Goal: Task Accomplishment & Management: Manage account settings

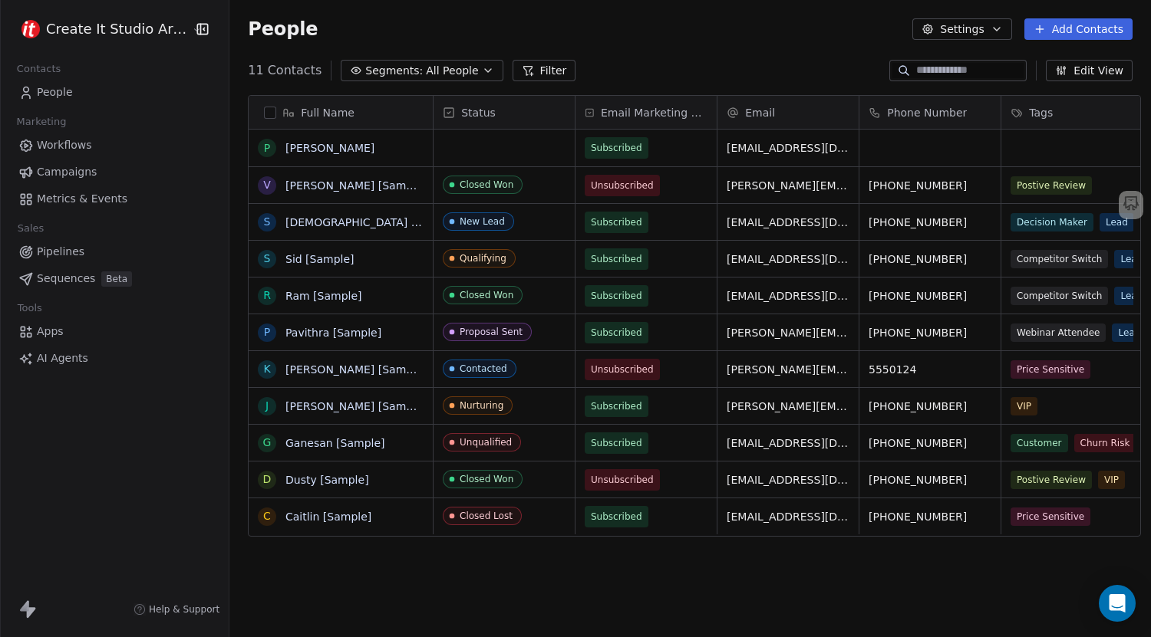
scroll to position [549, 918]
click at [288, 144] on link "Paul Khan" at bounding box center [329, 148] width 89 height 12
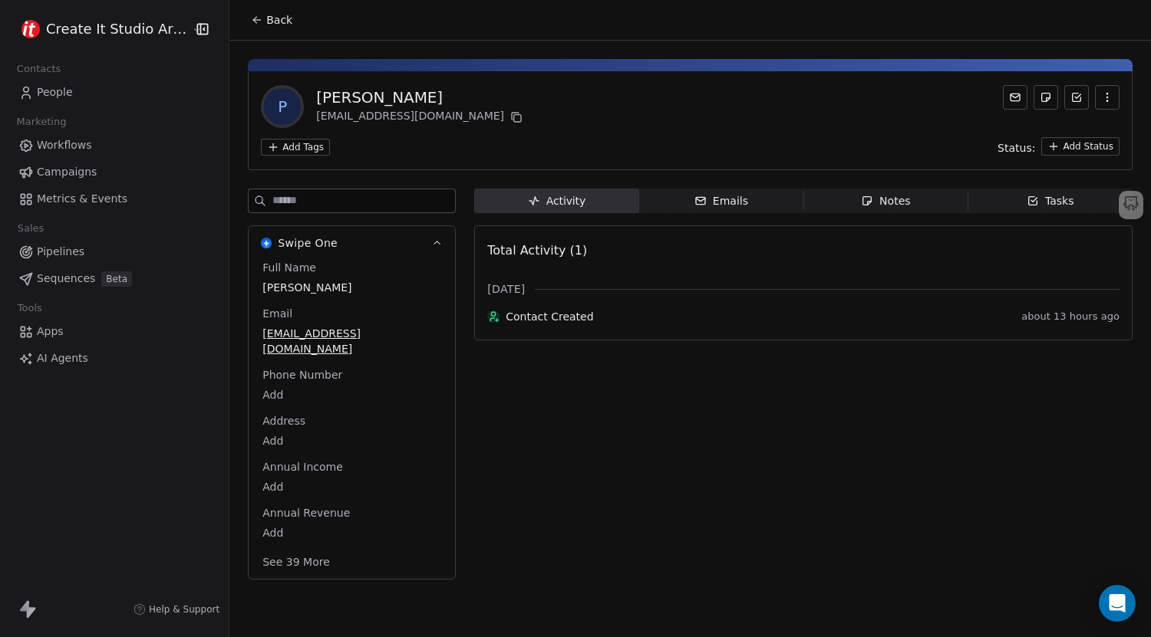
click at [308, 148] on html "Create It Studio Architects Contacts People Marketing Workflows Campaigns Metri…" at bounding box center [575, 318] width 1151 height 637
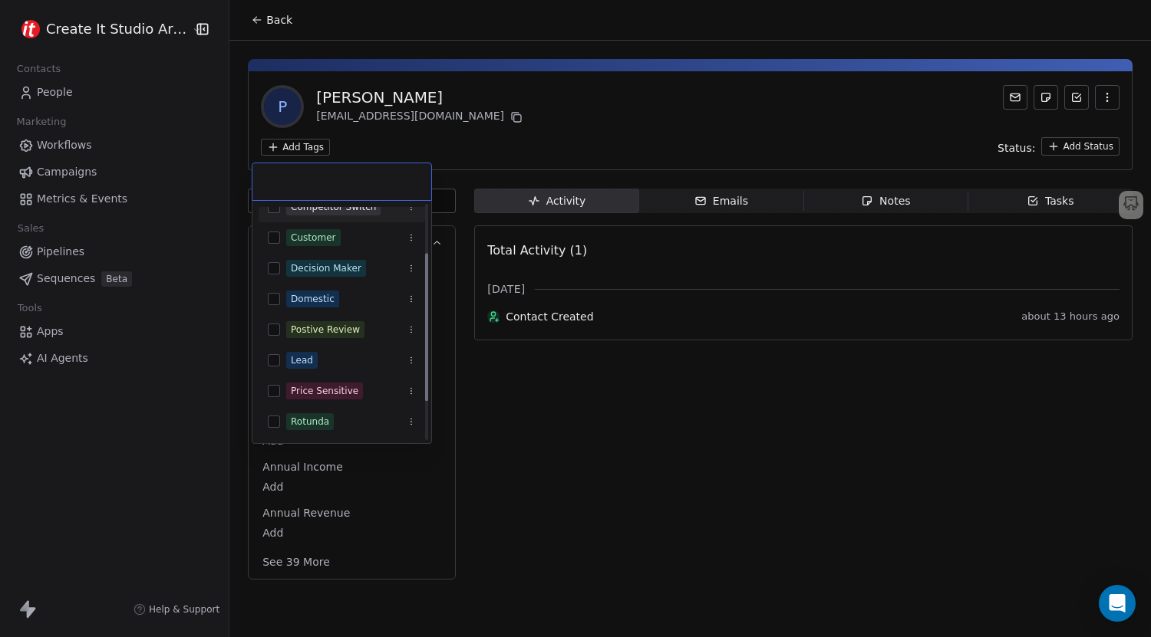
scroll to position [138, 0]
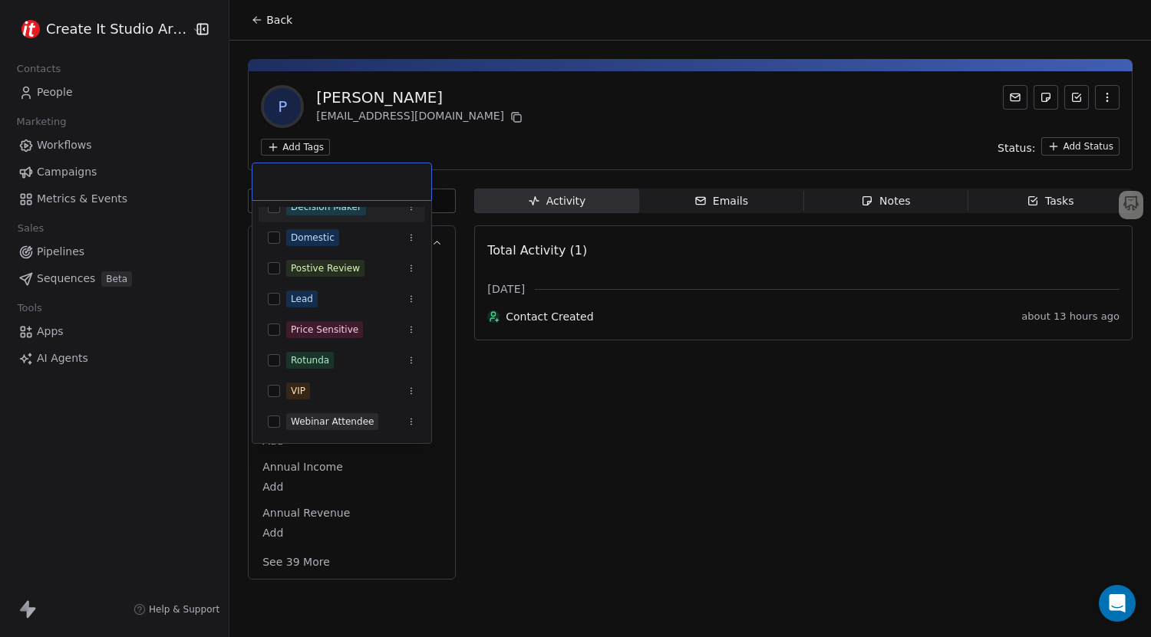
click at [506, 124] on html "Create It Studio Architects Contacts People Marketing Workflows Campaigns Metri…" at bounding box center [575, 318] width 1151 height 637
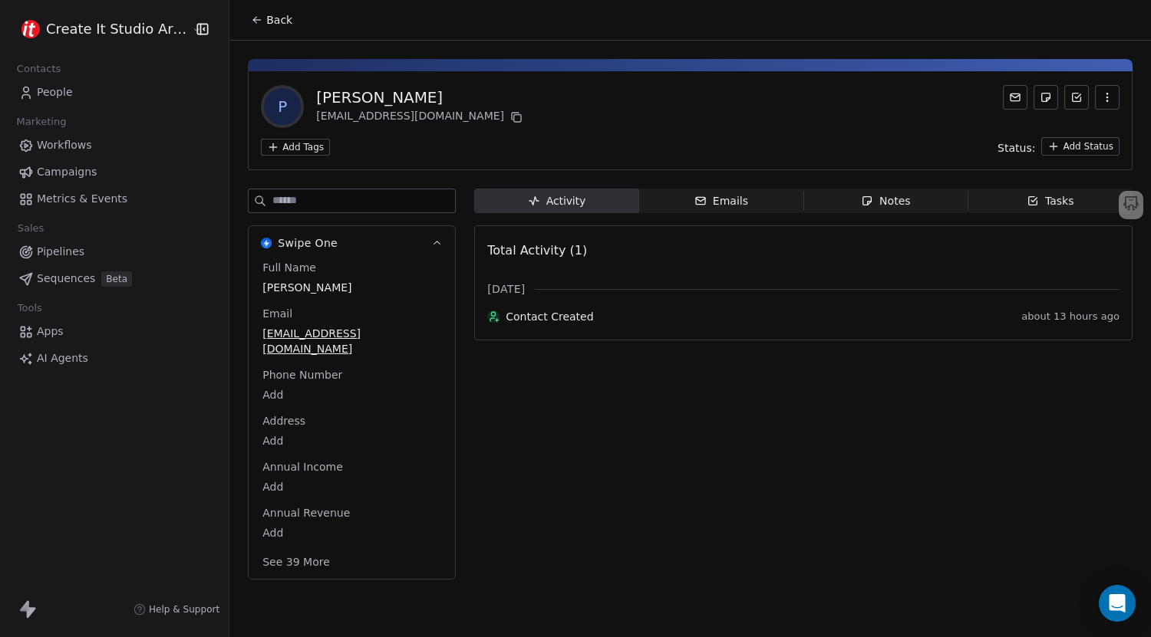
click at [1078, 150] on html "Create It Studio Architects Contacts People Marketing Workflows Campaigns Metri…" at bounding box center [575, 318] width 1151 height 637
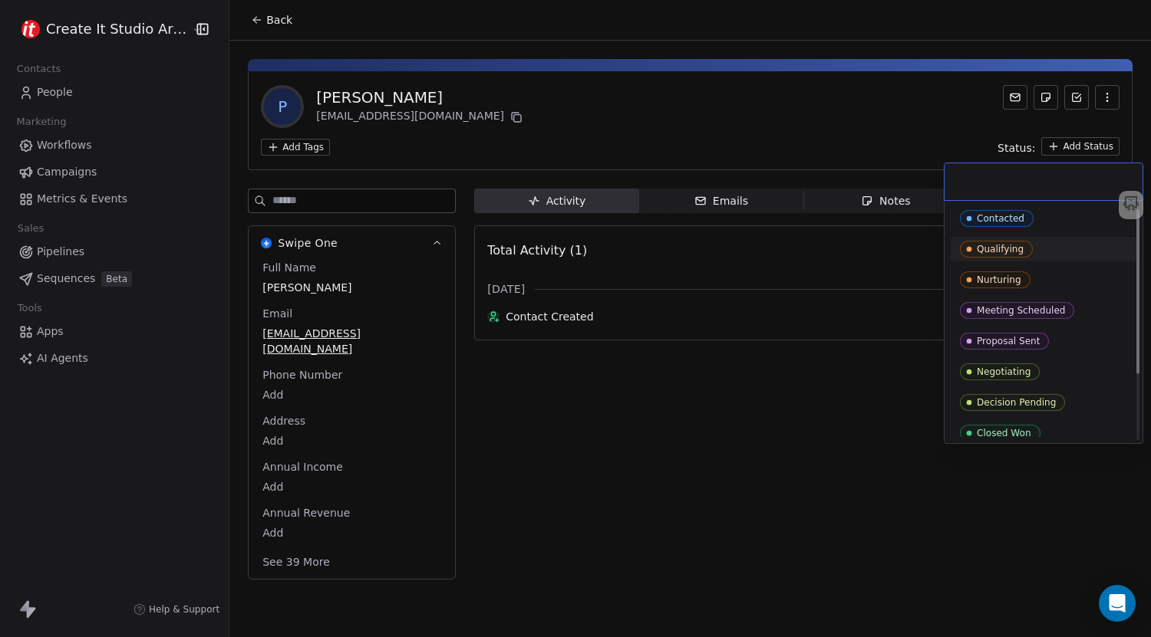
scroll to position [0, 0]
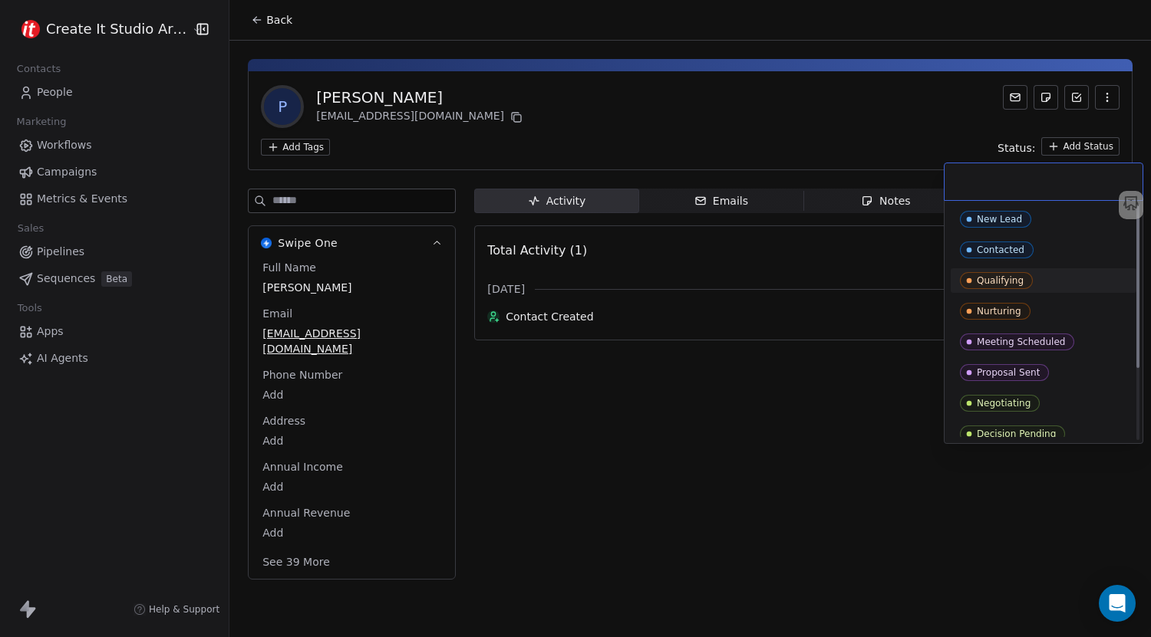
click at [746, 149] on html "Create It Studio Architects Contacts People Marketing Workflows Campaigns Metri…" at bounding box center [575, 318] width 1151 height 637
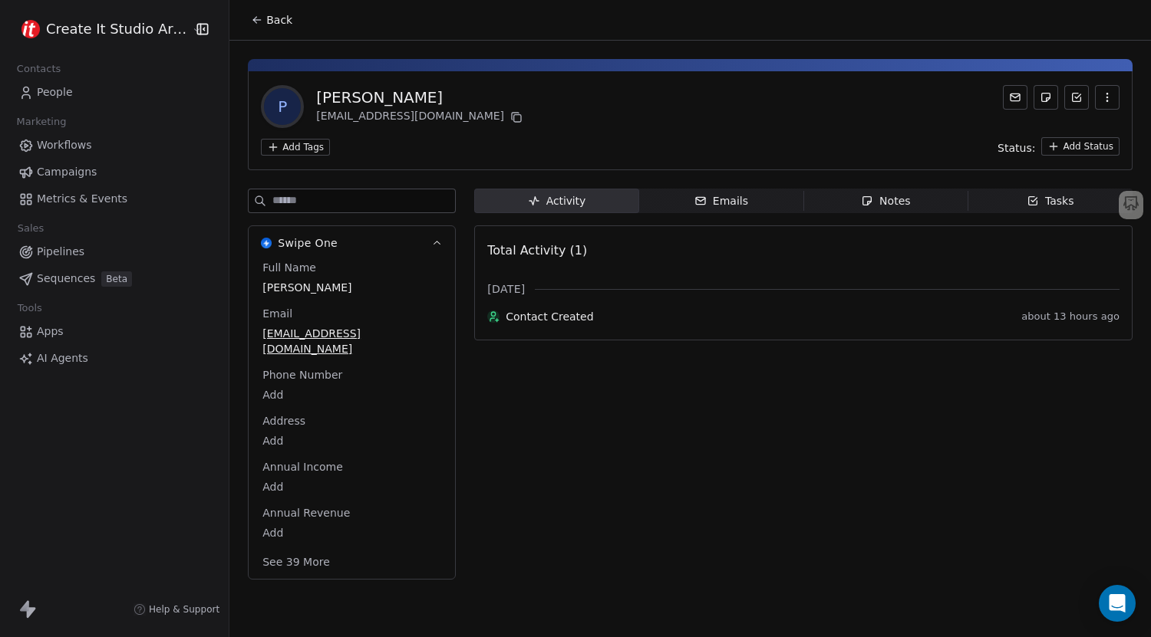
click at [268, 20] on span "Back" at bounding box center [279, 19] width 26 height 15
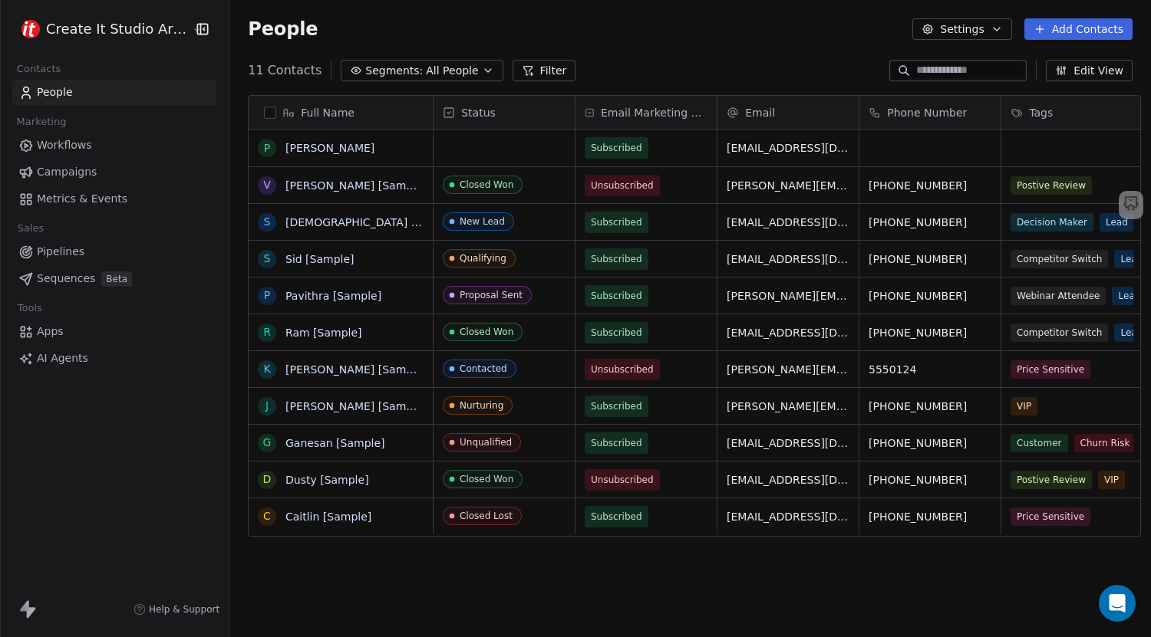
scroll to position [549, 918]
click at [1054, 32] on button "Add Contacts" at bounding box center [1078, 28] width 108 height 21
click at [1046, 55] on span "Create new contact" at bounding box center [1085, 62] width 105 height 16
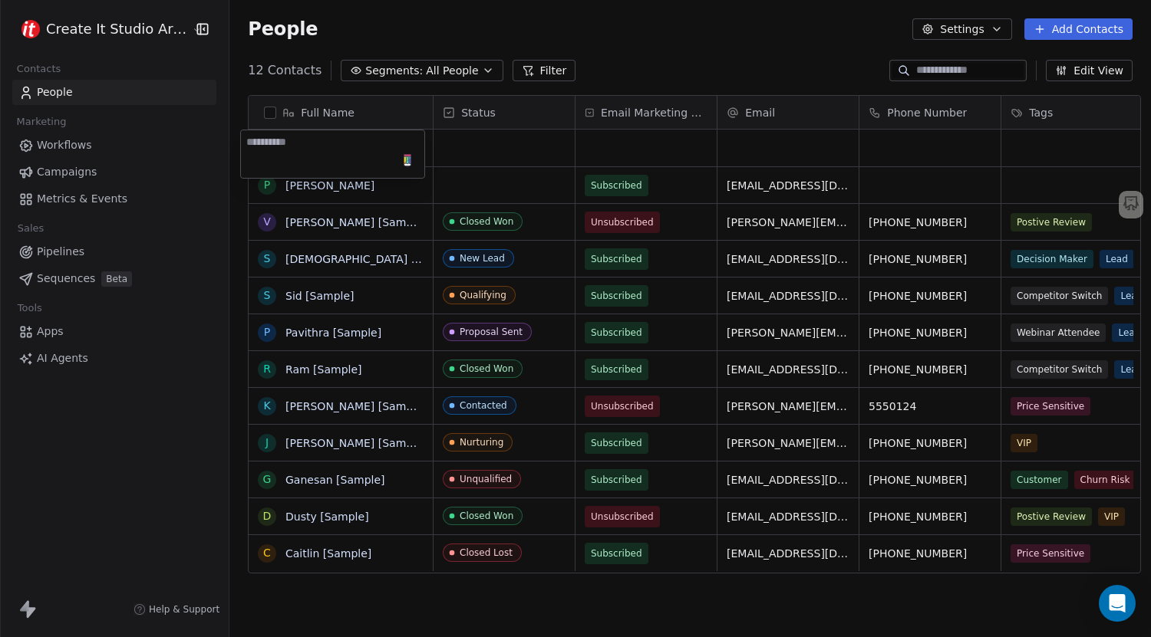
click at [610, 53] on html "Create It Studio Architects Contacts People Marketing Workflows Campaigns Metri…" at bounding box center [575, 318] width 1151 height 637
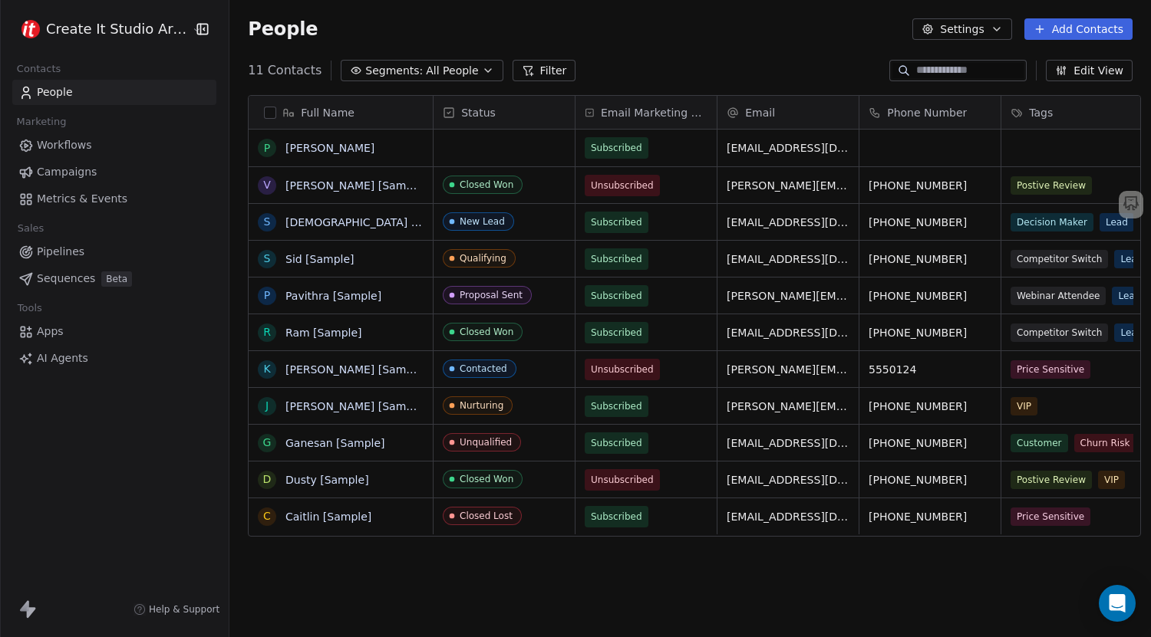
click at [196, 21] on icon "button" at bounding box center [202, 28] width 15 height 15
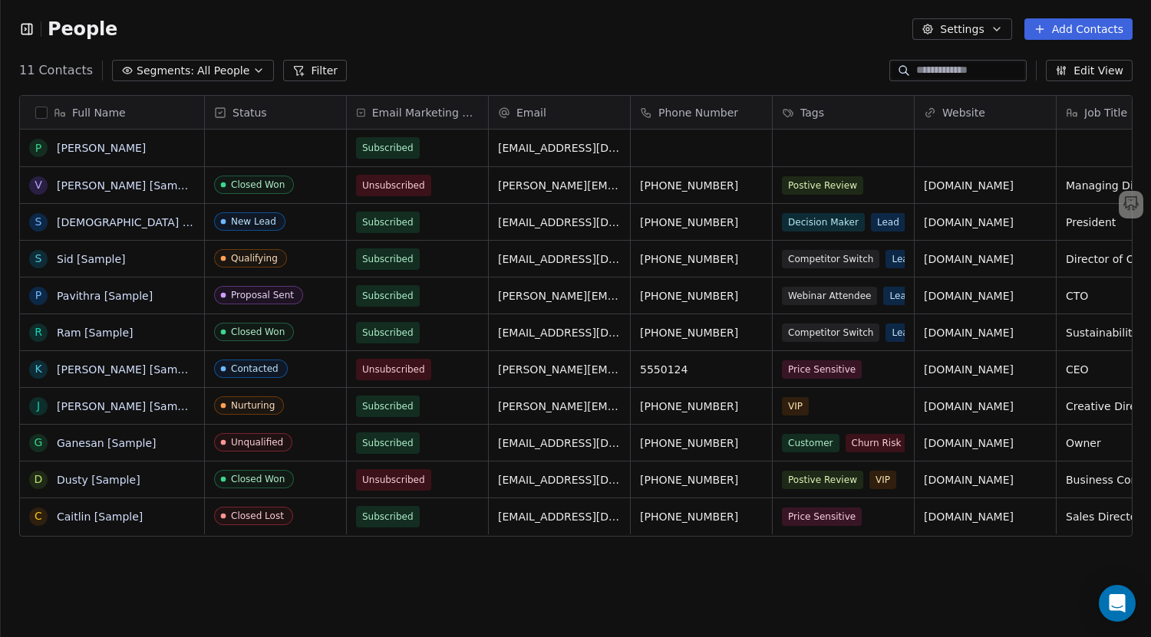
scroll to position [12, 12]
click at [286, 138] on div "grid" at bounding box center [275, 148] width 141 height 37
click at [270, 153] on div "grid" at bounding box center [275, 148] width 141 height 37
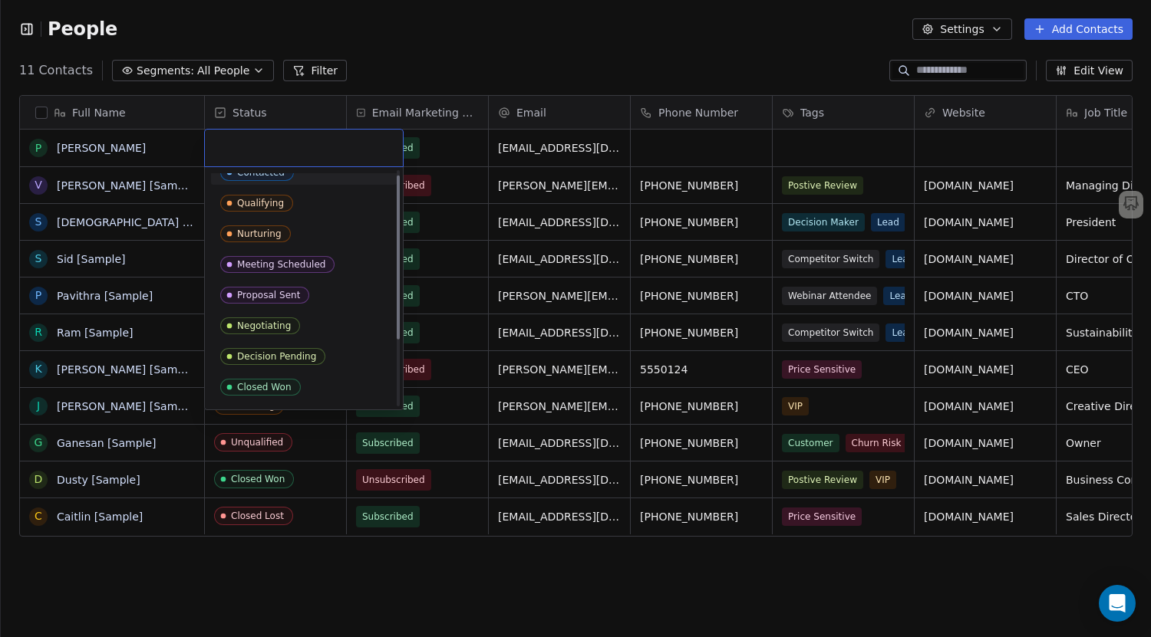
scroll to position [0, 0]
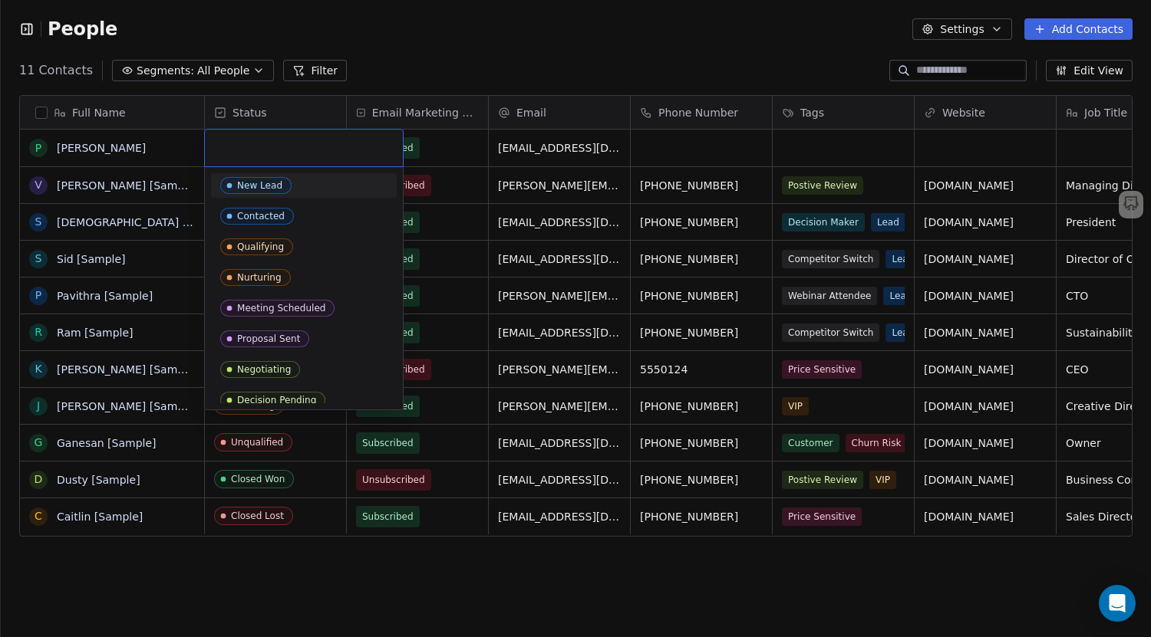
click at [454, 50] on html "People Settings Add Contacts 11 Contacts Segments: All People Filter Edit View …" at bounding box center [575, 318] width 1151 height 637
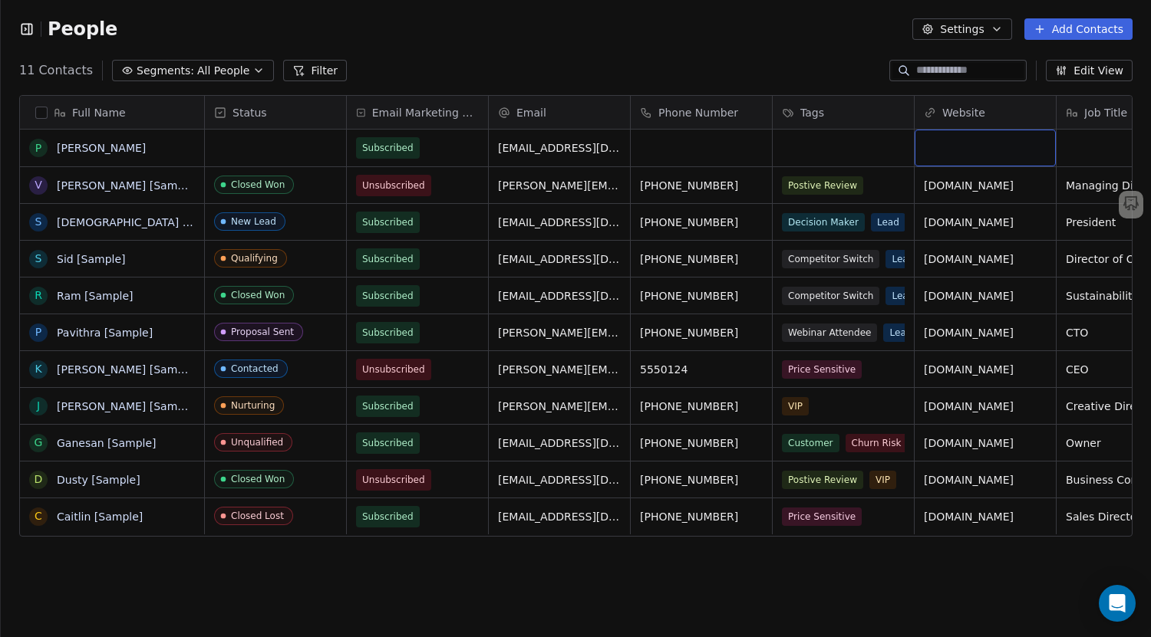
drag, startPoint x: 1041, startPoint y: 144, endPoint x: 949, endPoint y: 152, distance: 92.4
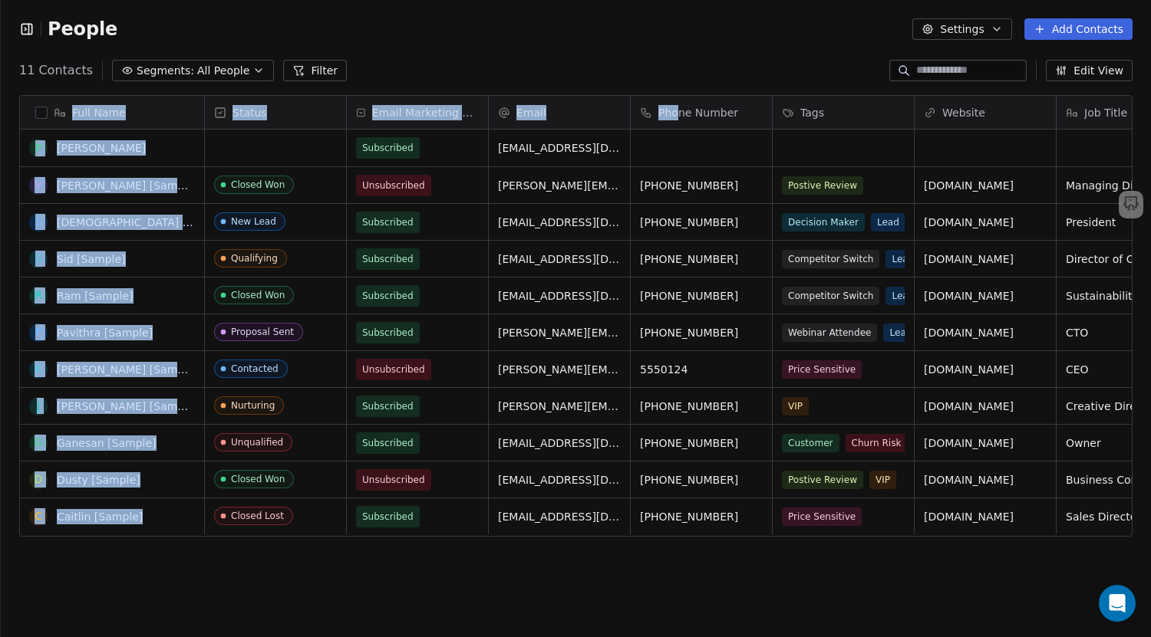
drag, startPoint x: 783, startPoint y: 78, endPoint x: 679, endPoint y: 91, distance: 105.0
click at [679, 91] on section "People Settings Add Contacts 11 Contacts Segments: All People Filter Edit View …" at bounding box center [576, 318] width 1150 height 637
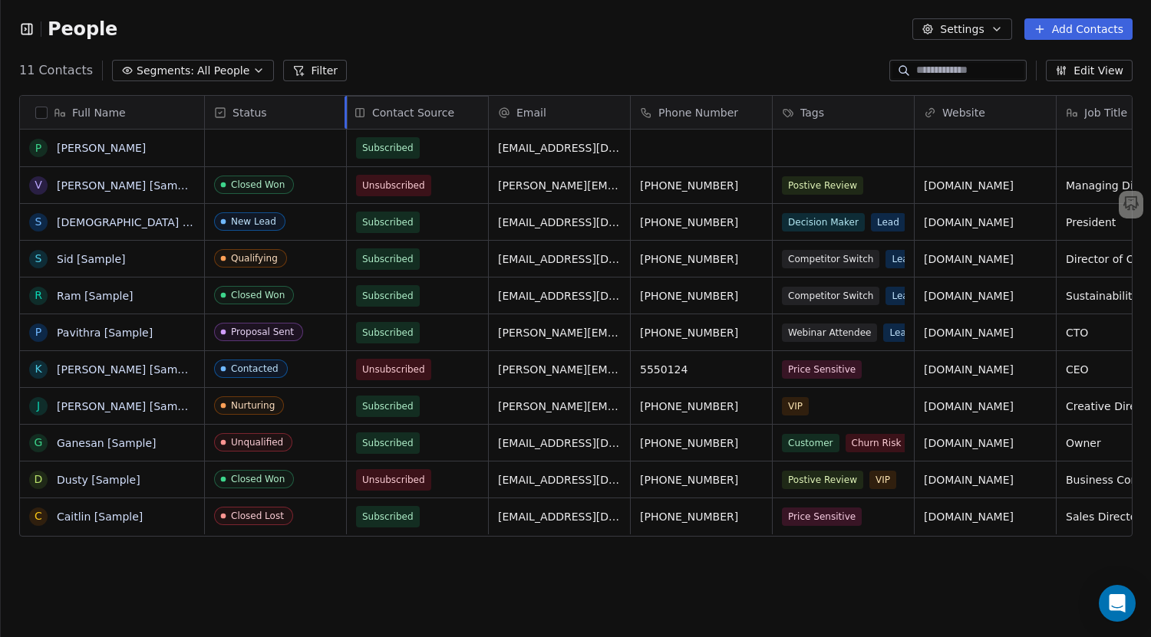
drag, startPoint x: 899, startPoint y: 110, endPoint x: 340, endPoint y: 127, distance: 559.5
click at [340, 128] on div "Full Name P Paul Khan V Vanessa [Sample] S Swami [Sample] S Sid [Sample] R Ram …" at bounding box center [576, 317] width 1112 height 442
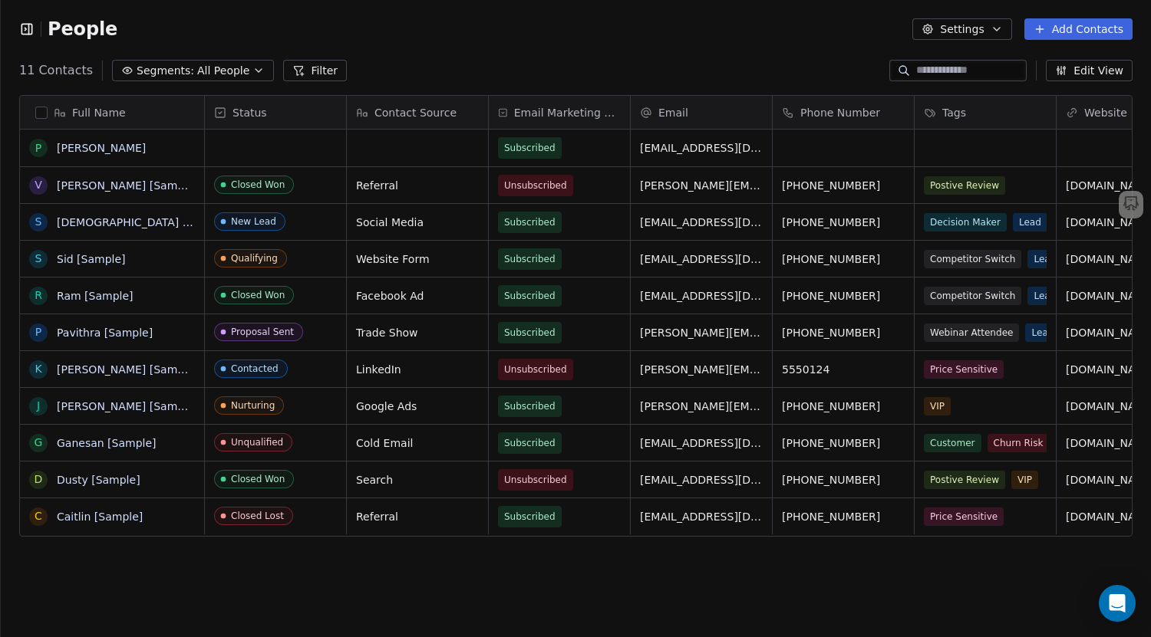
click at [395, 586] on div "Full Name P Paul Khan V Vanessa [Sample] S Swami [Sample] S Sid [Sample] R Ram …" at bounding box center [576, 363] width 1150 height 561
click at [443, 149] on div "grid" at bounding box center [417, 148] width 141 height 37
click at [556, 34] on html "People Settings Add Contacts 11 Contacts Segments: All People Filter Edit View …" at bounding box center [575, 318] width 1151 height 637
click at [983, 35] on button "Settings" at bounding box center [961, 28] width 99 height 21
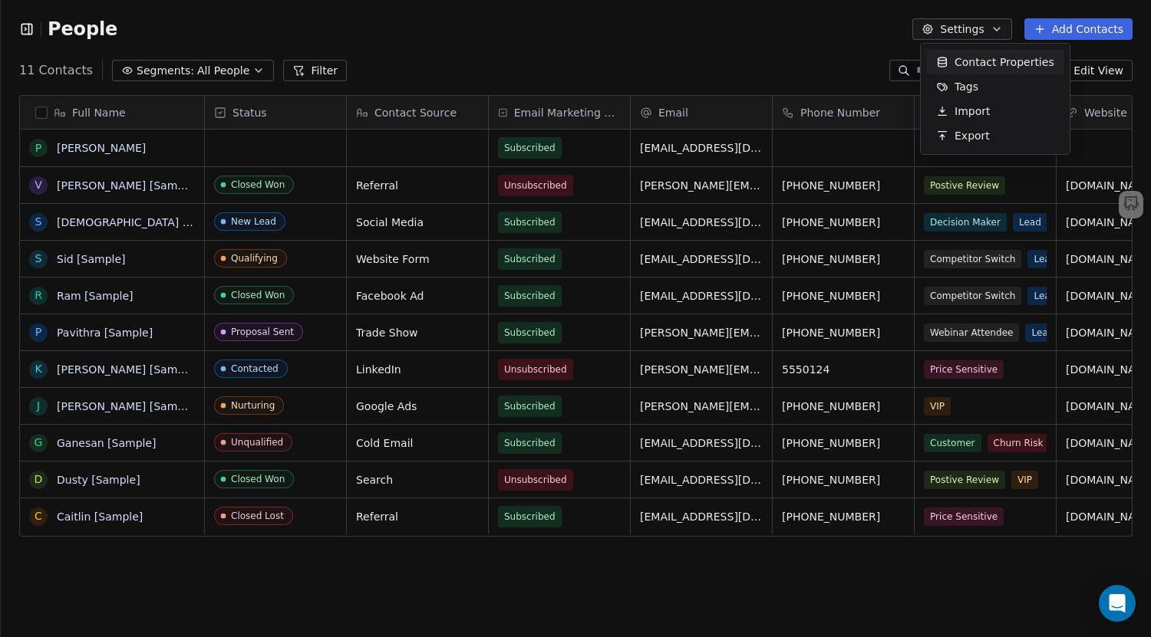
click at [970, 64] on span "Contact Properties" at bounding box center [1004, 62] width 100 height 16
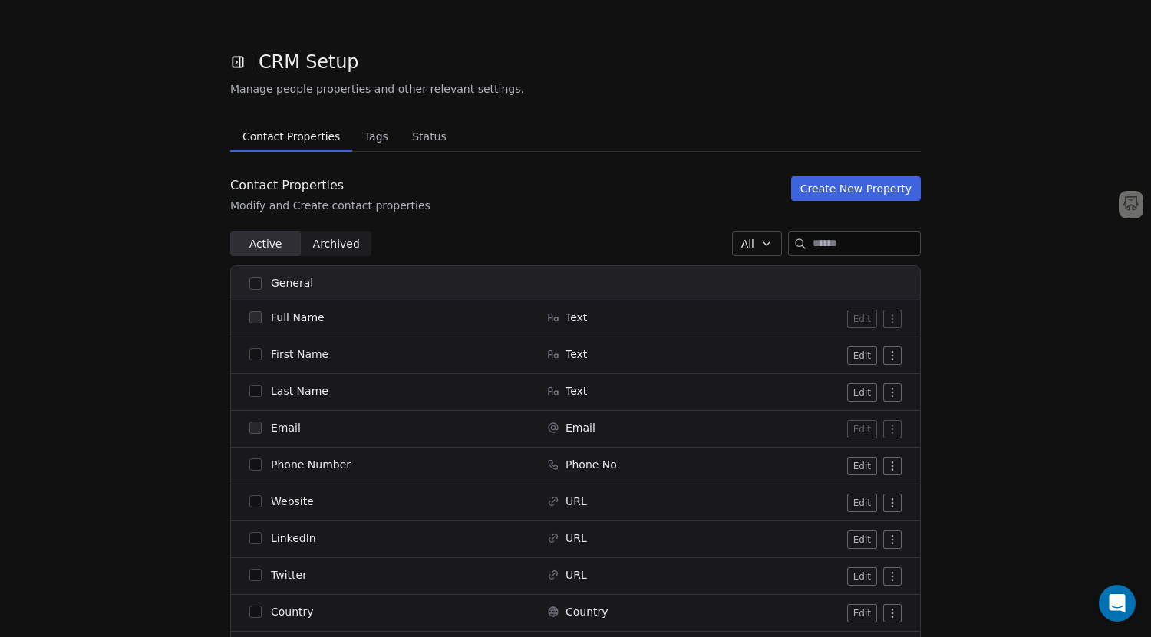
click at [415, 145] on span "Status" at bounding box center [429, 136] width 47 height 21
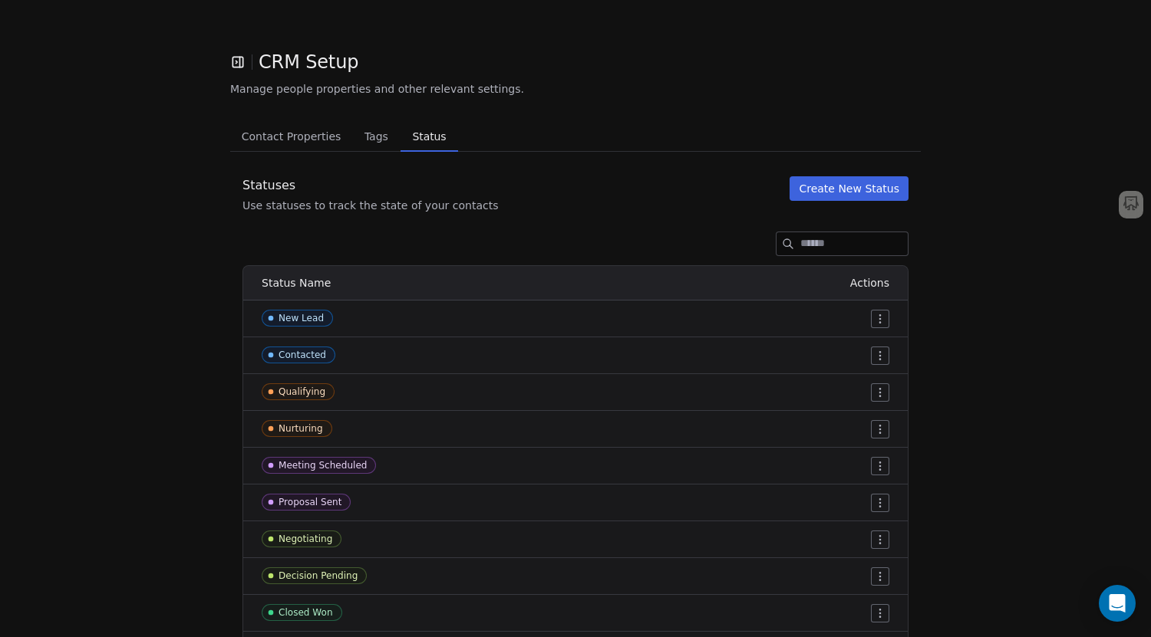
click at [361, 145] on span "Tags" at bounding box center [376, 136] width 36 height 21
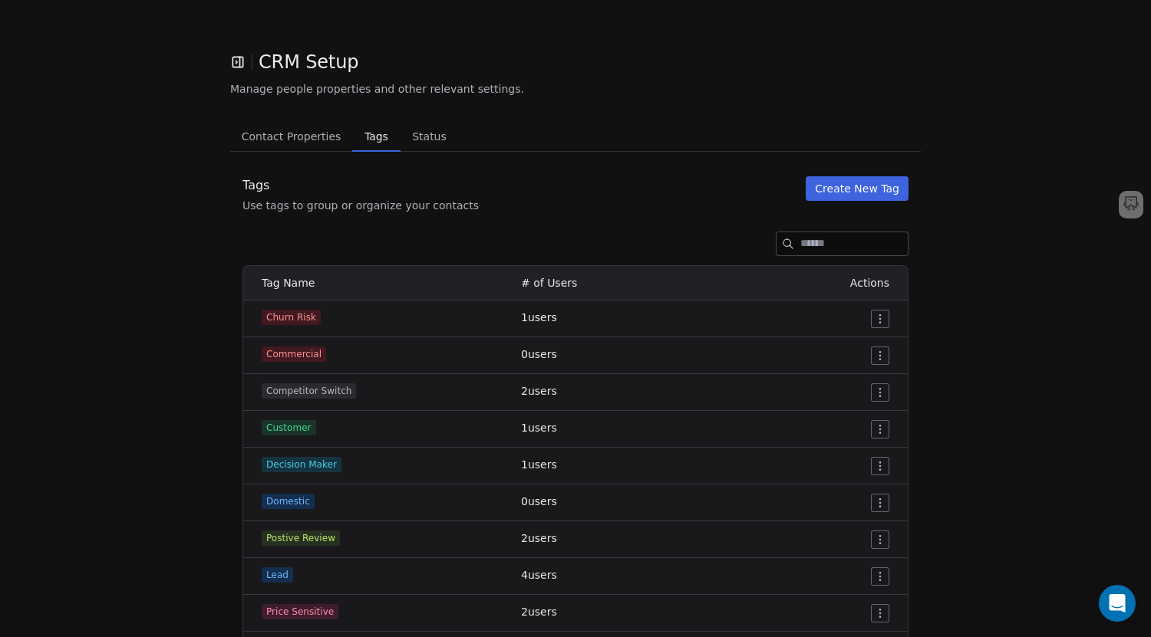
click at [308, 140] on span "Contact Properties" at bounding box center [292, 136] width 112 height 21
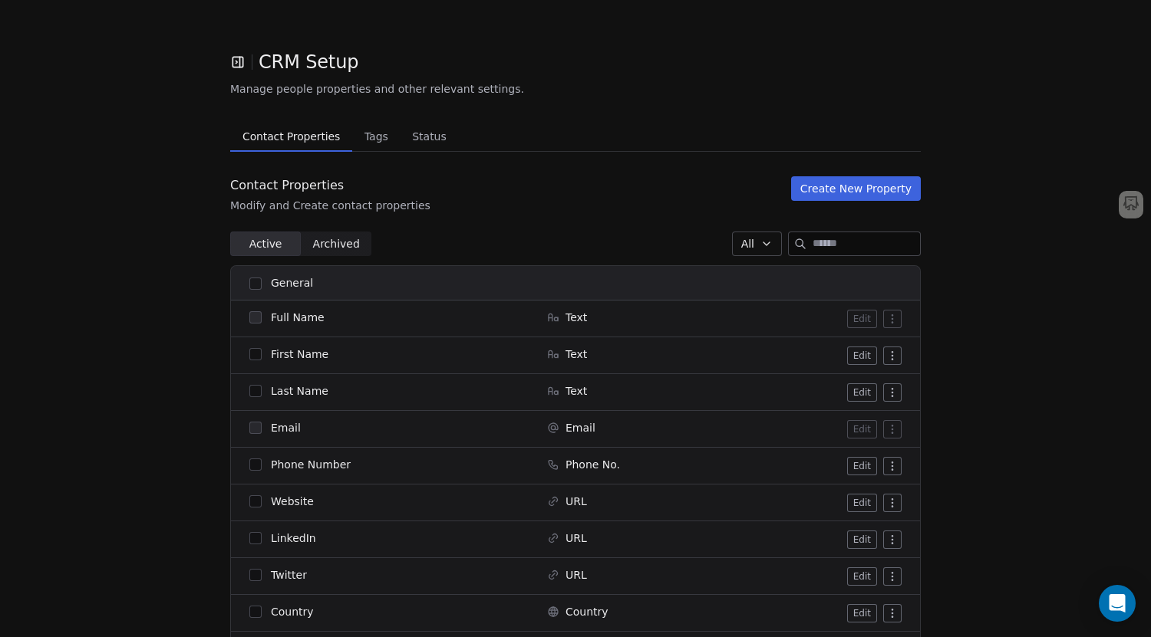
scroll to position [77, 0]
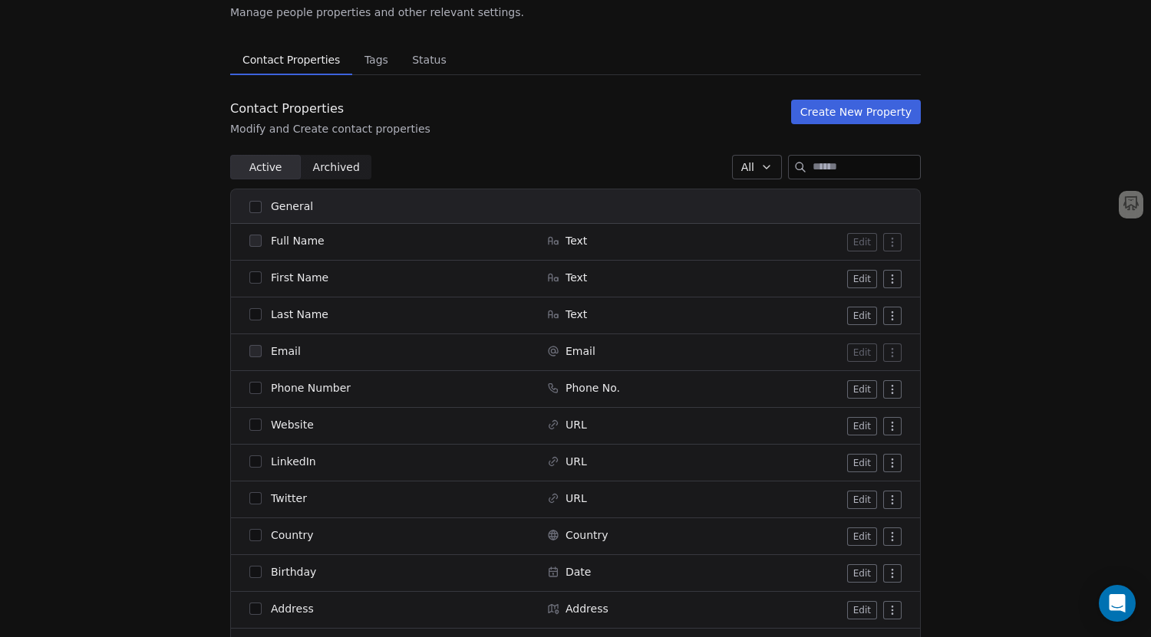
click at [816, 161] on input at bounding box center [865, 167] width 107 height 23
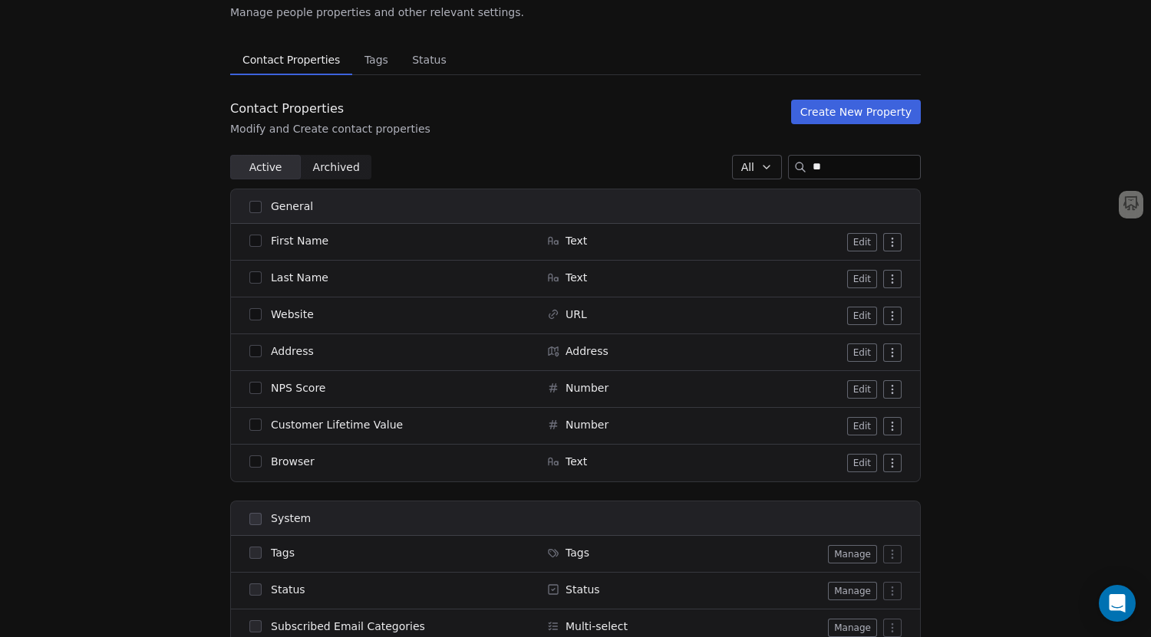
scroll to position [0, 0]
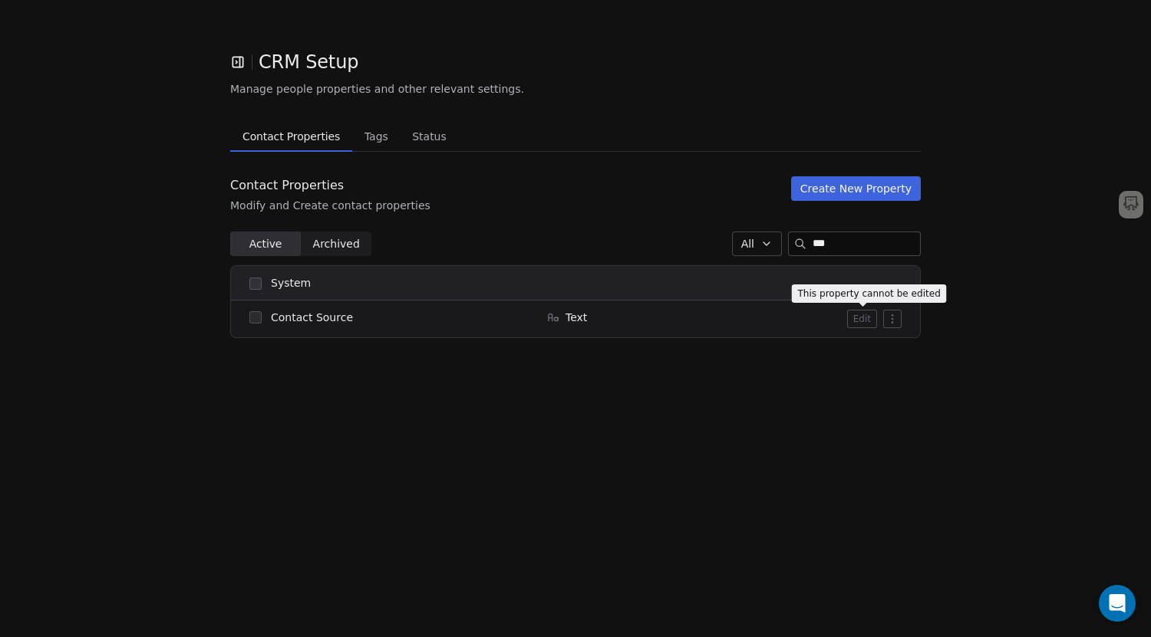
type input "***"
click at [293, 315] on span "Contact Source" at bounding box center [312, 317] width 82 height 15
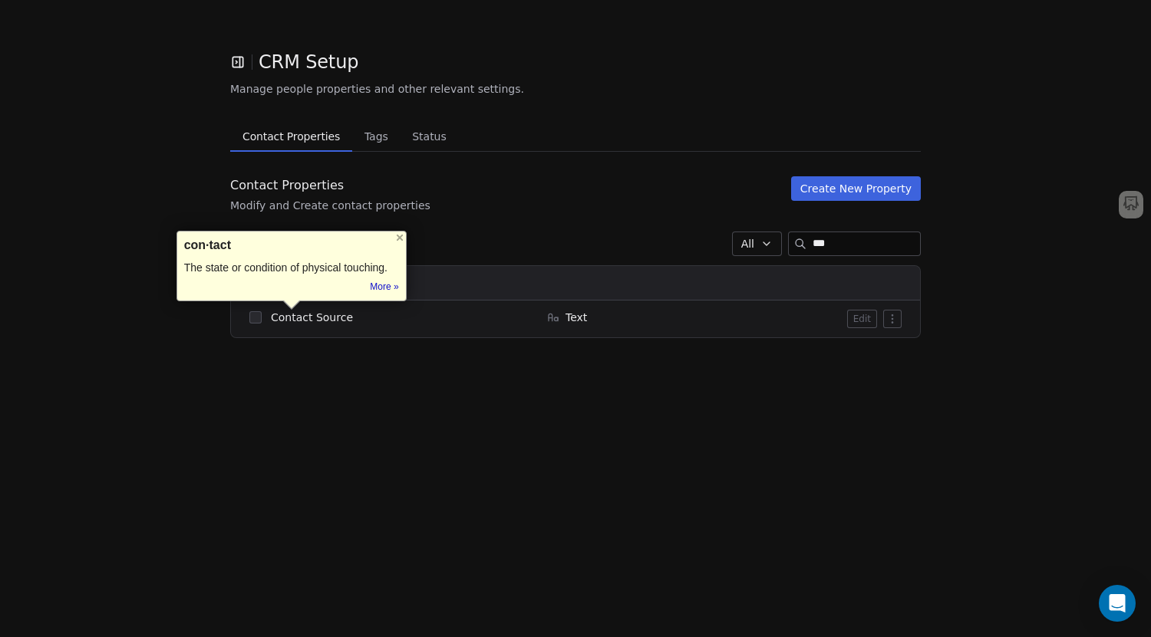
click at [348, 315] on div "Contact Source" at bounding box center [388, 317] width 279 height 15
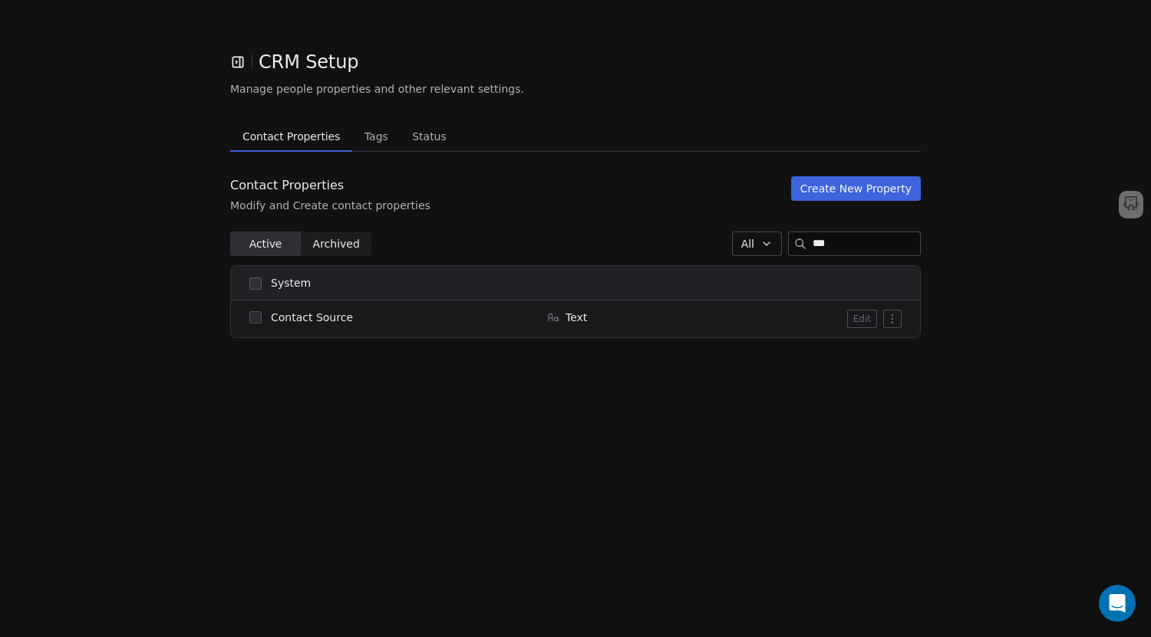
click at [277, 311] on span "Contact Source" at bounding box center [312, 317] width 82 height 15
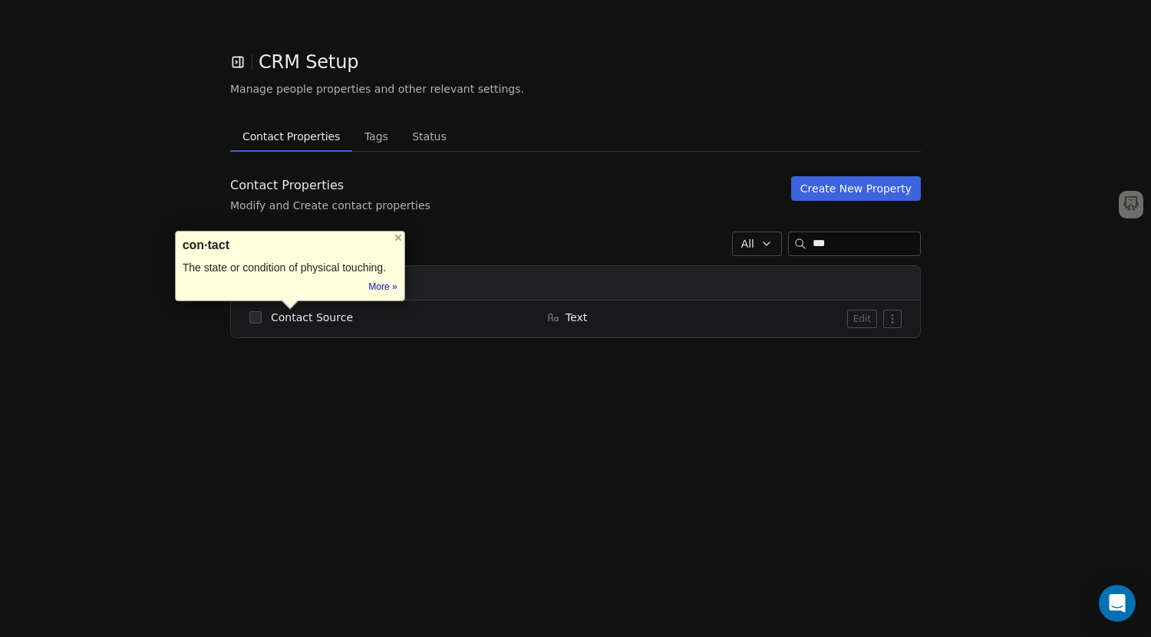
click at [498, 380] on section "CRM Setup Manage people properties and other relevant settings. Contact Propert…" at bounding box center [575, 203] width 1151 height 406
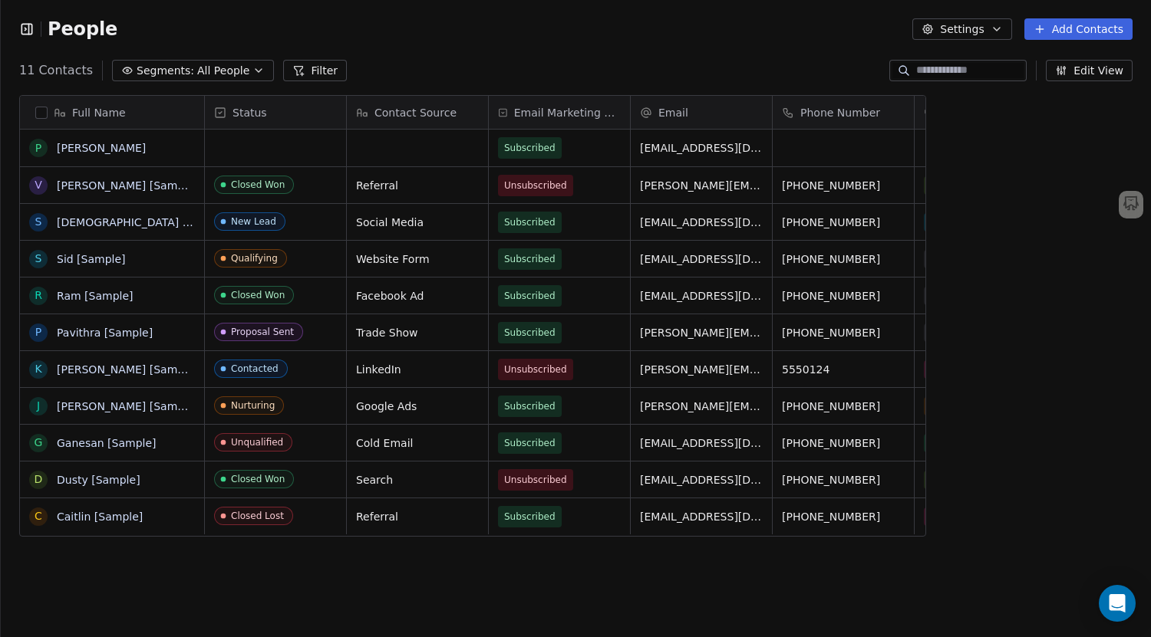
scroll to position [12, 12]
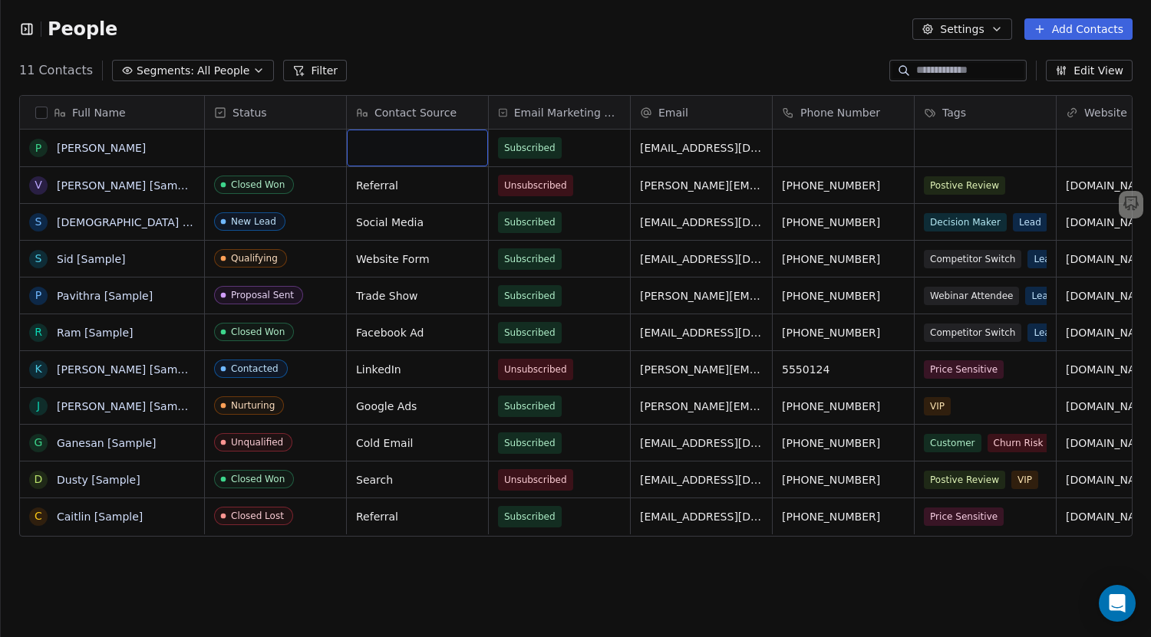
click at [446, 151] on div "grid" at bounding box center [417, 148] width 141 height 37
type textarea "*"
click at [468, 595] on html "People Settings Add Contacts 11 Contacts Segments: All People Filter Edit View …" at bounding box center [575, 318] width 1151 height 637
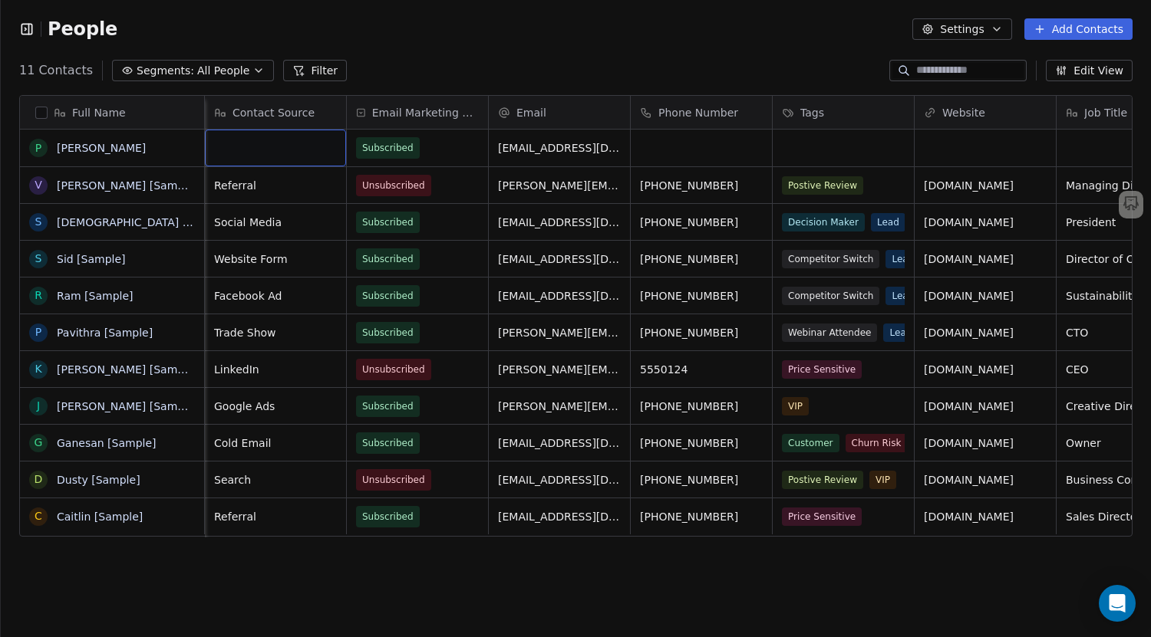
scroll to position [0, 0]
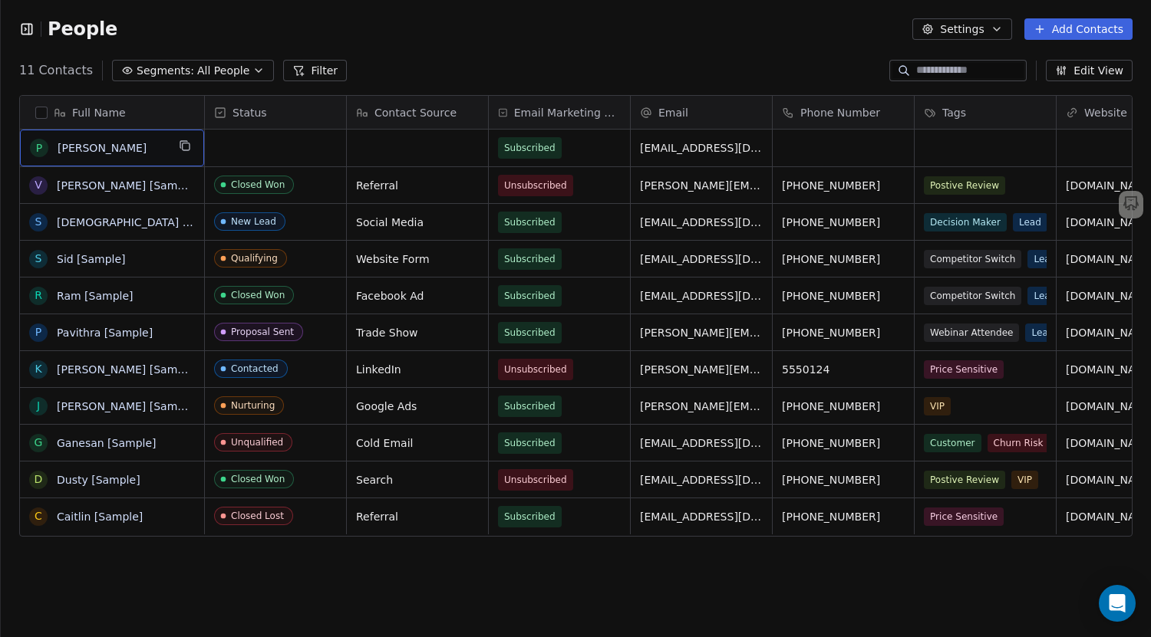
click at [1066, 74] on icon "button" at bounding box center [1061, 70] width 12 height 12
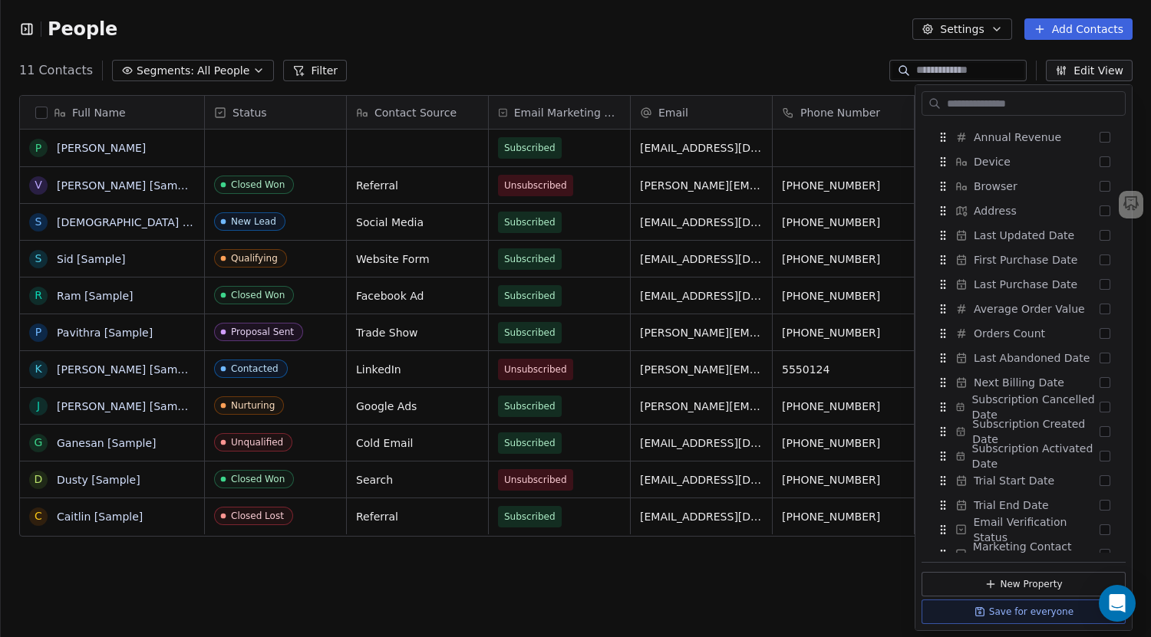
scroll to position [796, 0]
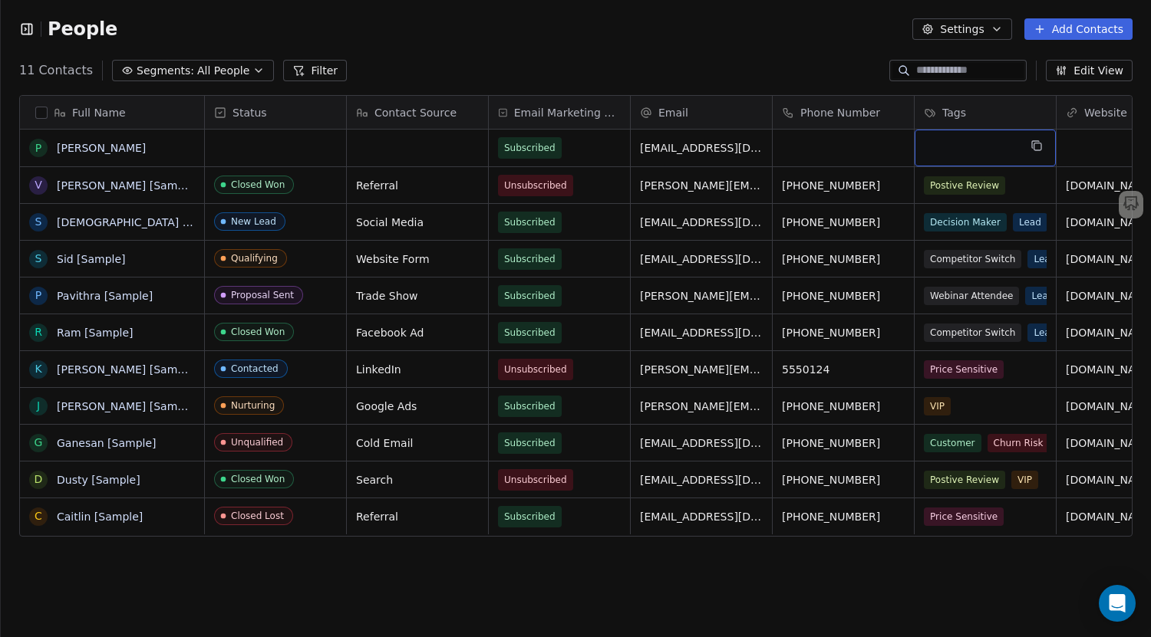
click at [945, 137] on div "grid" at bounding box center [984, 148] width 141 height 37
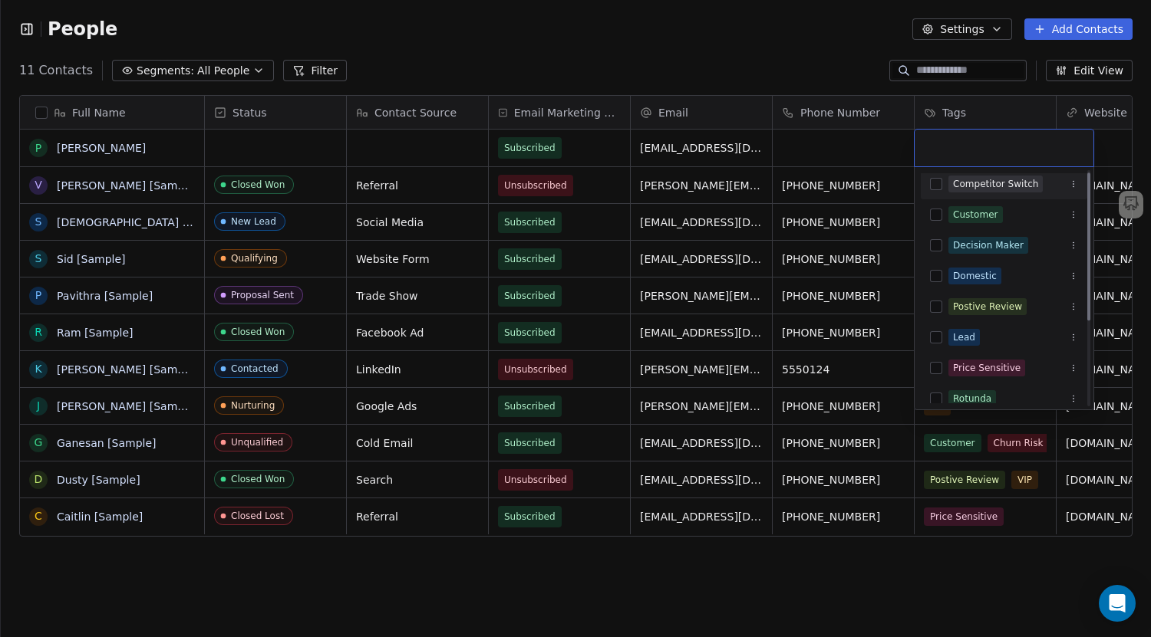
scroll to position [0, 0]
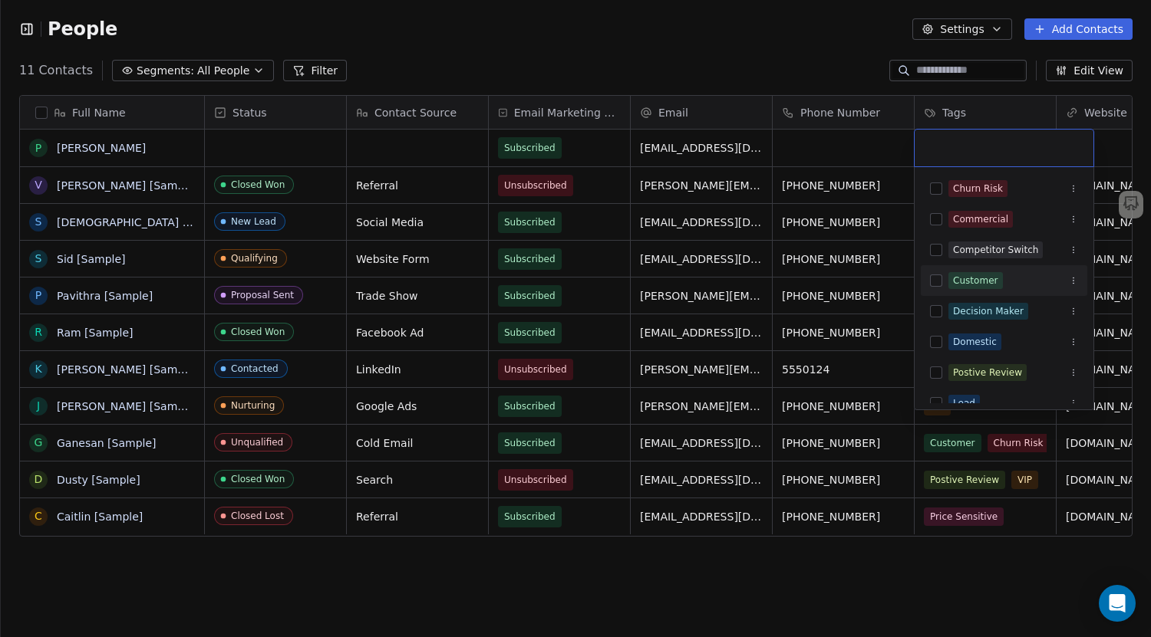
click at [674, 588] on html "People Settings Add Contacts 11 Contacts Segments: All People Filter Edit View …" at bounding box center [575, 318] width 1151 height 637
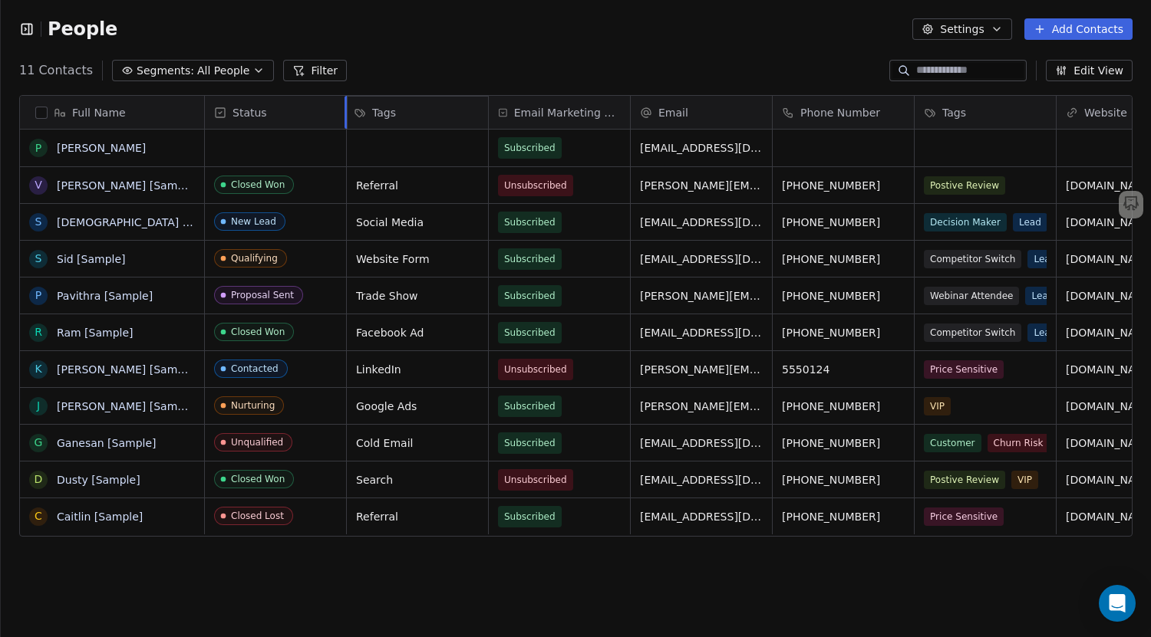
drag, startPoint x: 980, startPoint y: 108, endPoint x: 447, endPoint y: 114, distance: 532.4
click at [449, 113] on div "Full Name P Paul Khan V Vanessa [Sample] S Swami [Sample] S Sid [Sample] P Pavi…" at bounding box center [576, 317] width 1112 height 442
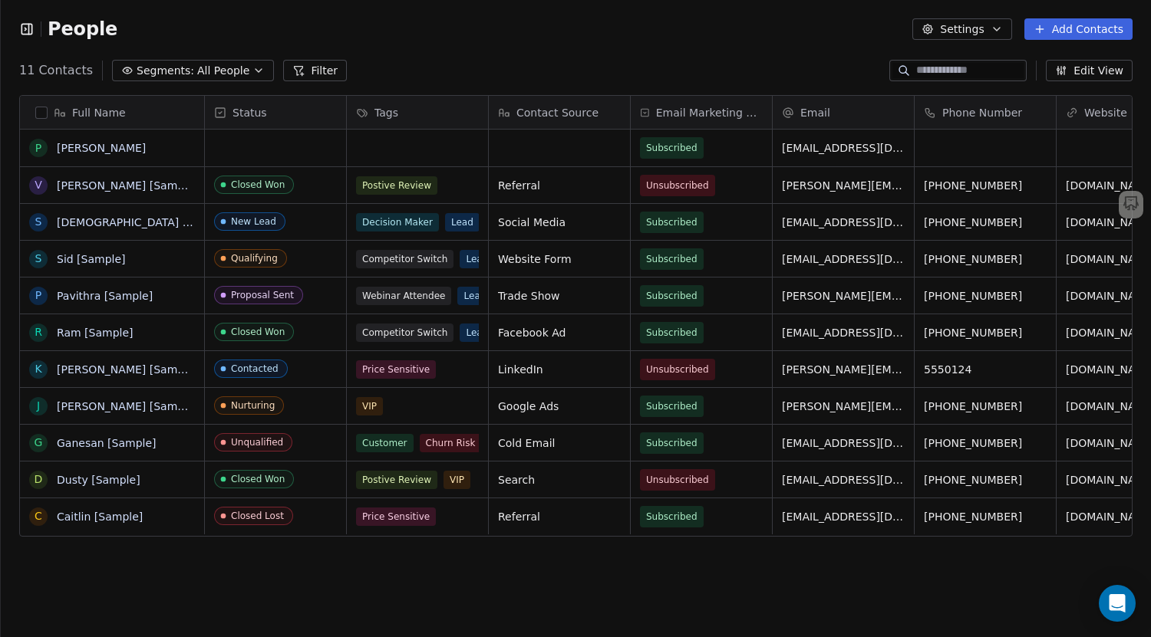
click at [400, 594] on div "Full Name P Paul Khan V Vanessa [Sample] S Swami [Sample] S Sid [Sample] P Pavi…" at bounding box center [576, 363] width 1150 height 561
click at [412, 148] on div "grid" at bounding box center [417, 148] width 141 height 37
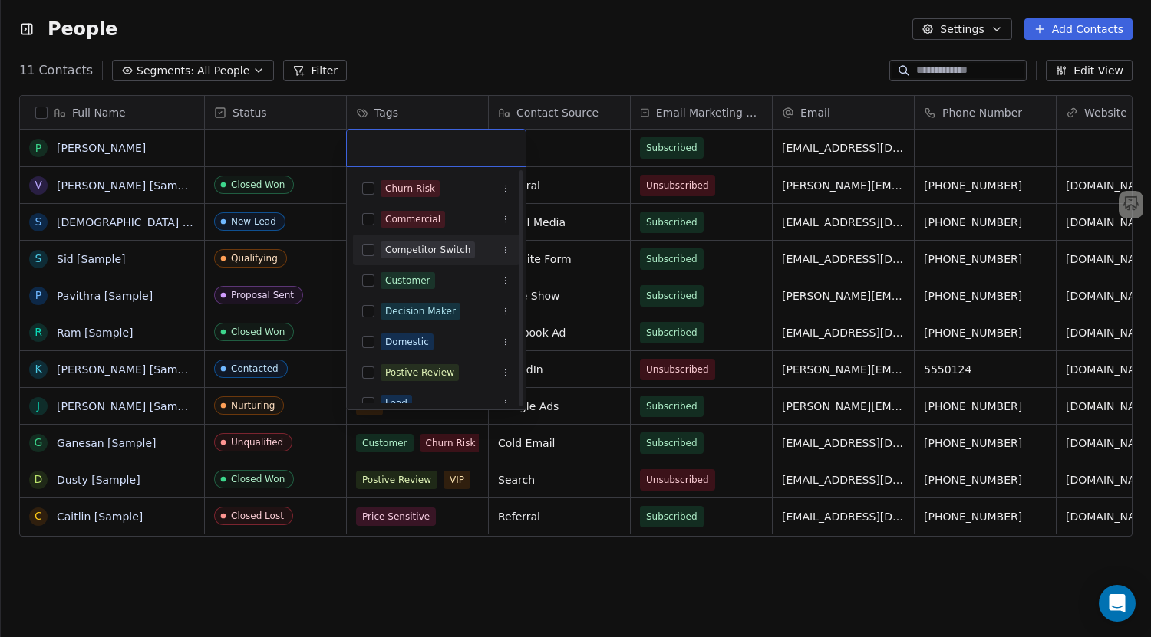
scroll to position [77, 0]
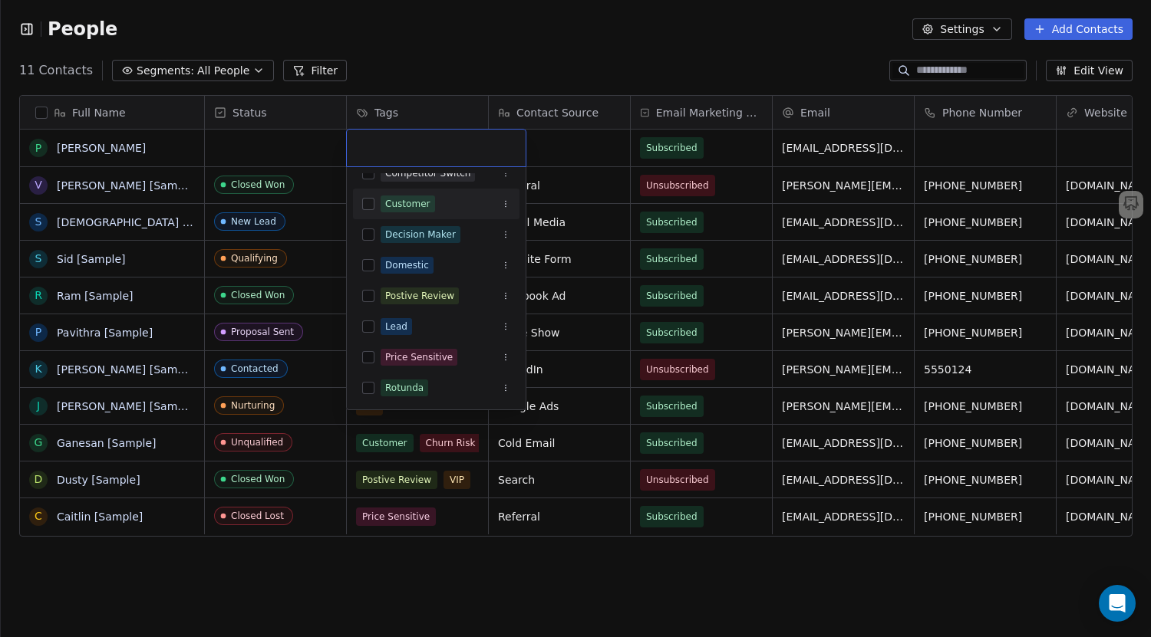
click at [1079, 73] on html "People Settings Add Contacts 11 Contacts Segments: All People Filter Edit View …" at bounding box center [575, 318] width 1151 height 637
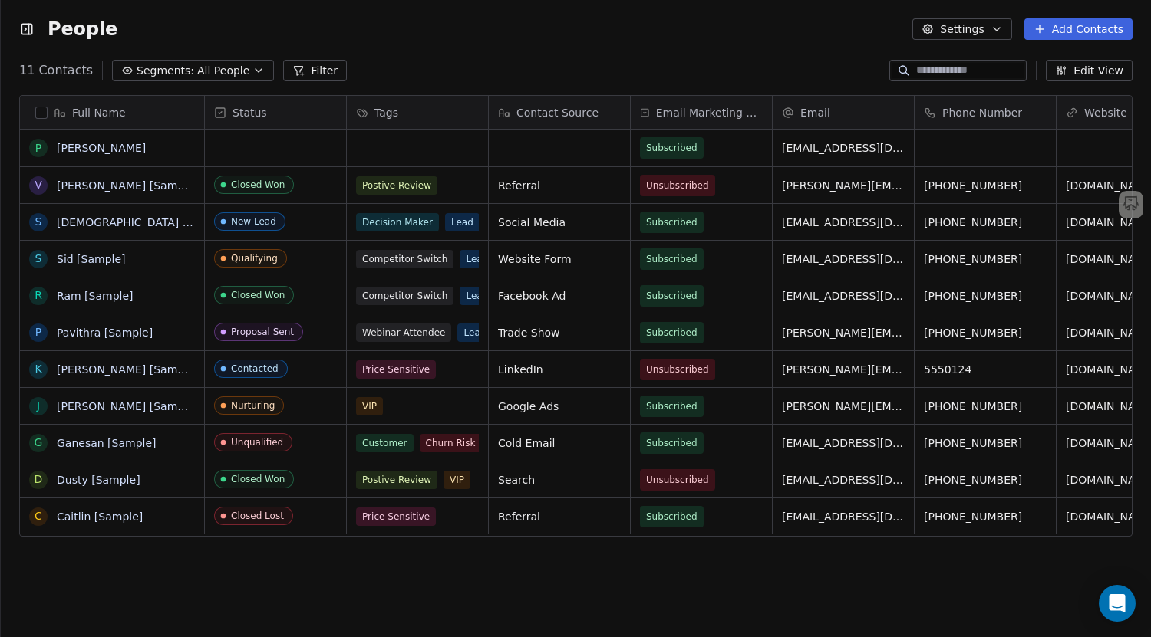
click at [1077, 74] on button "Edit View" at bounding box center [1089, 70] width 87 height 21
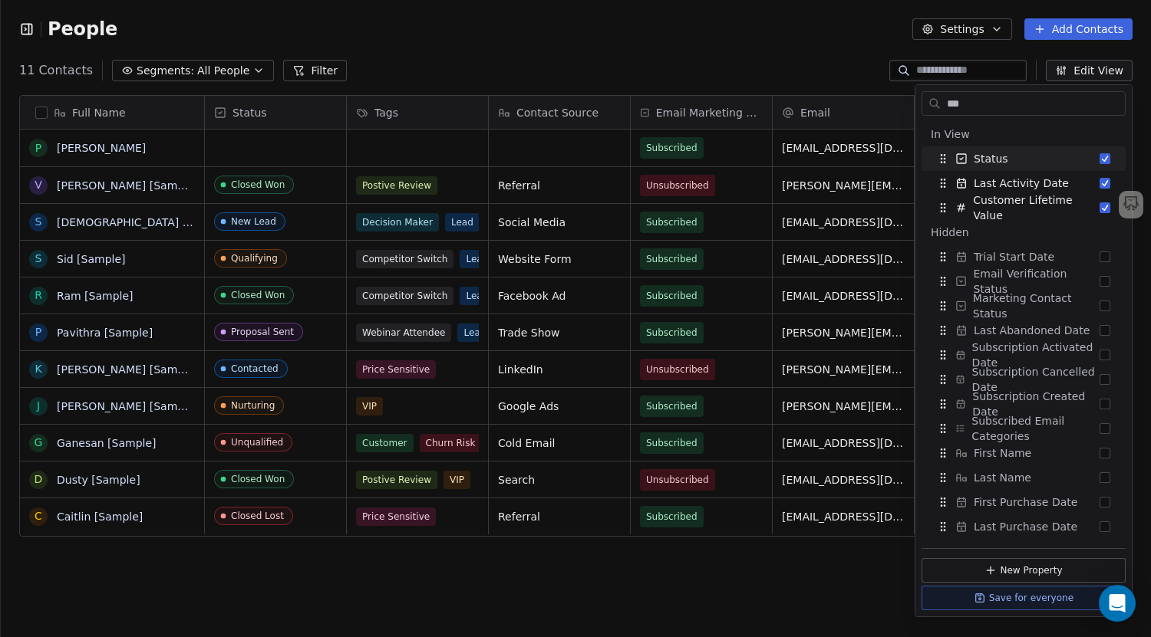
scroll to position [0, 0]
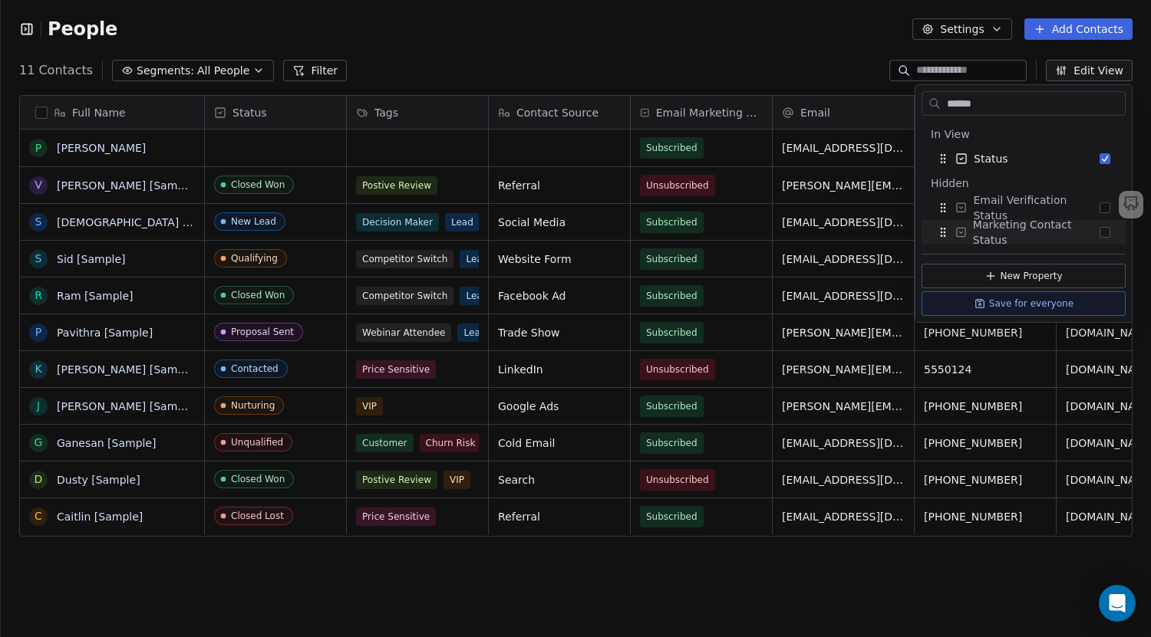
type input "******"
click at [1102, 232] on button "Suggestions" at bounding box center [1104, 232] width 11 height 11
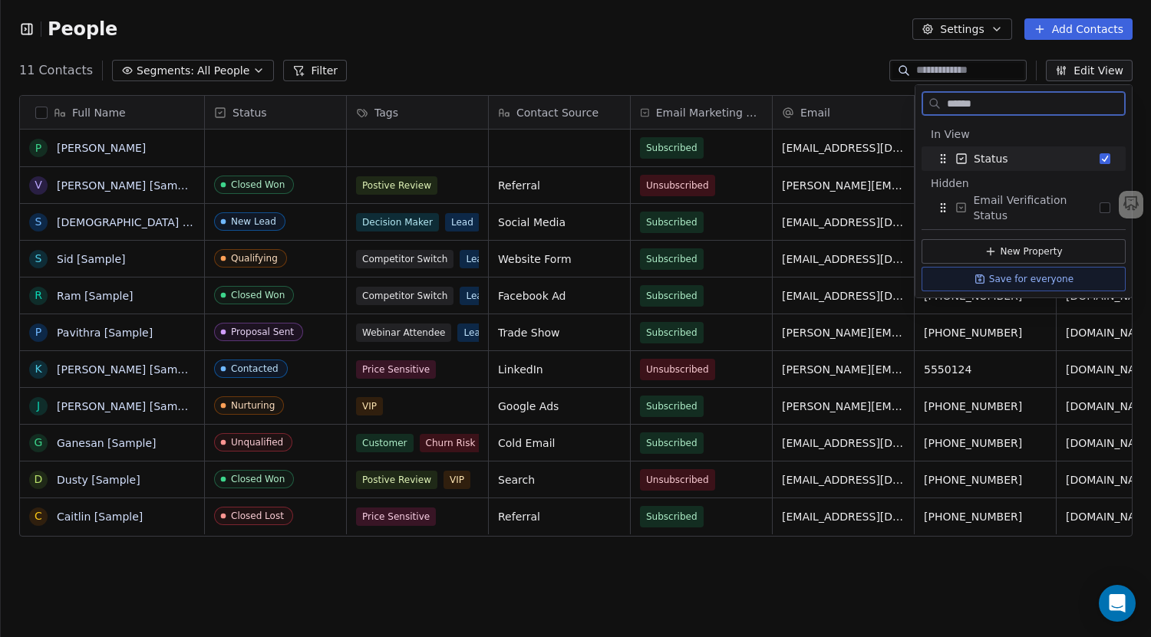
click at [1016, 282] on button "Save for everyone" at bounding box center [1023, 279] width 204 height 25
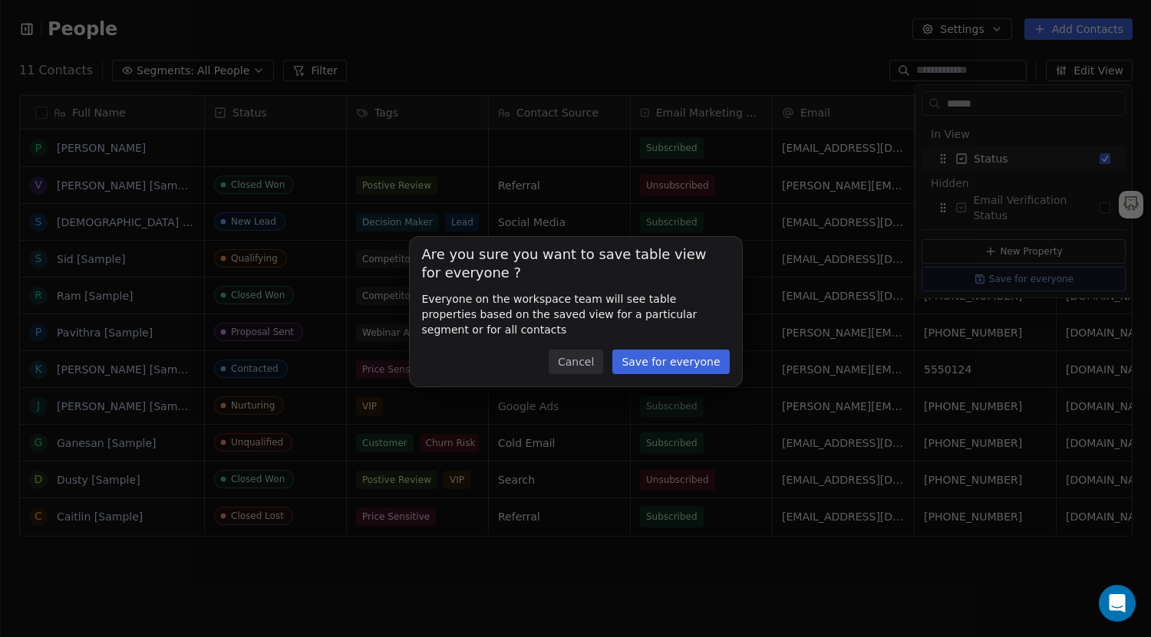
click at [713, 361] on button "Save for everyone" at bounding box center [670, 362] width 117 height 25
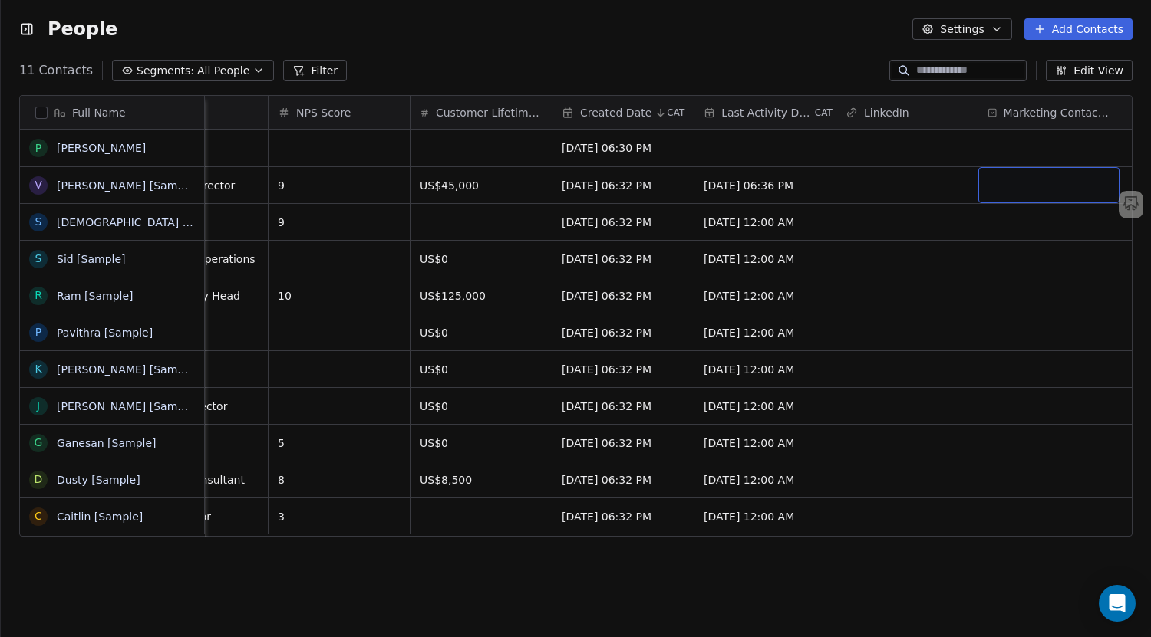
scroll to position [0, 1109]
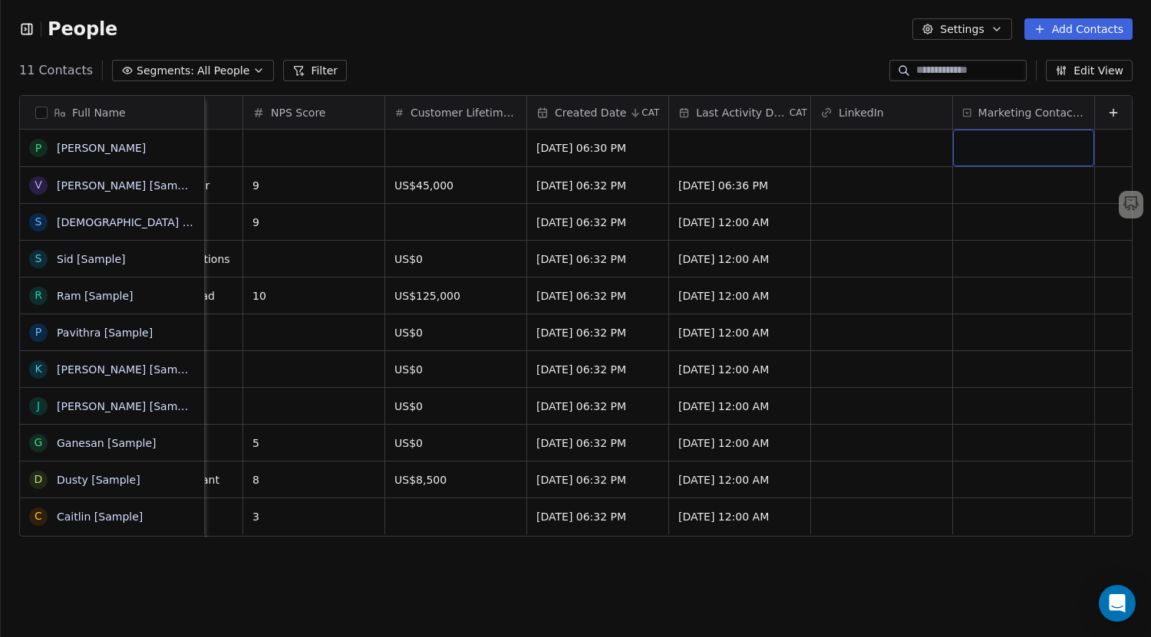
click at [1009, 149] on div "grid" at bounding box center [1023, 148] width 141 height 37
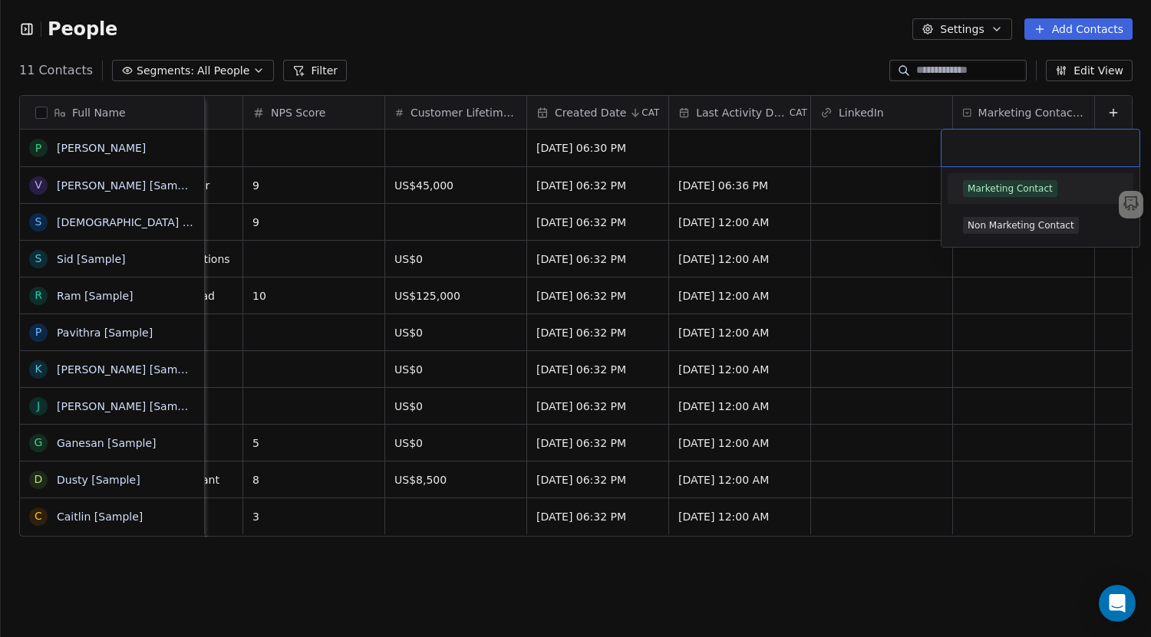
click at [842, 156] on html "People Settings Add Contacts 11 Contacts Segments: All People Filter Edit View …" at bounding box center [575, 318] width 1151 height 637
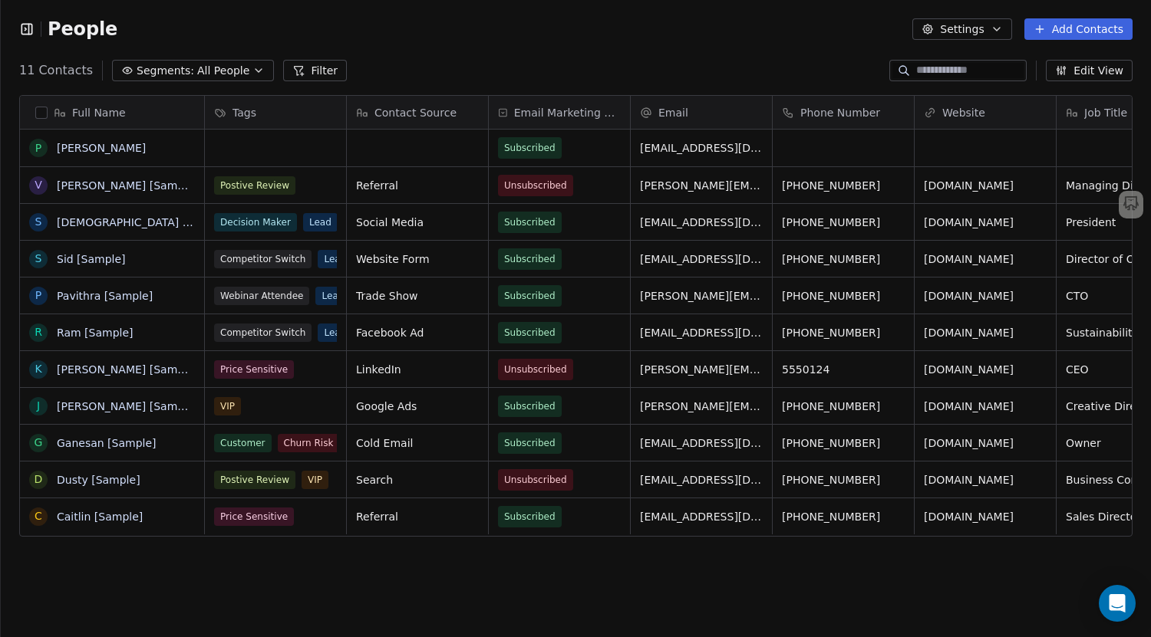
scroll to position [0, 0]
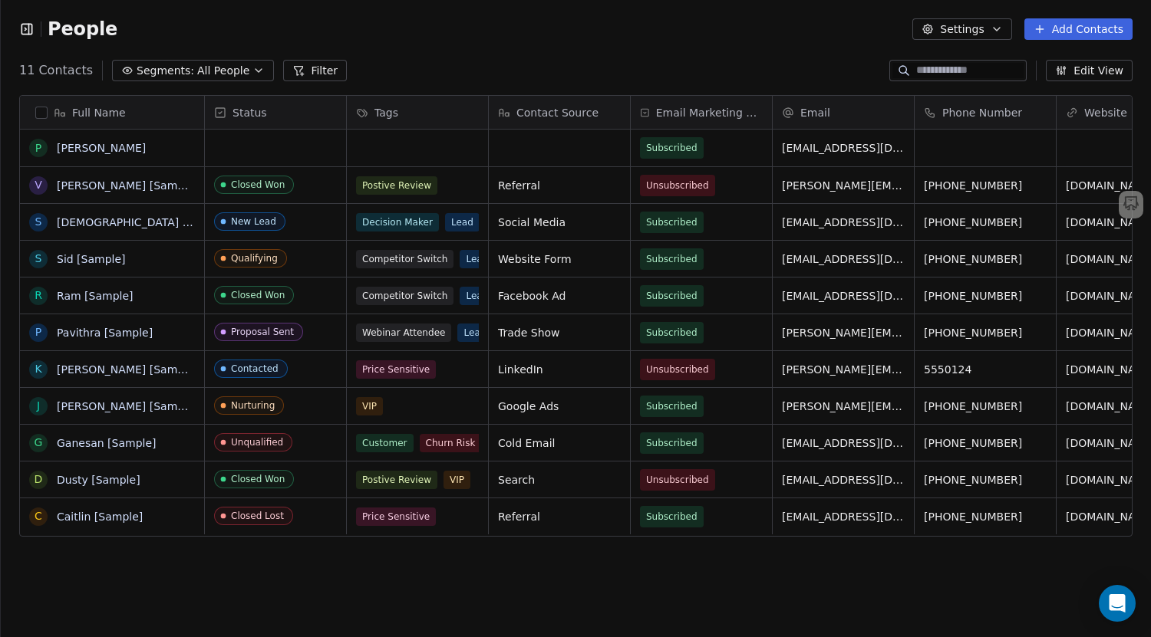
click at [1079, 64] on button "Edit View" at bounding box center [1089, 70] width 87 height 21
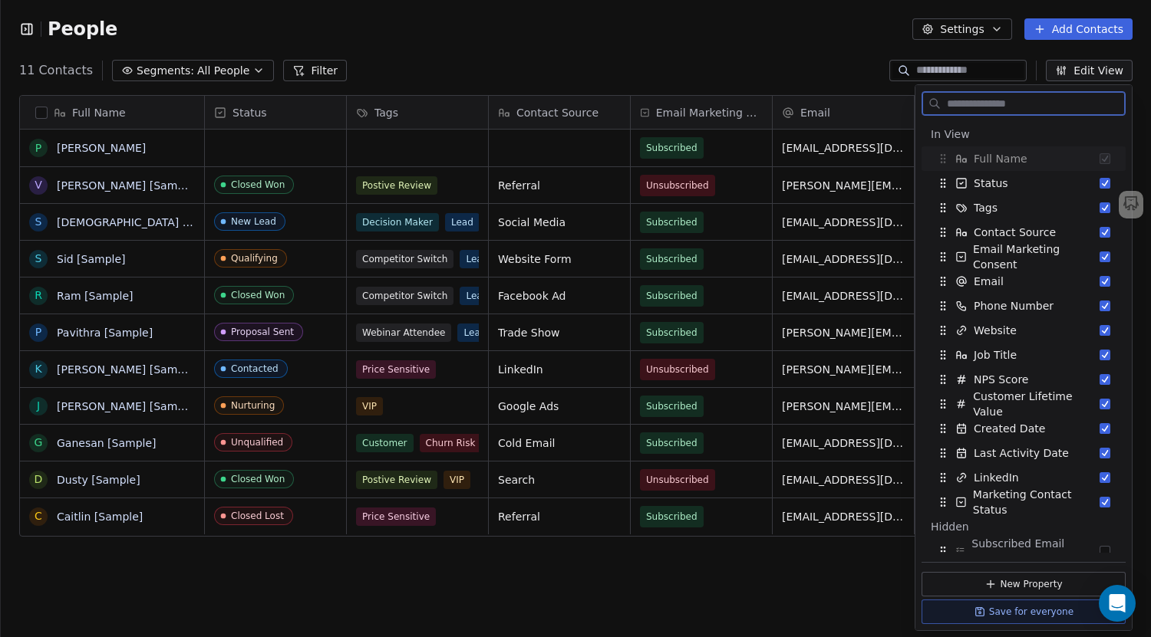
click at [1076, 71] on button "Edit View" at bounding box center [1089, 70] width 87 height 21
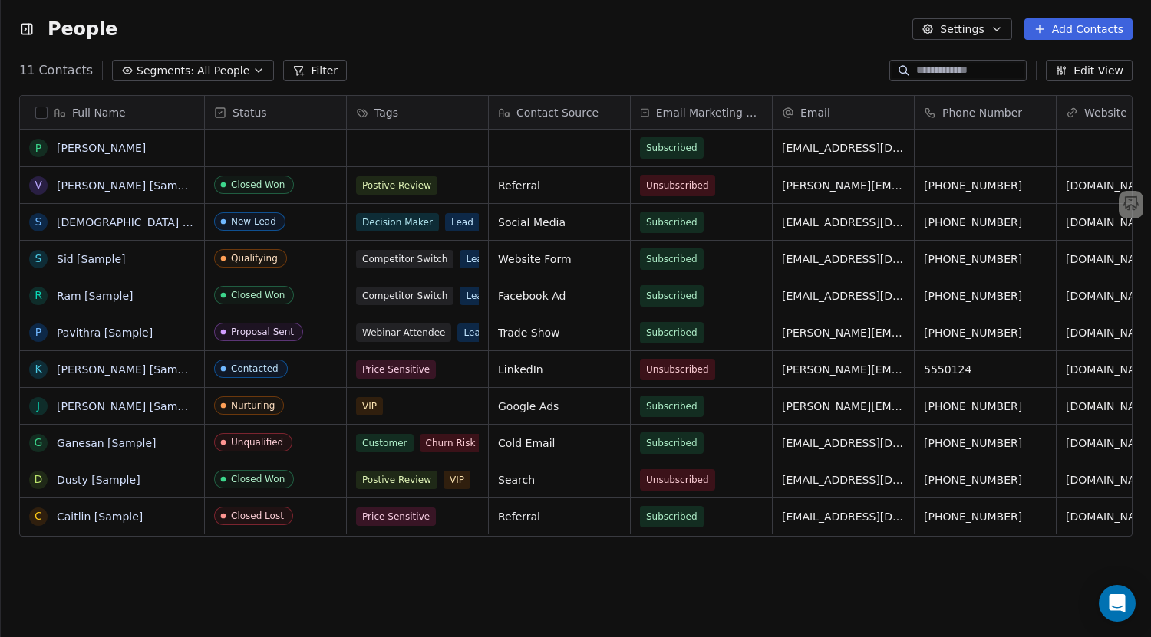
click at [950, 25] on button "Settings" at bounding box center [961, 28] width 99 height 21
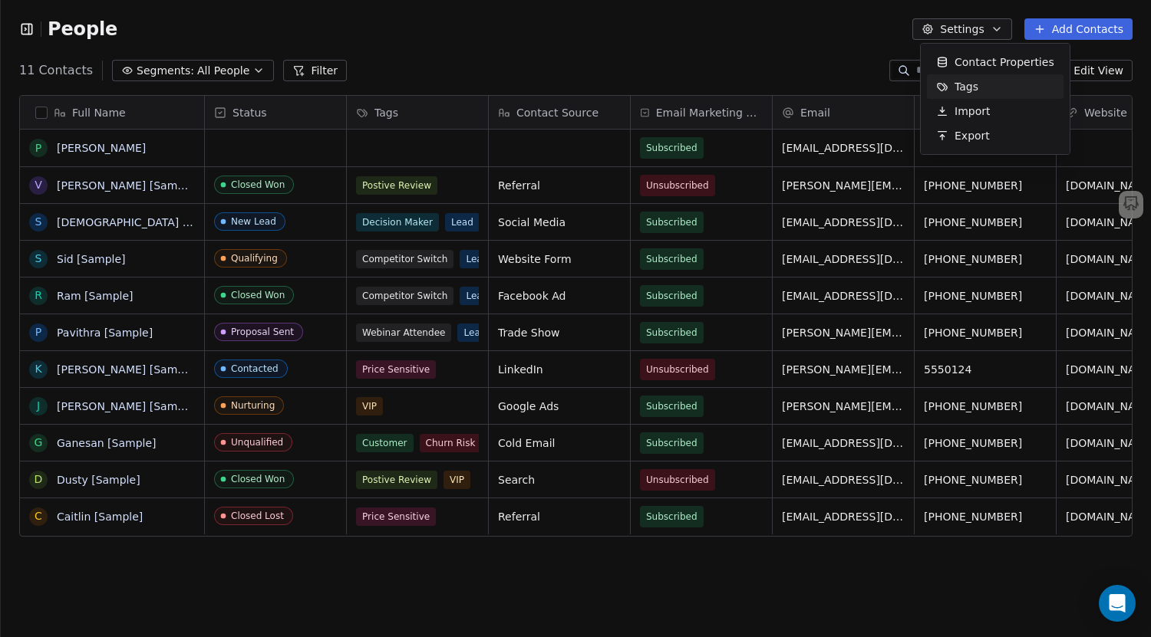
click at [940, 81] on icon "Suggestions" at bounding box center [942, 87] width 12 height 12
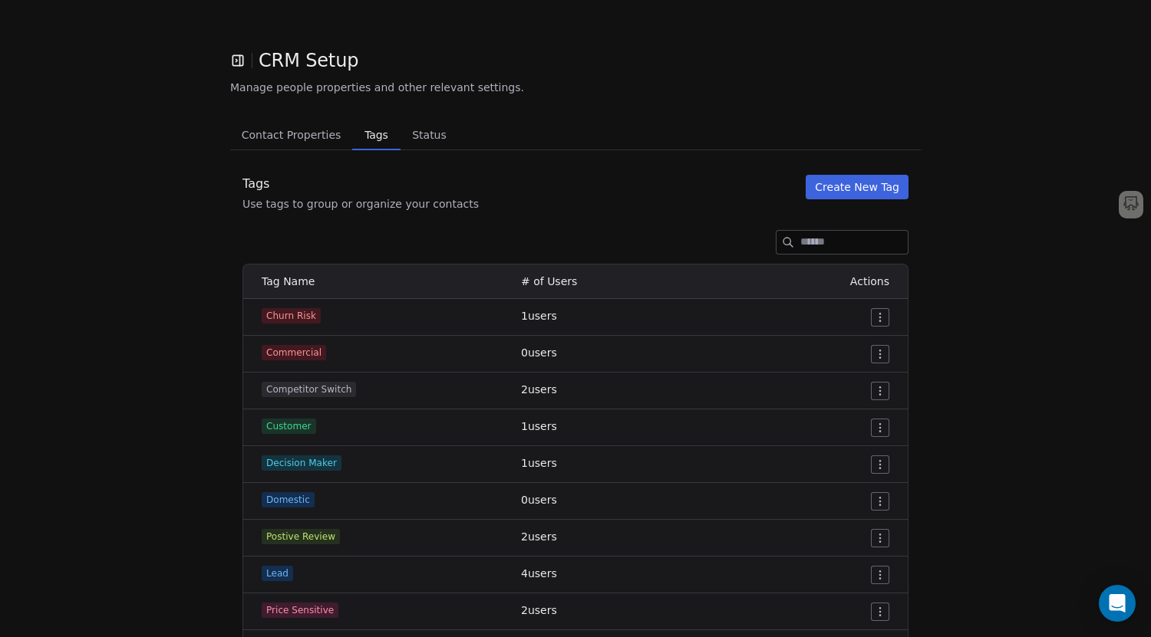
scroll to position [78, 0]
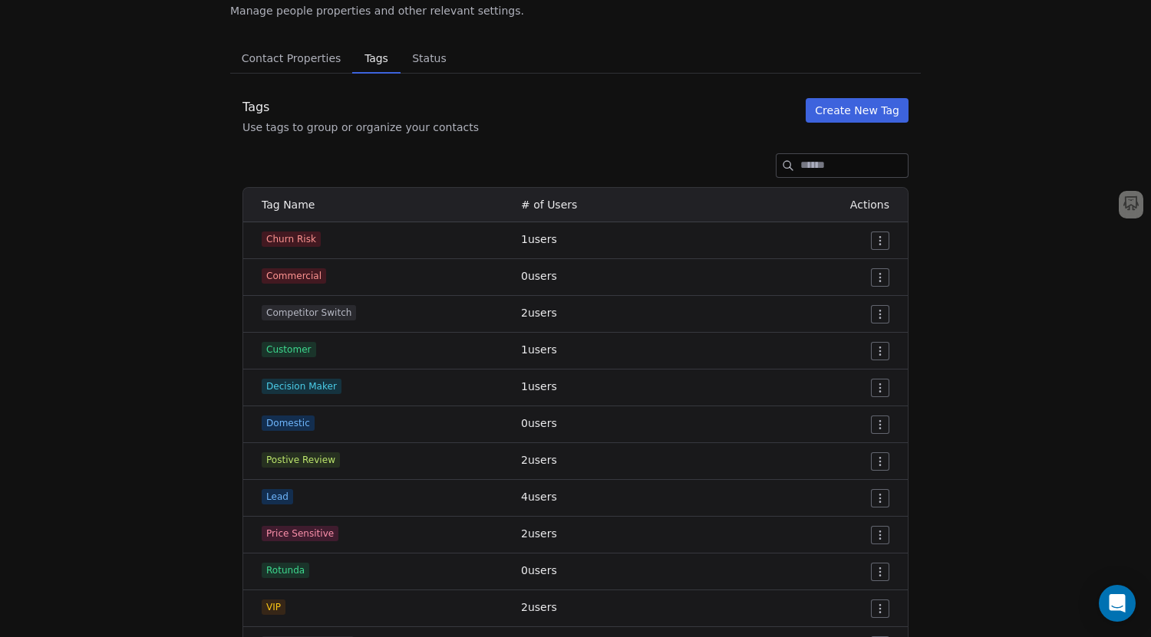
click at [845, 165] on input at bounding box center [853, 165] width 107 height 23
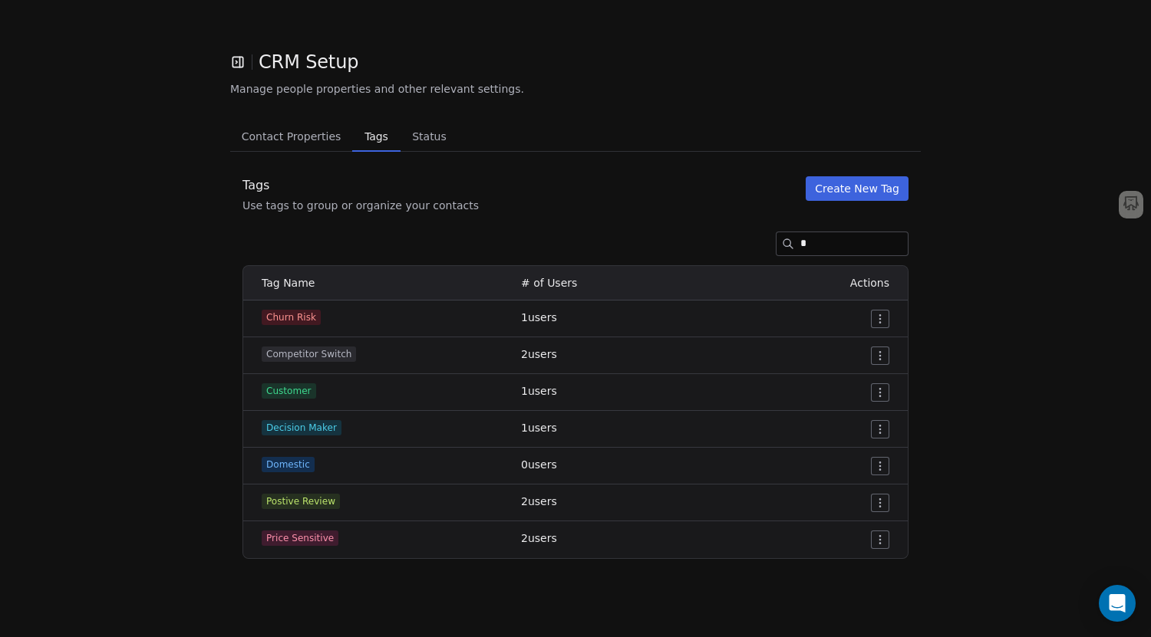
scroll to position [0, 0]
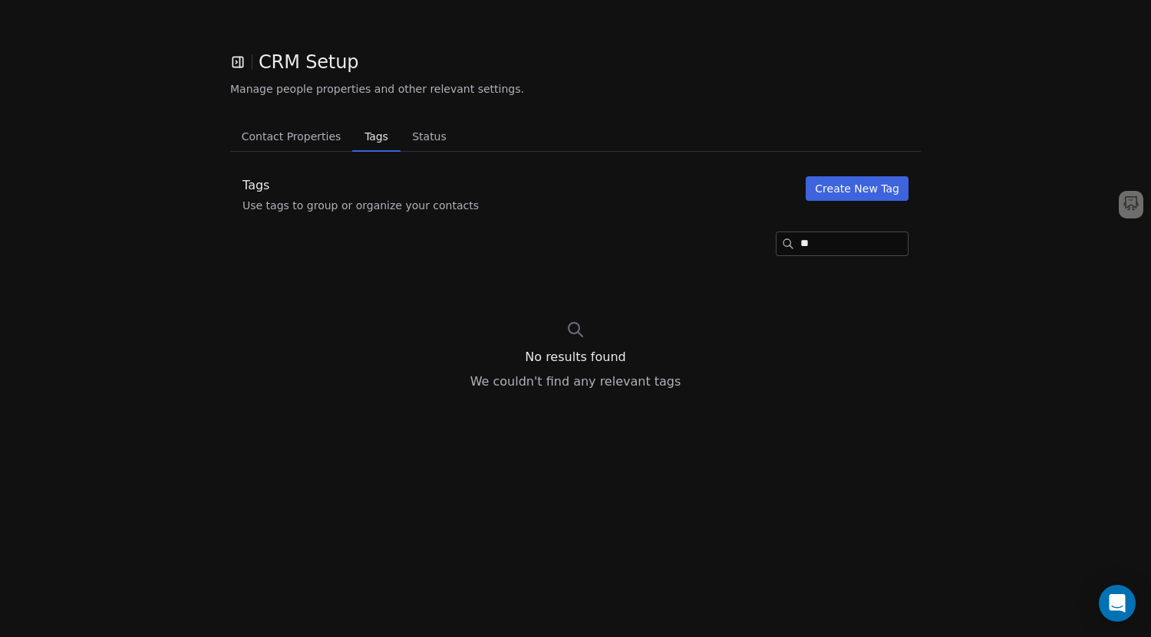
type input "*"
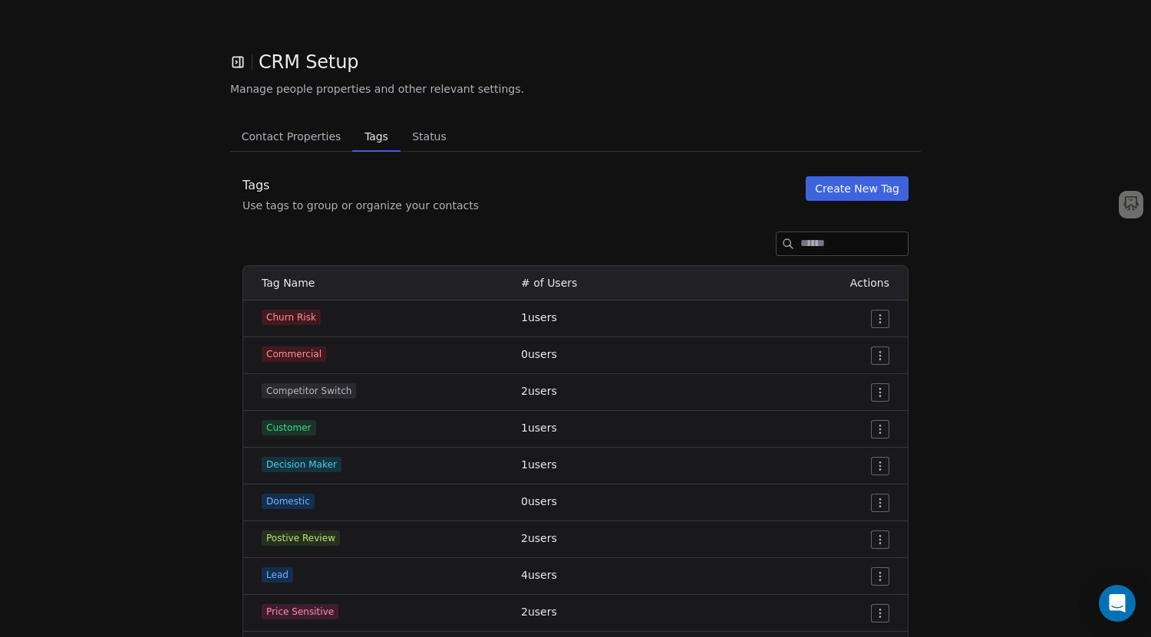
click at [857, 193] on button "Create New Tag" at bounding box center [856, 188] width 103 height 25
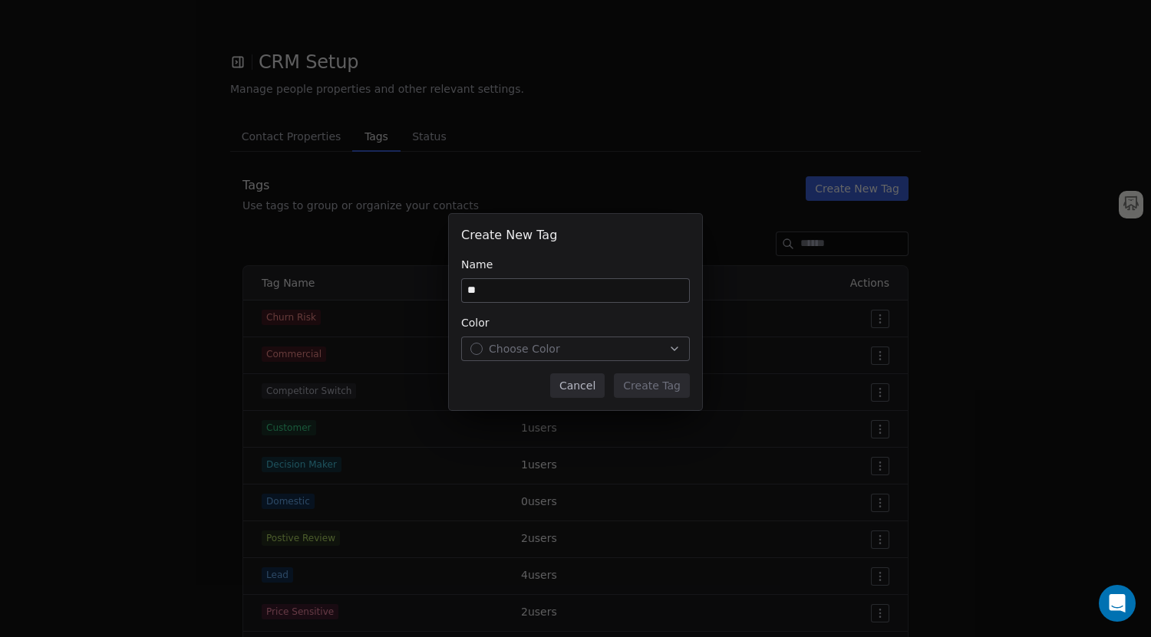
type input "*"
type input "**********"
click at [673, 344] on icon "button" at bounding box center [674, 349] width 12 height 12
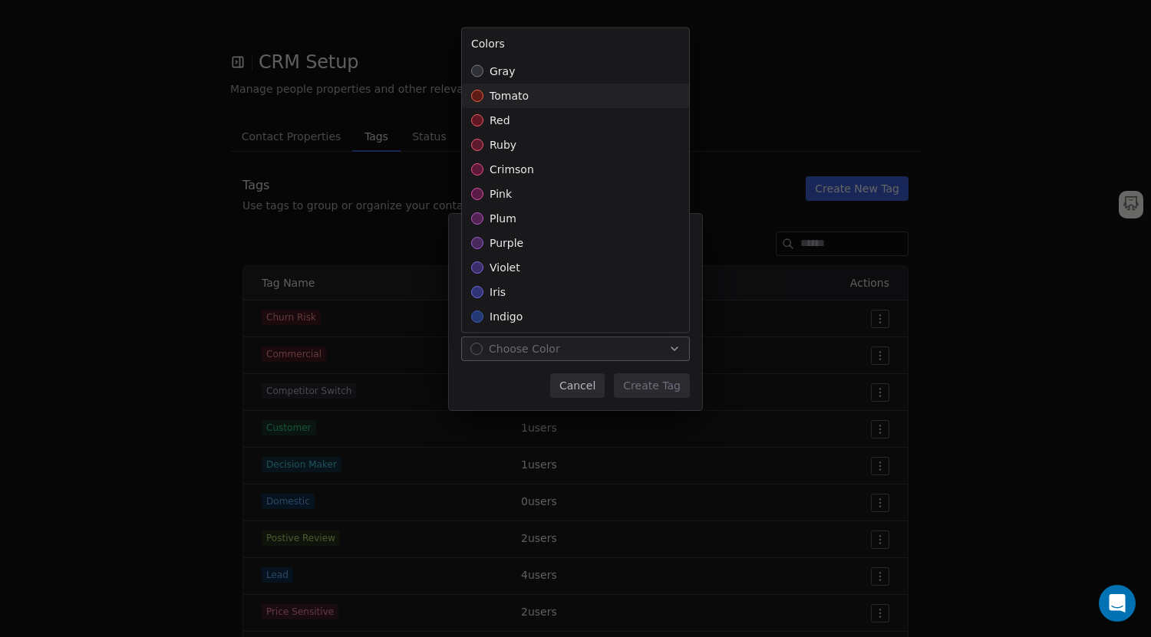
click at [585, 102] on div "tomato" at bounding box center [575, 96] width 227 height 25
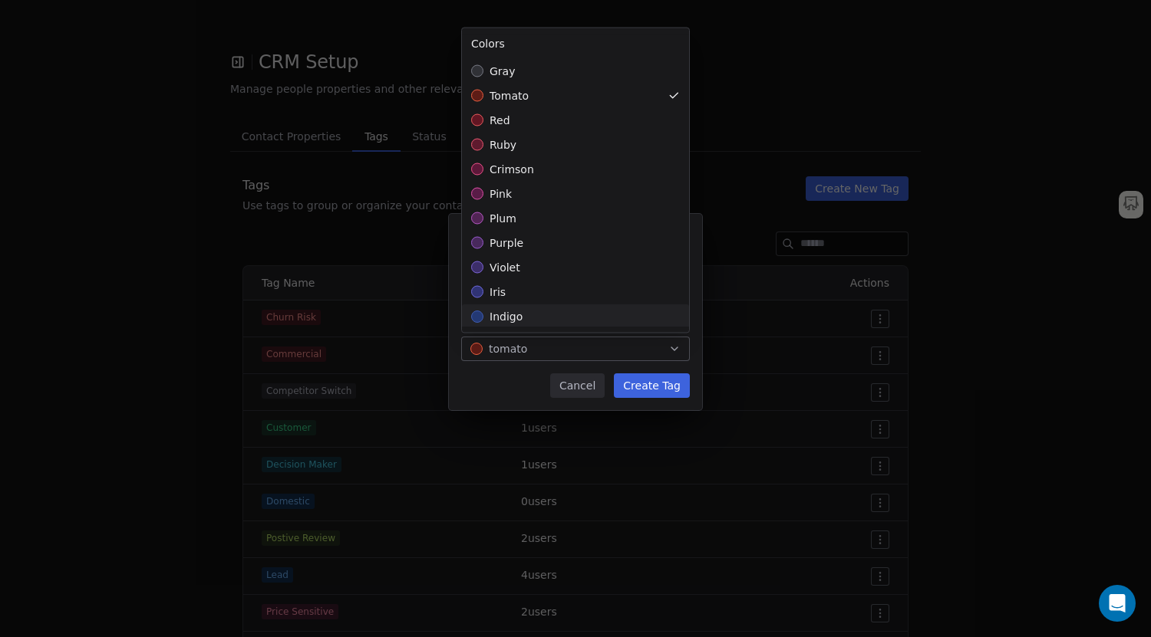
click at [639, 387] on div "**********" at bounding box center [575, 318] width 1151 height 259
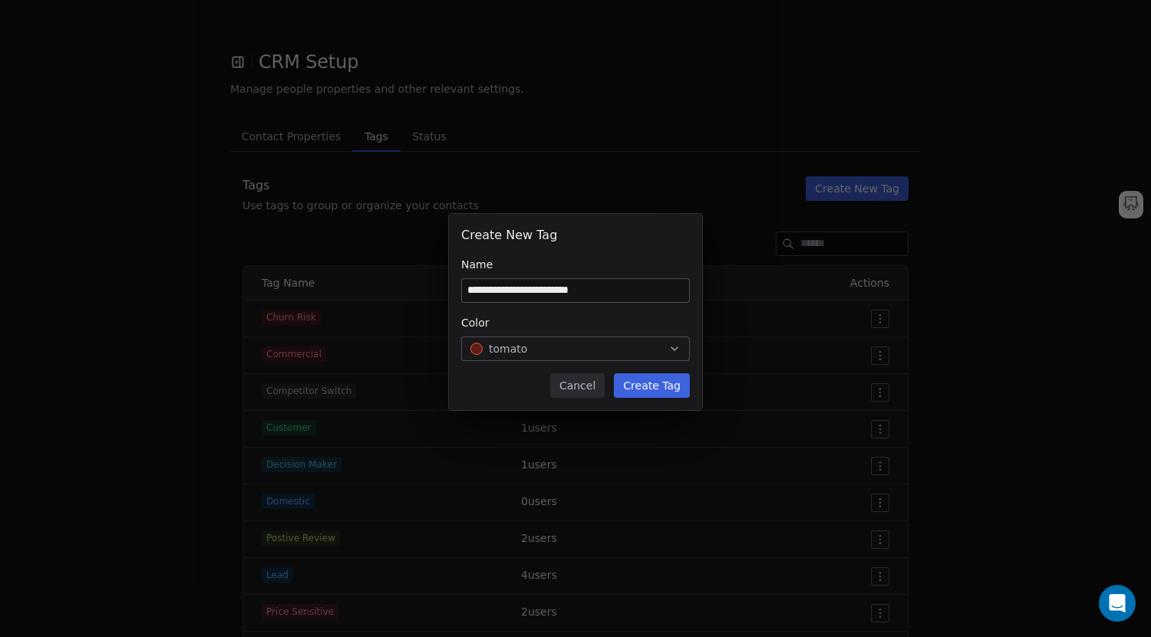
click at [637, 387] on button "Create Tag" at bounding box center [652, 386] width 76 height 25
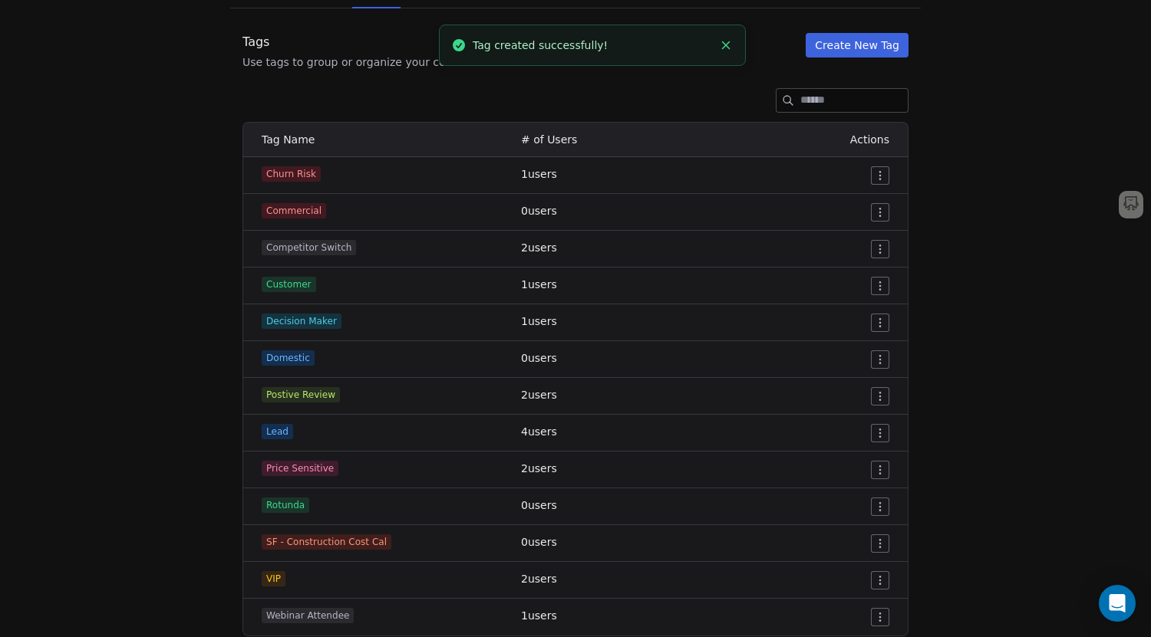
scroll to position [192, 0]
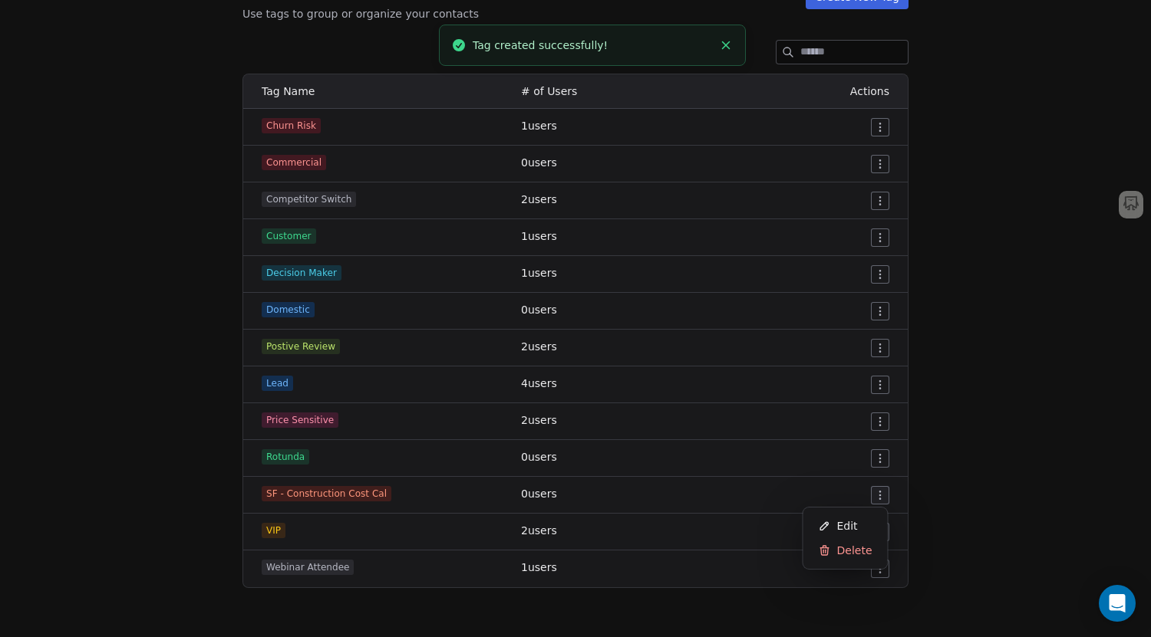
click at [871, 499] on html "CRM Setup Manage people properties and other relevant settings. Contact Propert…" at bounding box center [575, 318] width 1151 height 637
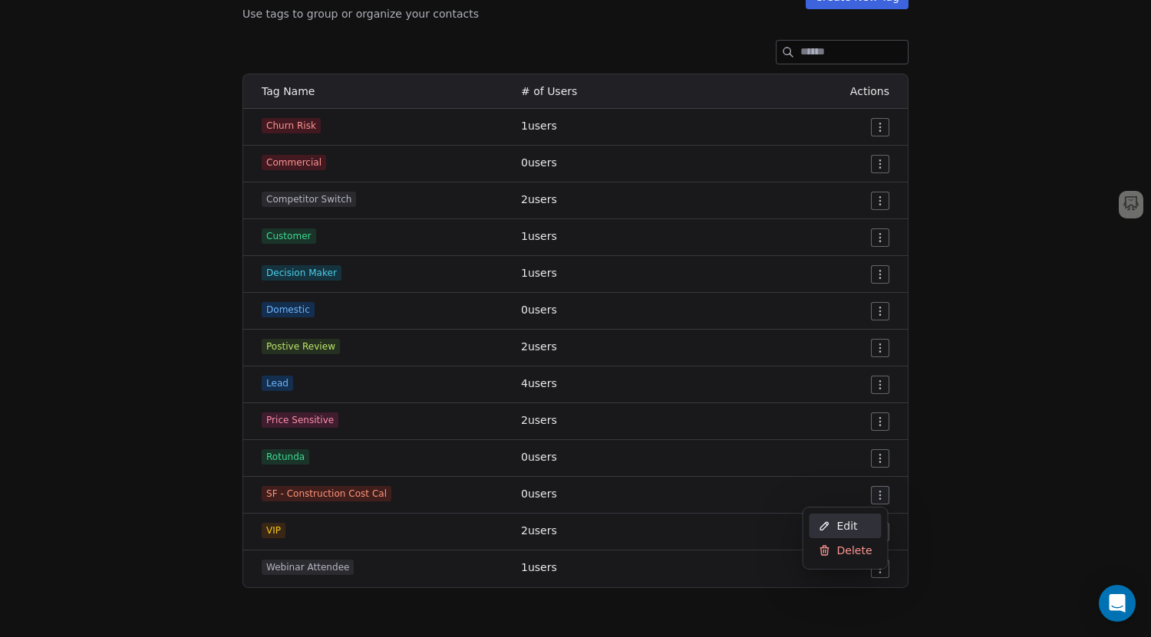
click at [845, 525] on span "Edit" at bounding box center [847, 526] width 21 height 15
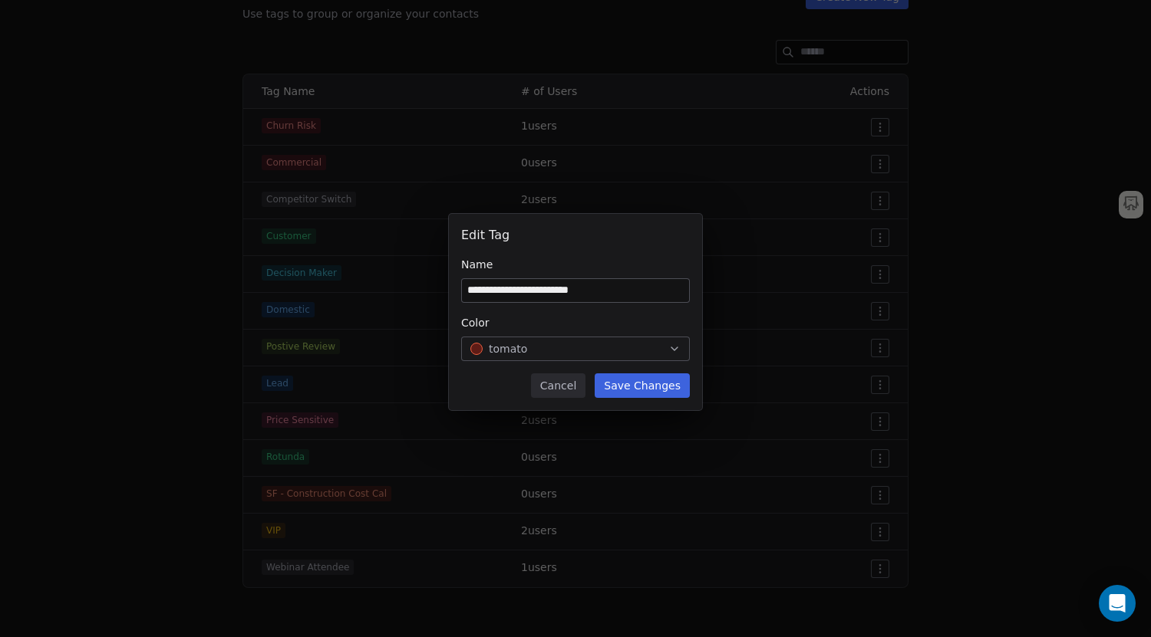
click at [585, 390] on button "Cancel" at bounding box center [558, 386] width 54 height 25
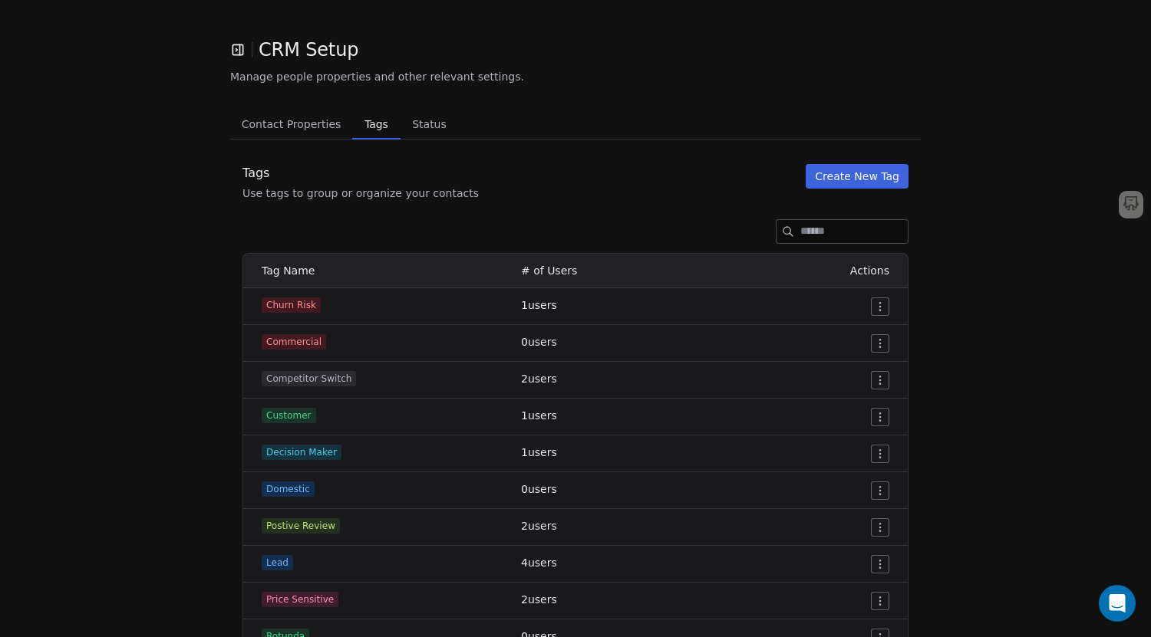
scroll to position [0, 0]
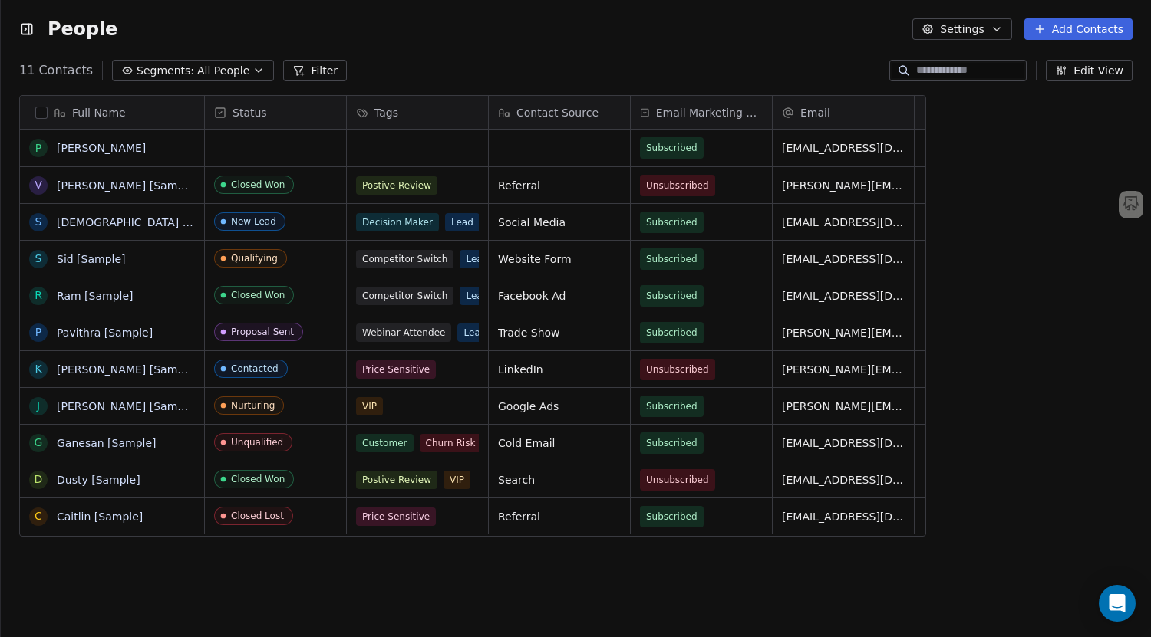
scroll to position [12, 12]
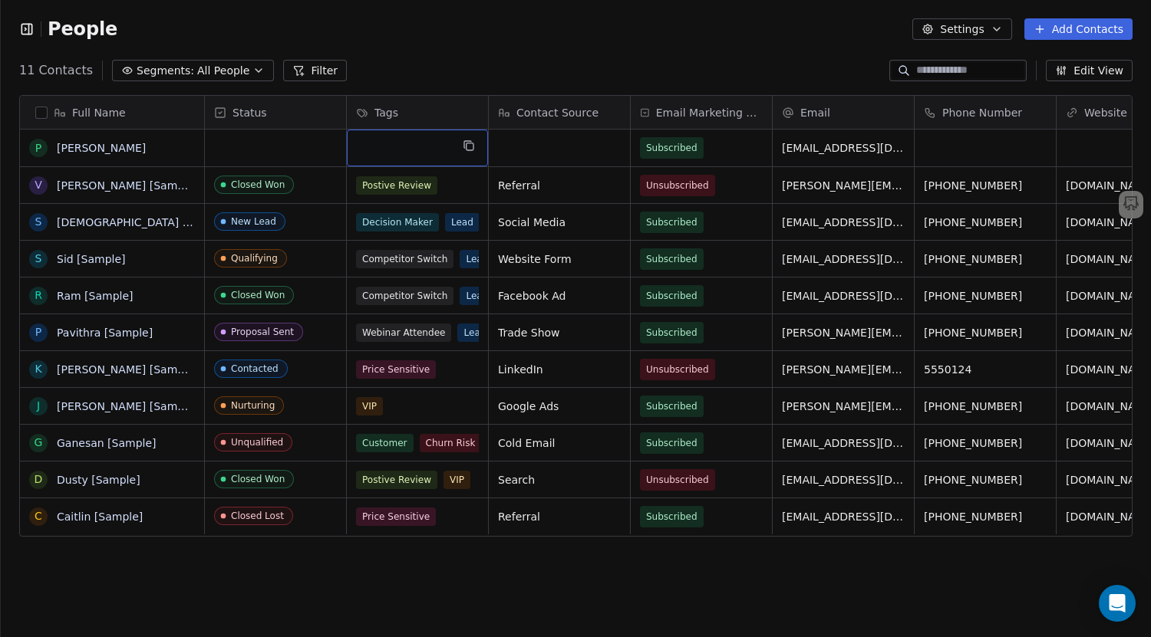
click at [393, 150] on div "grid" at bounding box center [417, 148] width 141 height 37
type input "**********"
click at [374, 182] on div "SF - Construction Cost Cal" at bounding box center [436, 188] width 166 height 25
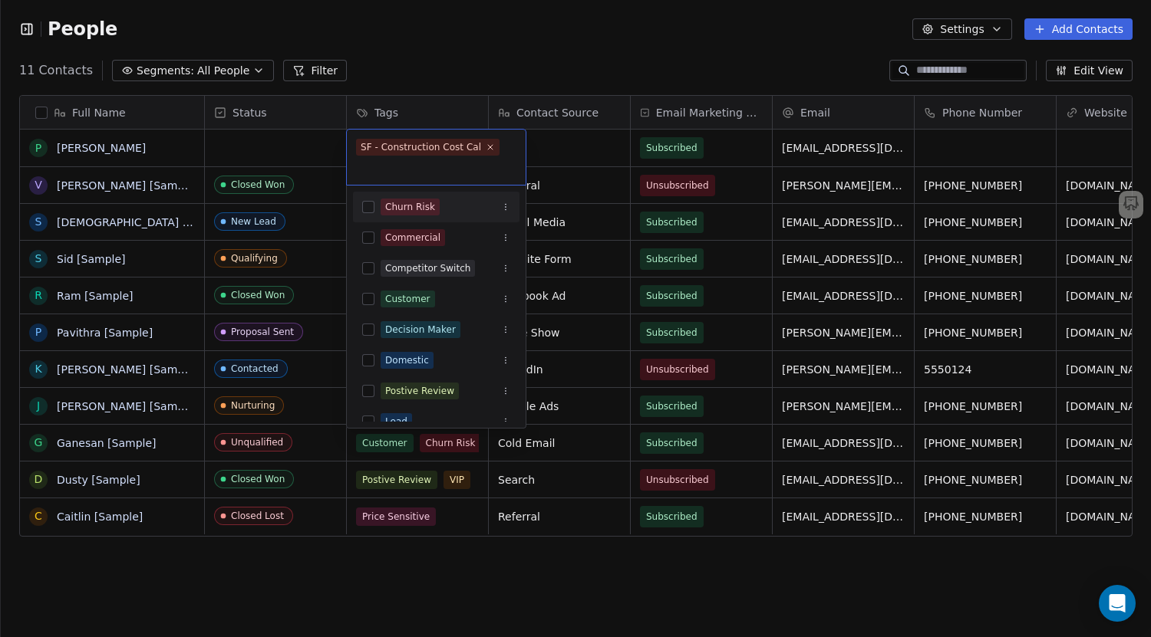
click at [497, 60] on html "People Settings Add Contacts 11 Contacts Segments: All People Filter Edit View …" at bounding box center [575, 318] width 1151 height 637
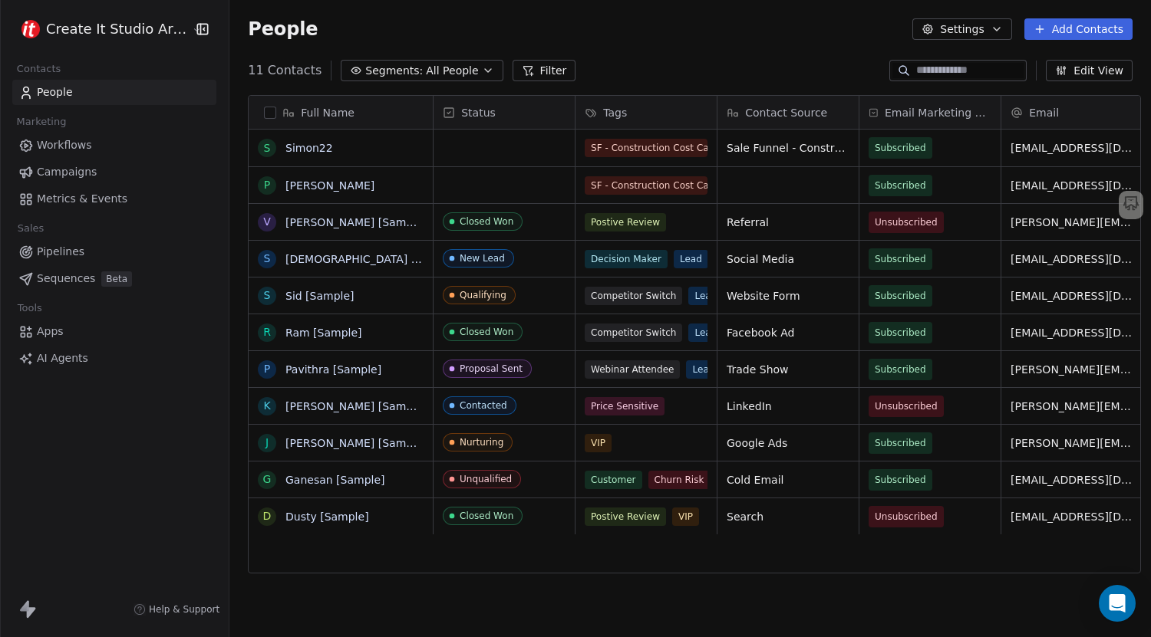
scroll to position [549, 918]
click at [261, 147] on button "grid" at bounding box center [267, 148] width 12 height 12
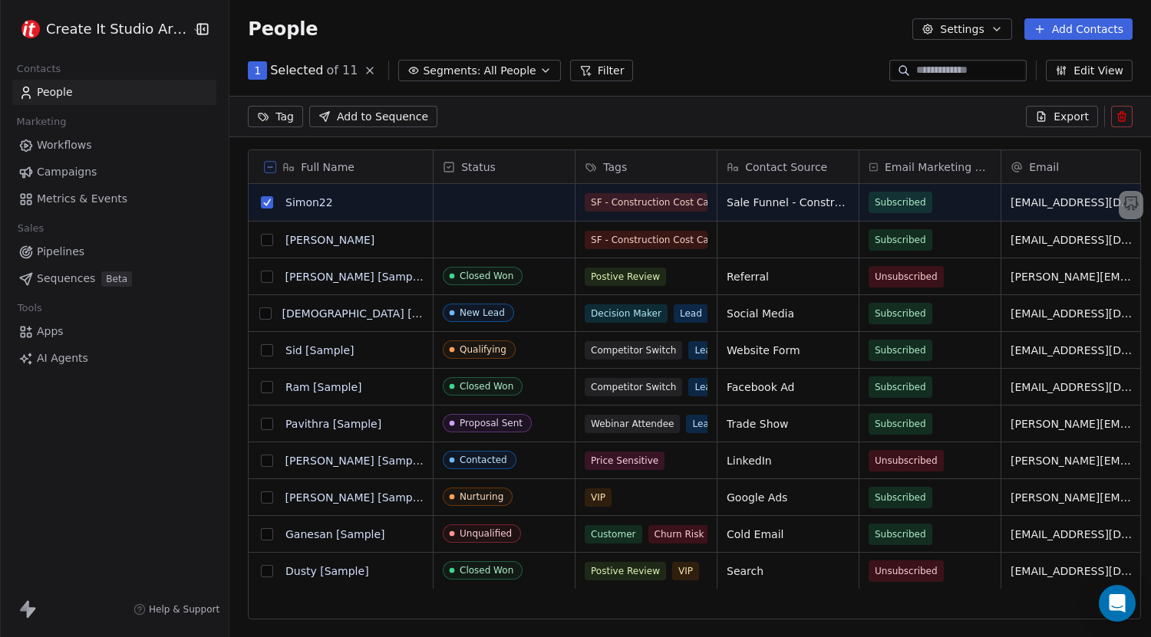
scroll to position [496, 918]
click at [261, 208] on button "grid" at bounding box center [267, 202] width 12 height 12
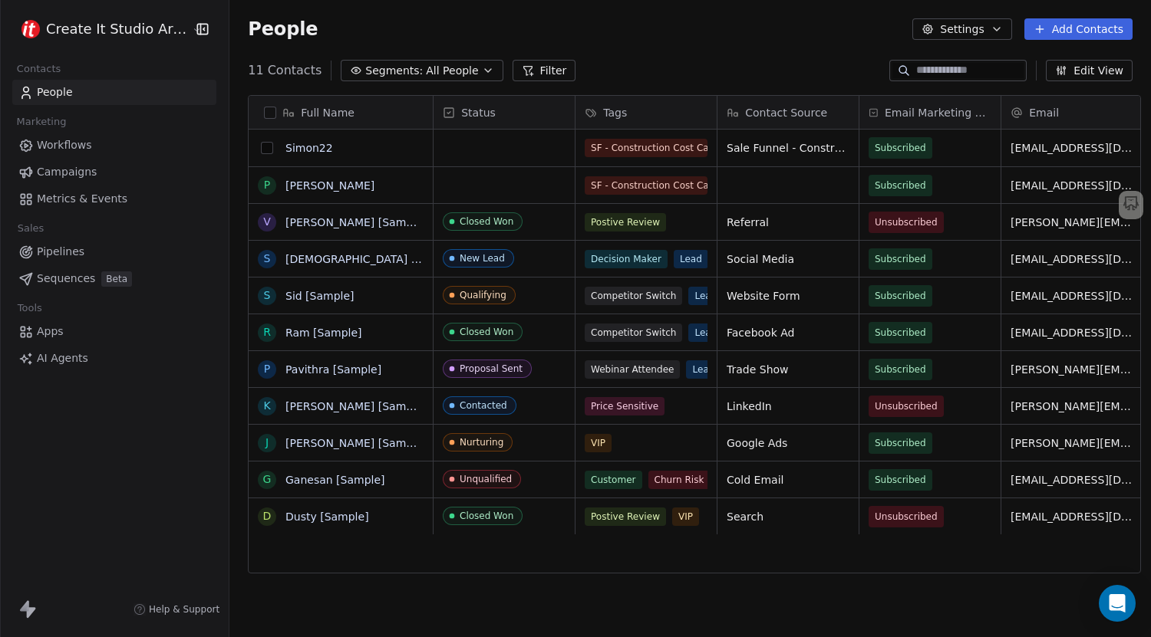
scroll to position [549, 918]
drag, startPoint x: 257, startPoint y: 150, endPoint x: 338, endPoint y: 109, distance: 90.9
click at [0, 0] on button "grid" at bounding box center [0, 0] width 0 height 0
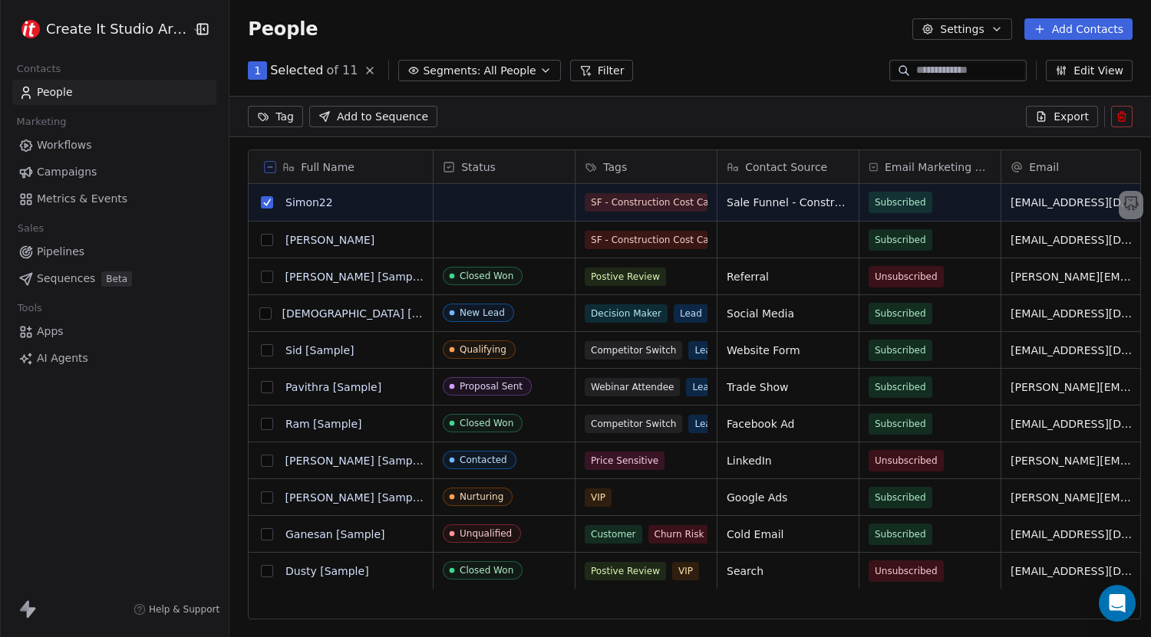
scroll to position [496, 918]
click at [1124, 116] on icon at bounding box center [1121, 116] width 12 height 12
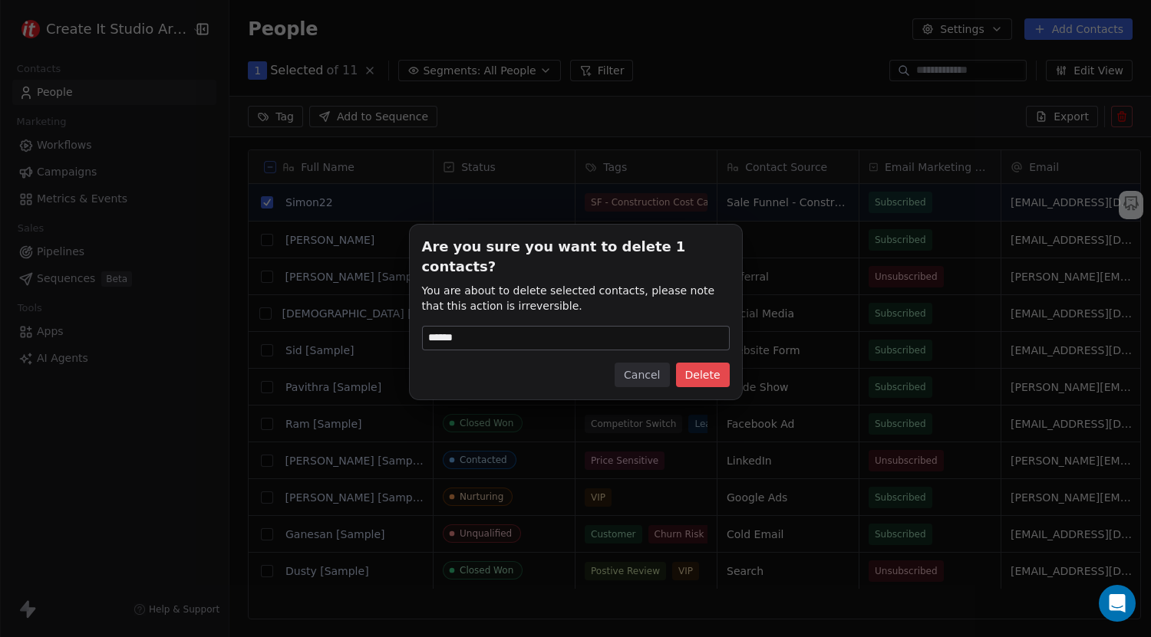
type input "******"
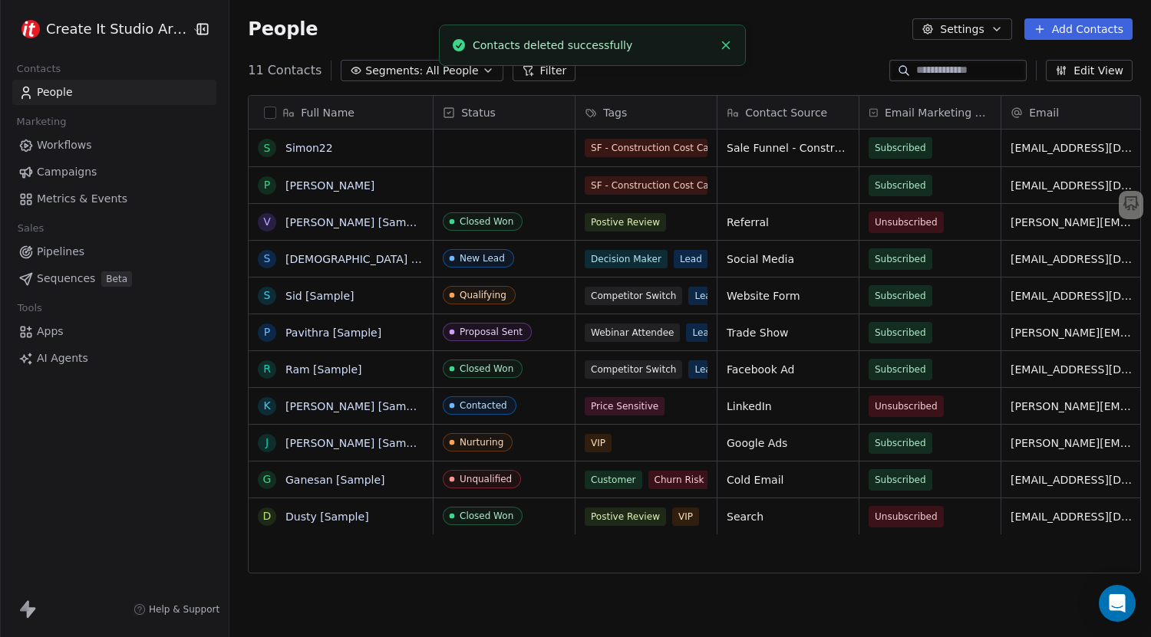
scroll to position [549, 918]
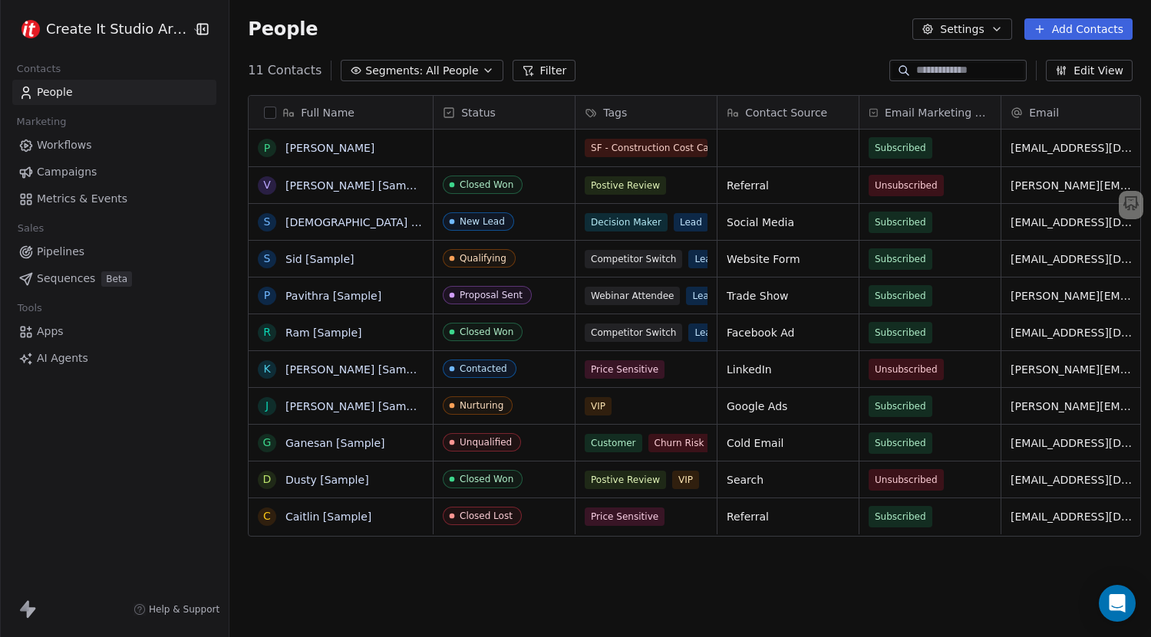
click at [54, 144] on span "Workflows" at bounding box center [64, 145] width 55 height 16
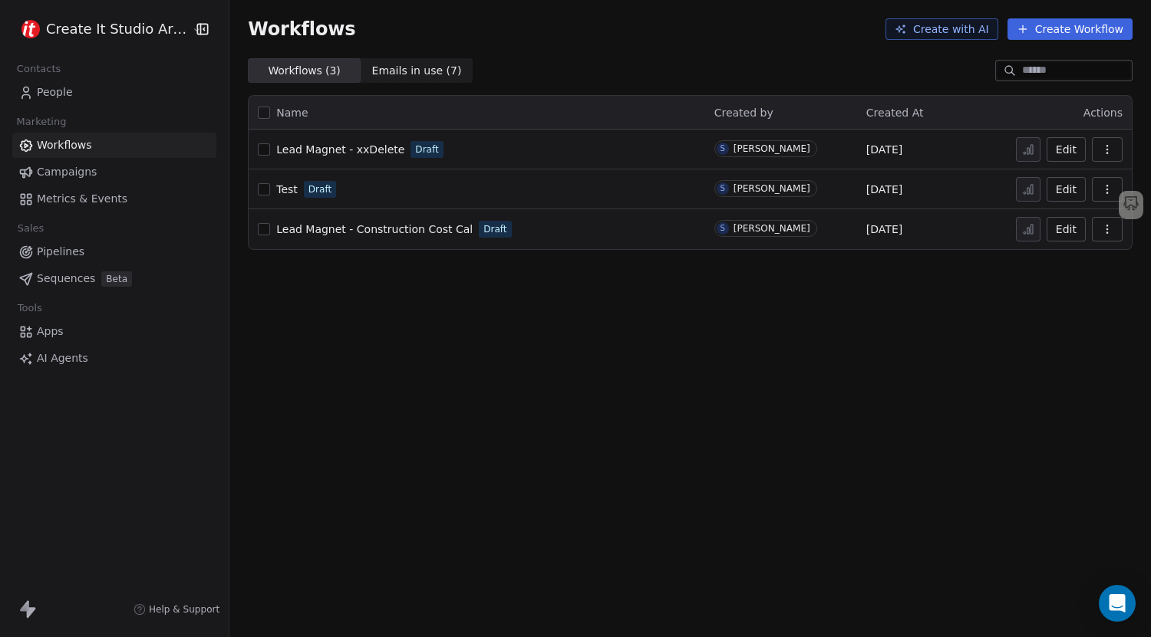
click at [54, 176] on span "Campaigns" at bounding box center [67, 172] width 60 height 16
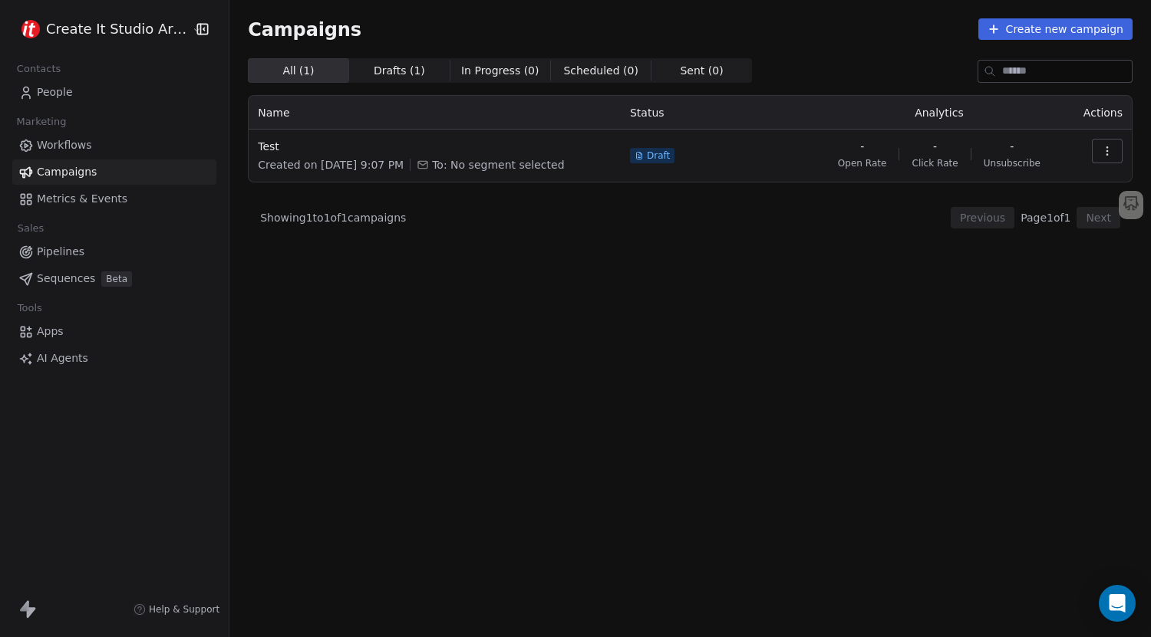
click at [44, 335] on span "Apps" at bounding box center [50, 332] width 27 height 16
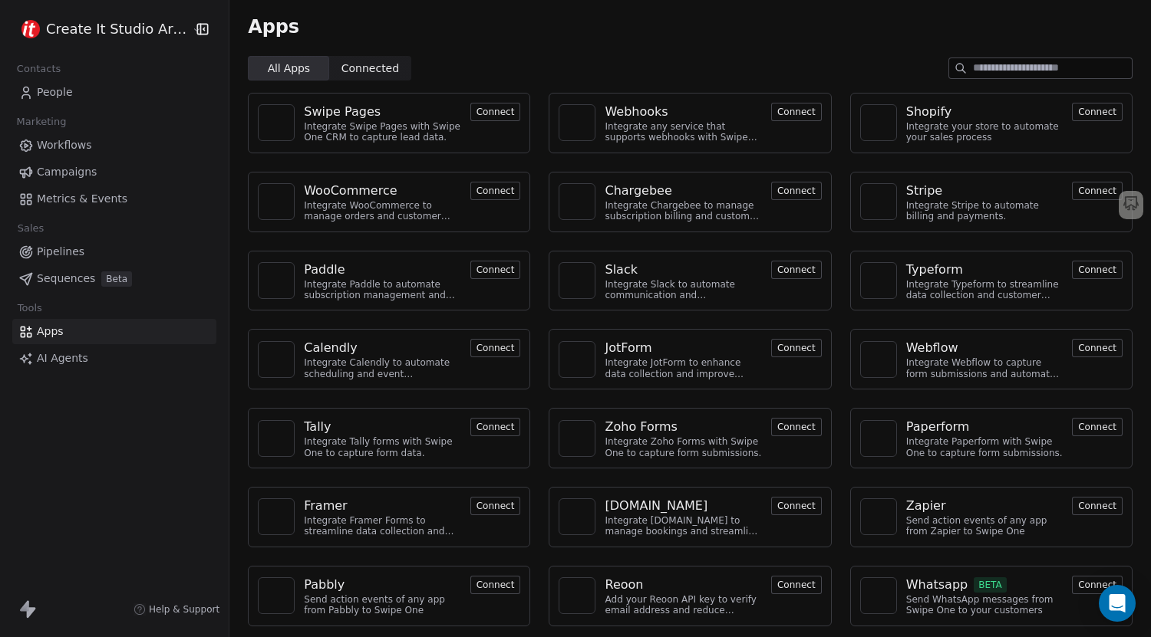
scroll to position [3, 0]
click at [71, 357] on span "AI Agents" at bounding box center [62, 359] width 51 height 16
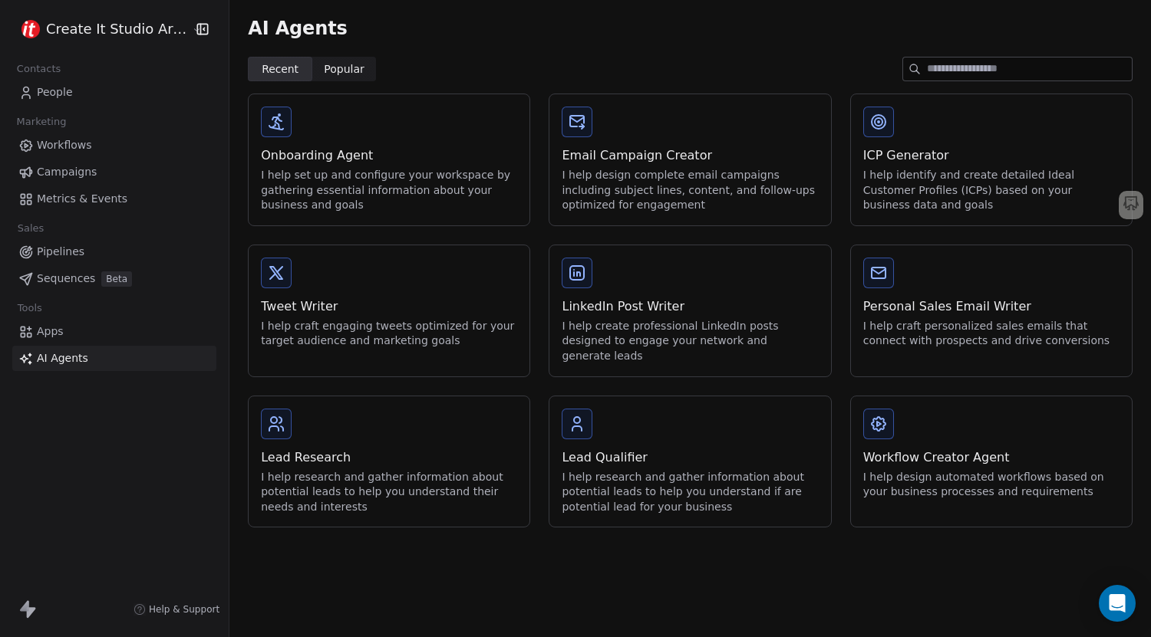
click at [338, 74] on span "Popular" at bounding box center [344, 69] width 41 height 16
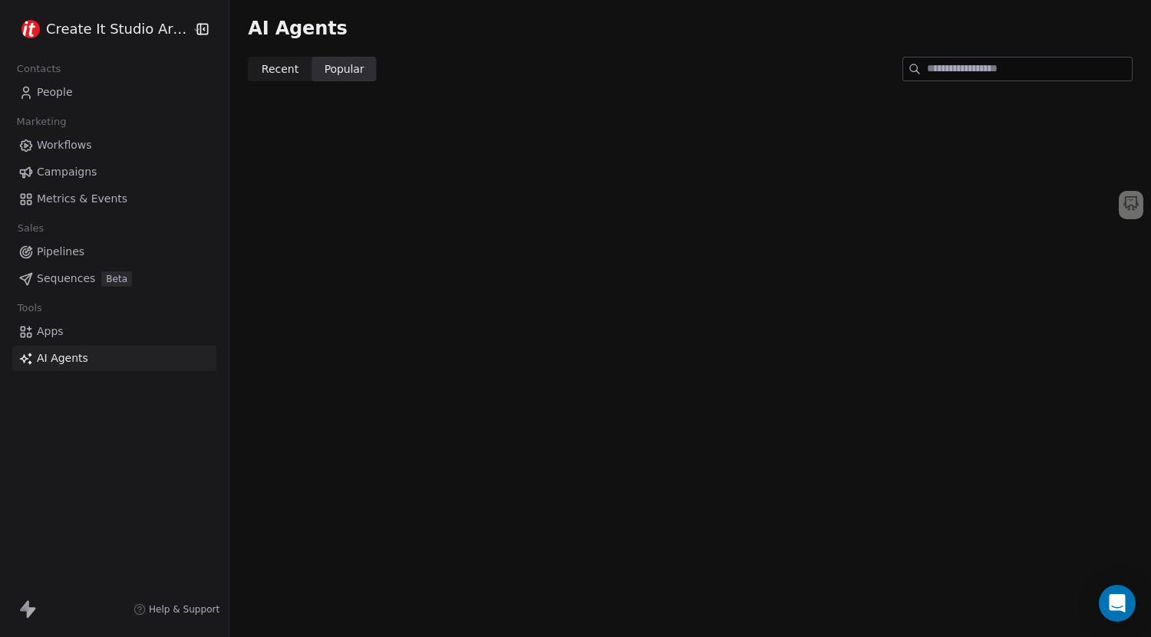
click at [284, 68] on span "Recent" at bounding box center [280, 69] width 37 height 16
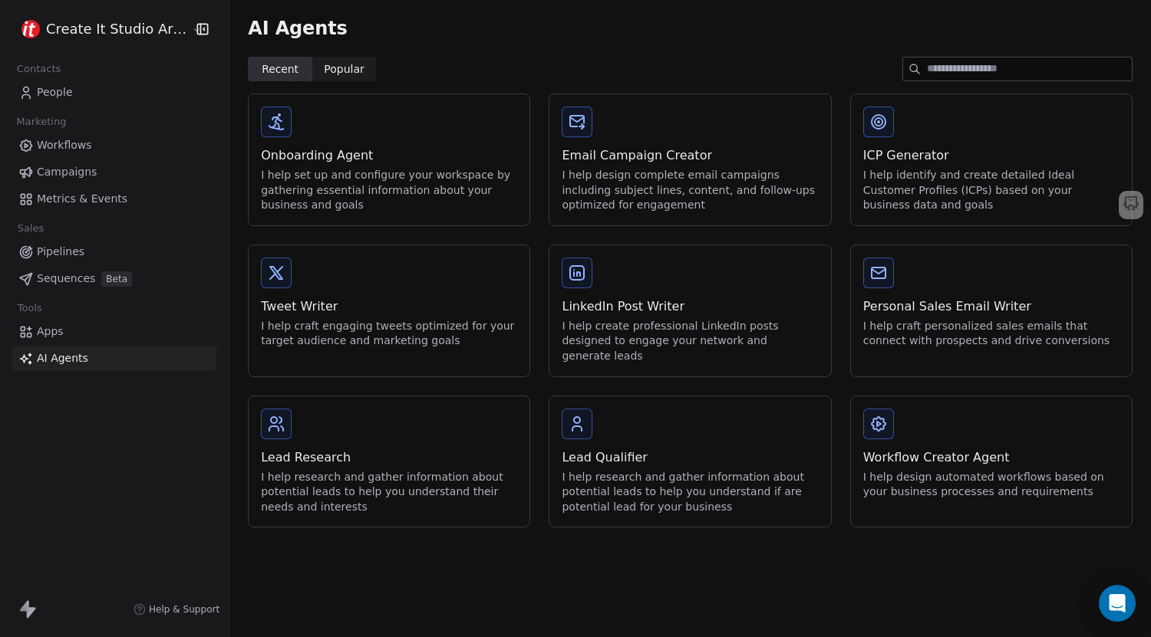
click at [70, 94] on span "People" at bounding box center [55, 92] width 36 height 16
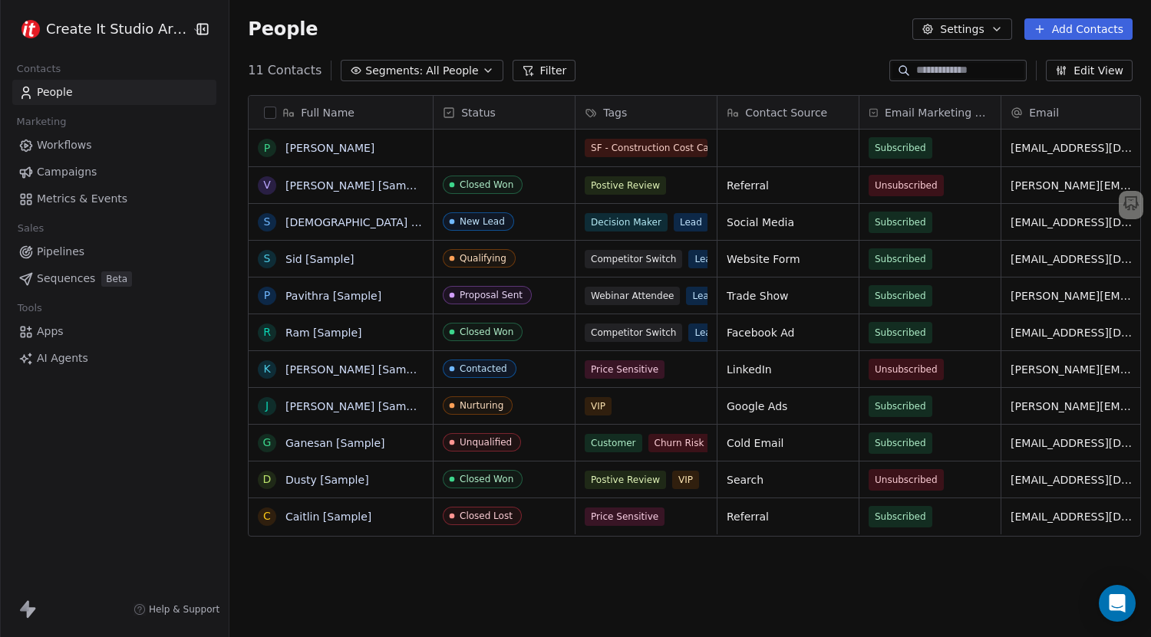
scroll to position [549, 918]
click at [443, 110] on icon at bounding box center [449, 113] width 12 height 12
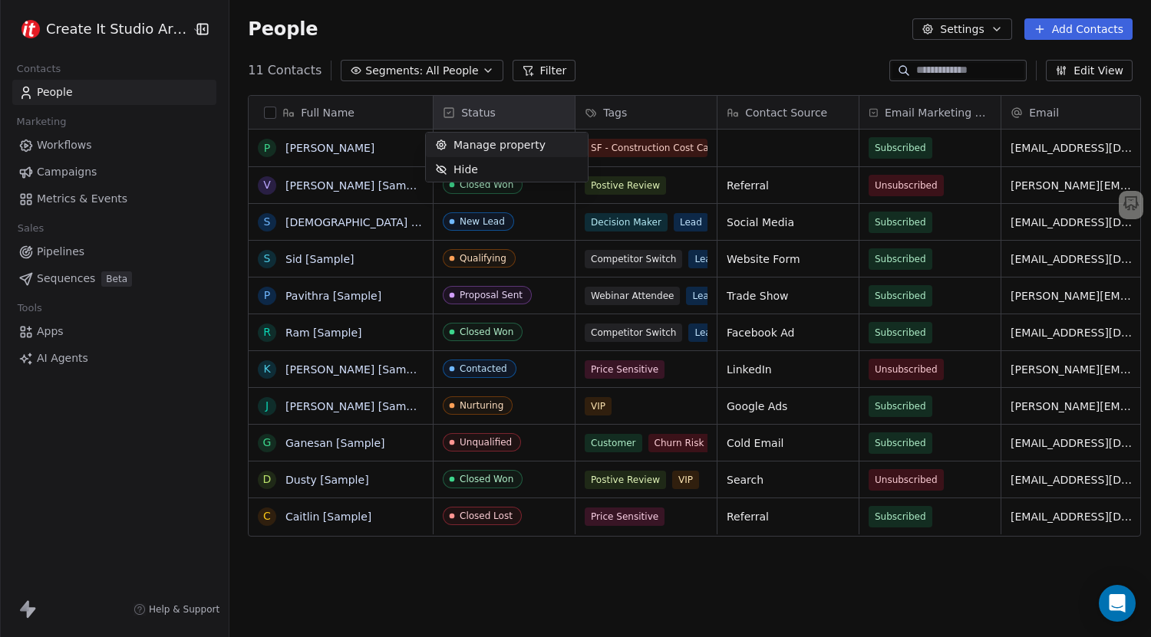
click at [526, 149] on span "Manage property" at bounding box center [499, 144] width 92 height 15
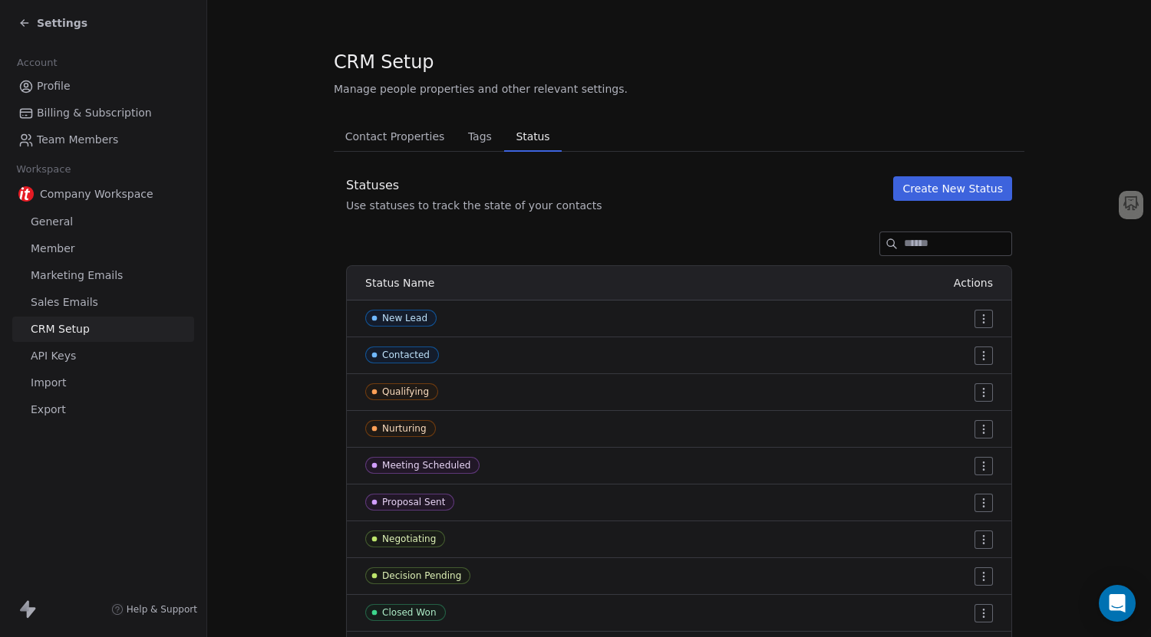
click at [409, 138] on span "Contact Properties" at bounding box center [395, 136] width 112 height 21
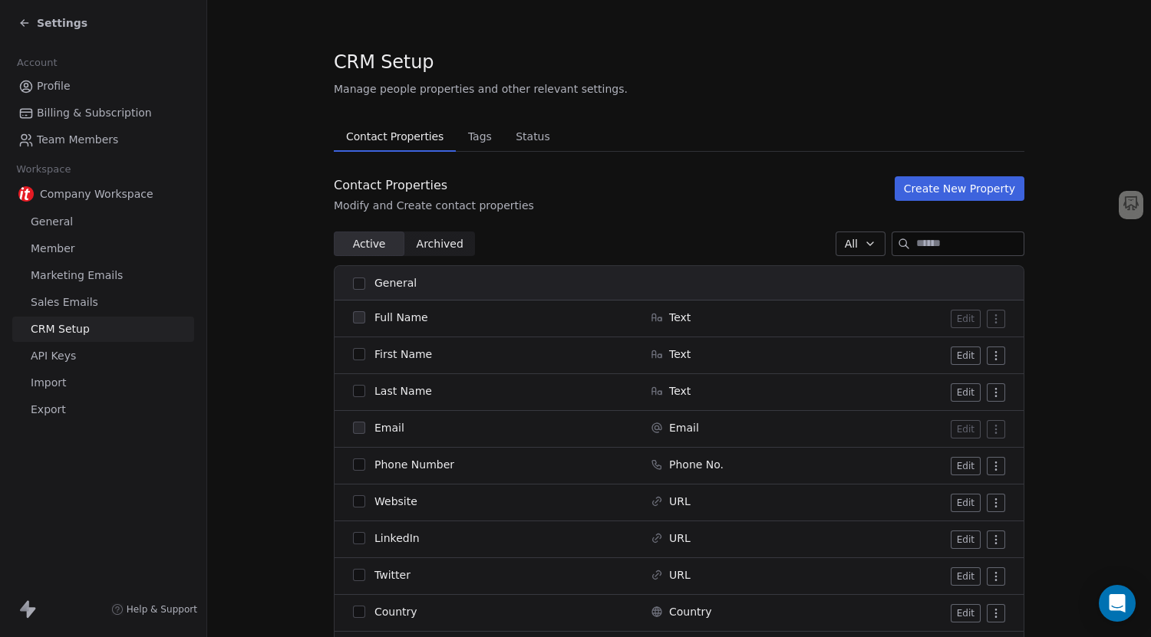
click at [24, 26] on icon at bounding box center [22, 24] width 3 height 3
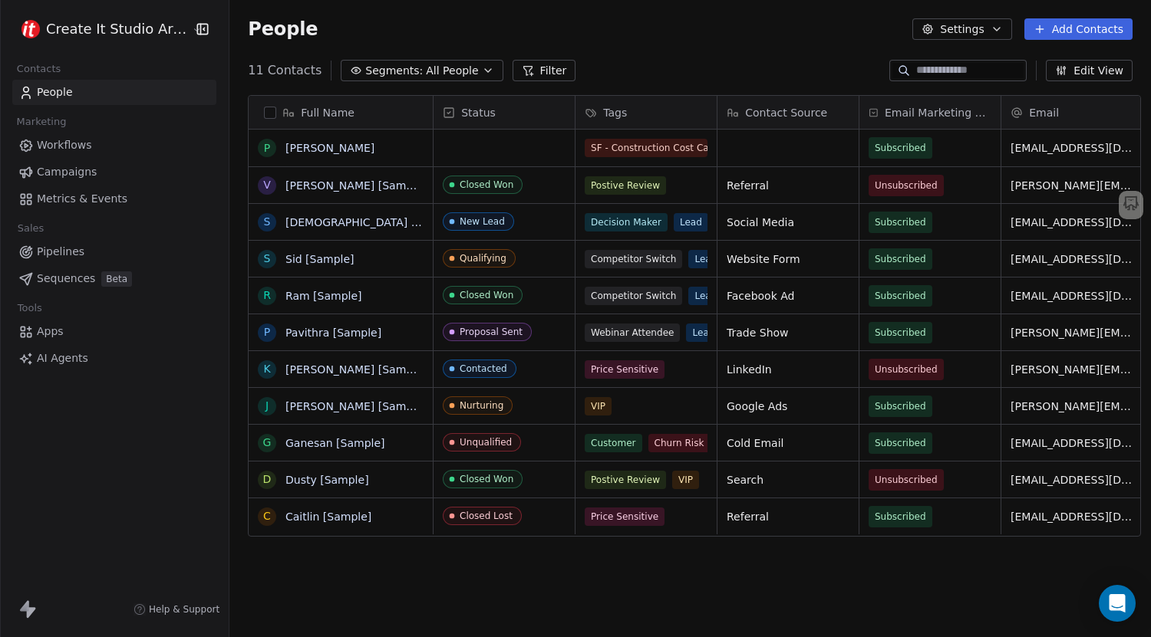
scroll to position [549, 918]
click at [830, 110] on div "Contact Source" at bounding box center [786, 112] width 120 height 15
click at [791, 47] on html "Create It Studio Architects Contacts People Marketing Workflows Campaigns Metri…" at bounding box center [575, 318] width 1151 height 637
click at [729, 48] on div "People Settings Add Contacts" at bounding box center [689, 29] width 921 height 58
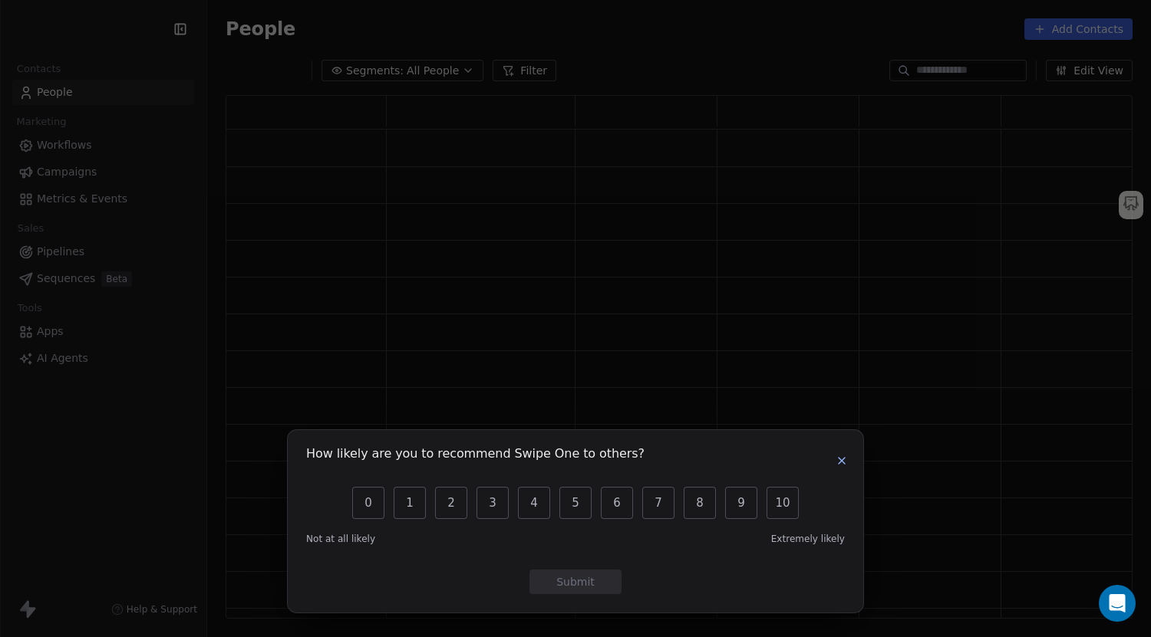
click at [844, 457] on icon "button" at bounding box center [841, 461] width 12 height 12
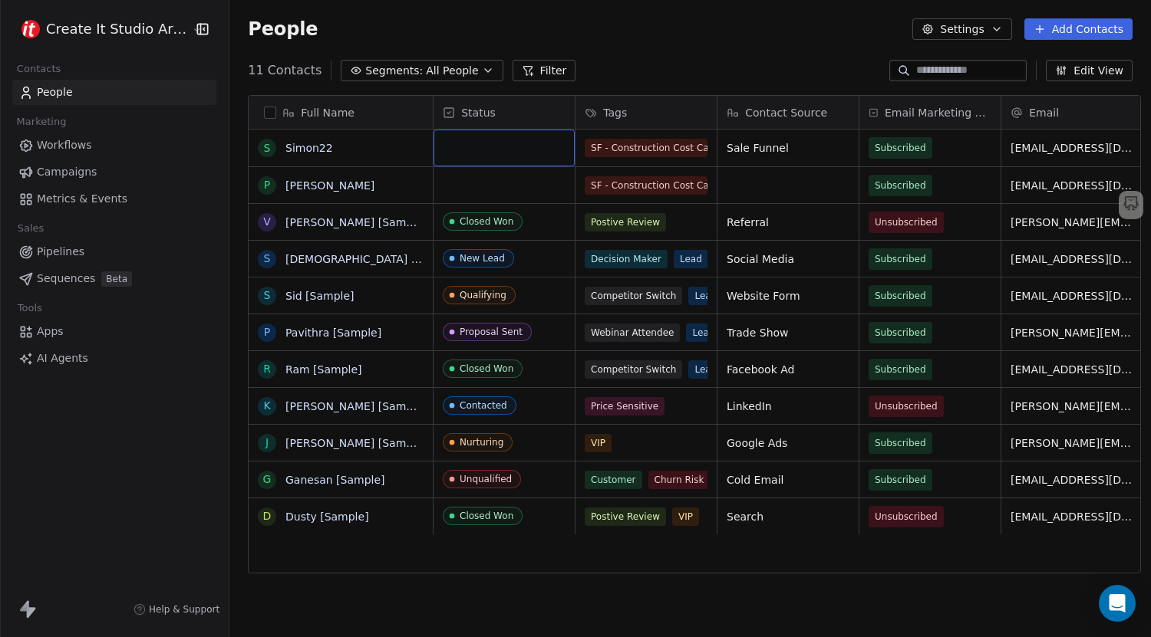
click at [502, 151] on div "grid" at bounding box center [503, 148] width 141 height 37
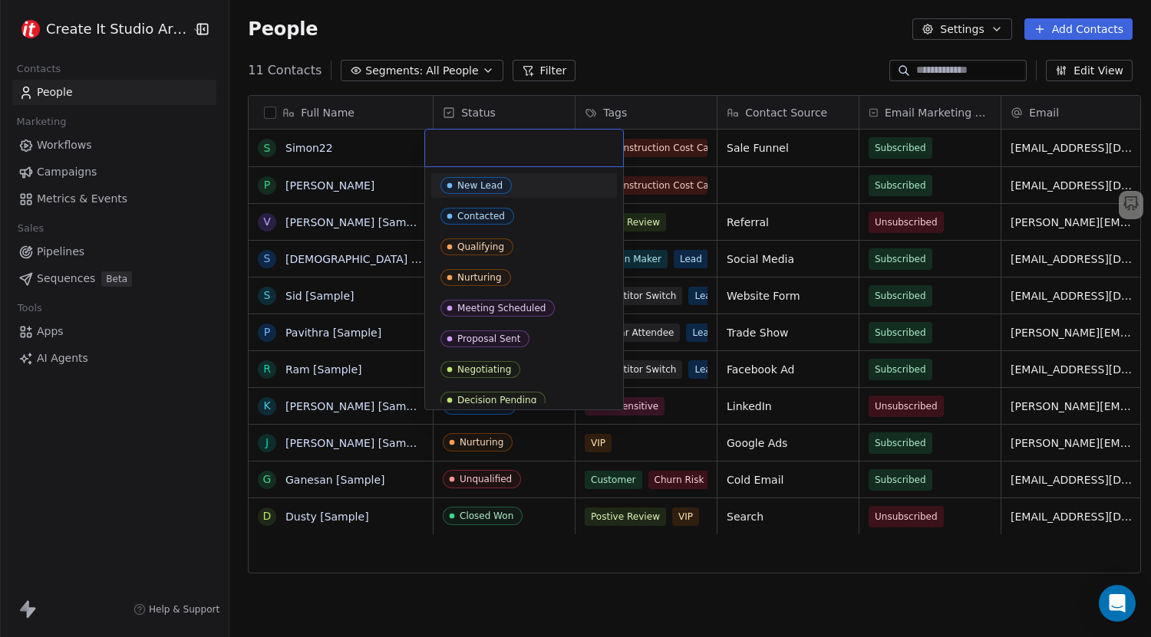
click at [476, 186] on div "New Lead" at bounding box center [479, 185] width 45 height 11
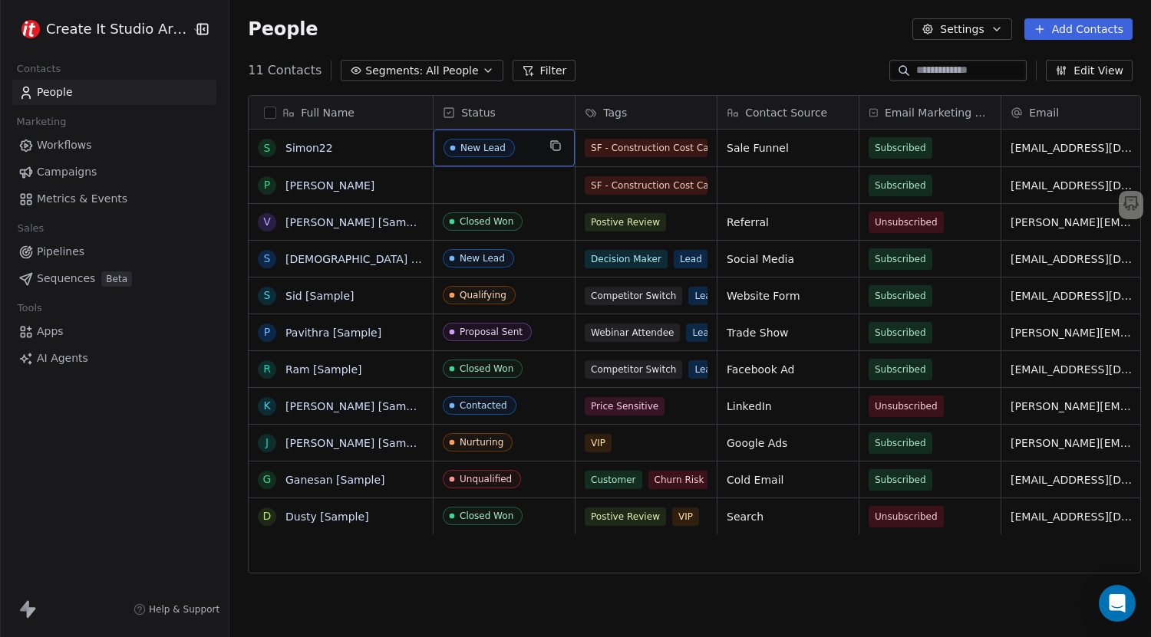
click at [526, 152] on span "New Lead" at bounding box center [490, 148] width 94 height 19
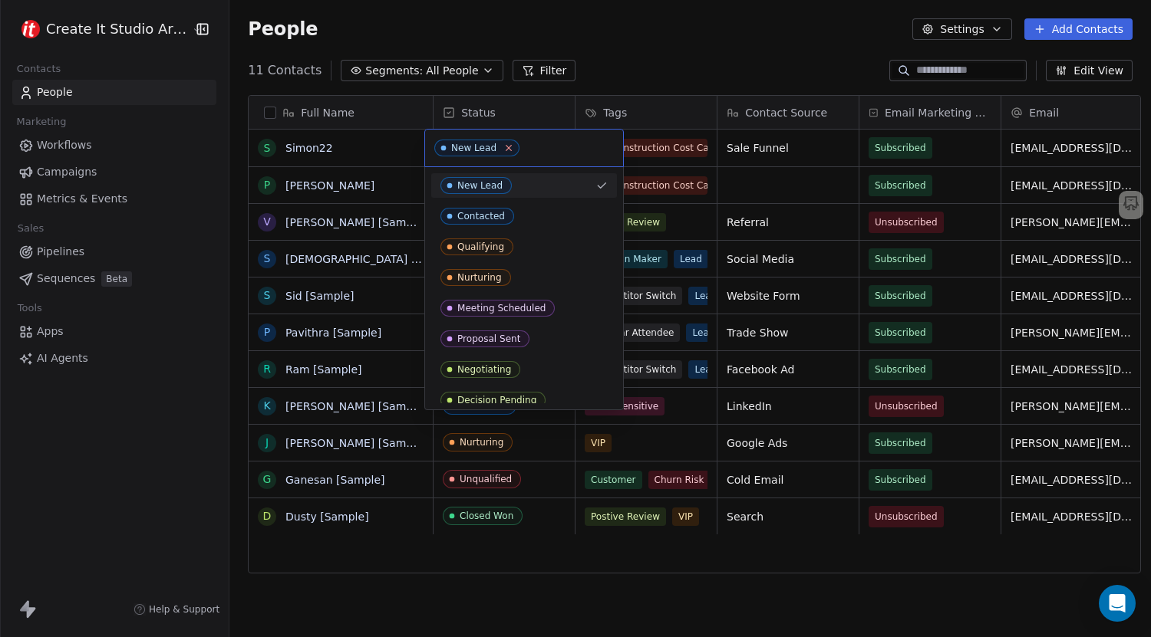
click at [507, 146] on icon at bounding box center [508, 148] width 10 height 10
click at [615, 58] on html "Create It Studio Architects Contacts People Marketing Workflows Campaigns Metri…" at bounding box center [575, 318] width 1151 height 637
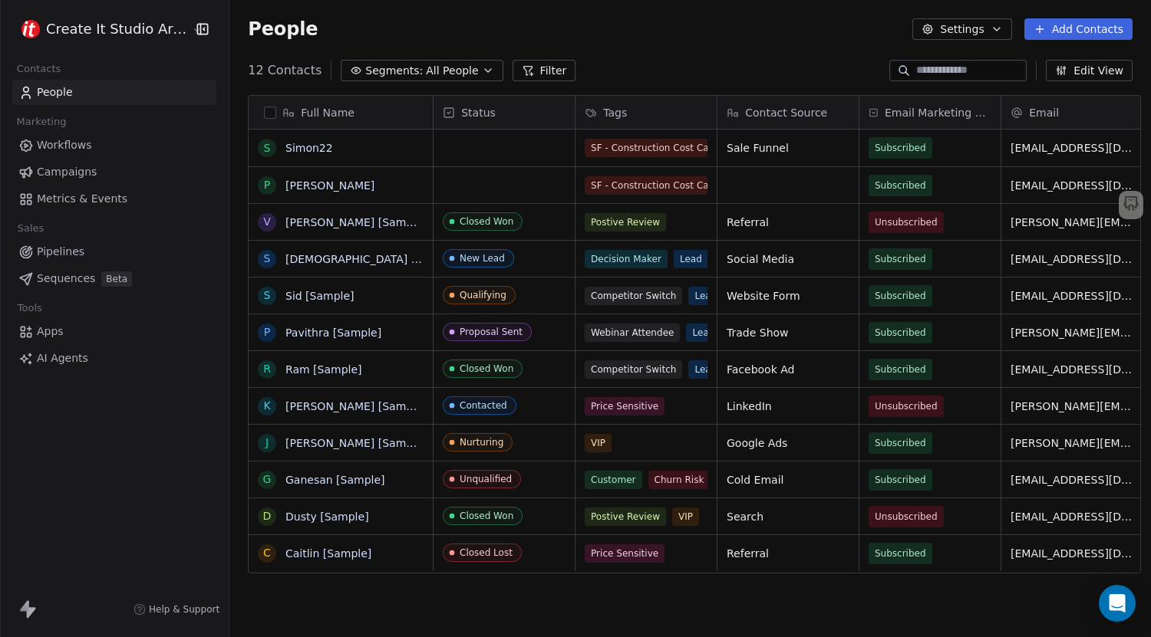
click at [51, 249] on span "Pipelines" at bounding box center [61, 252] width 48 height 16
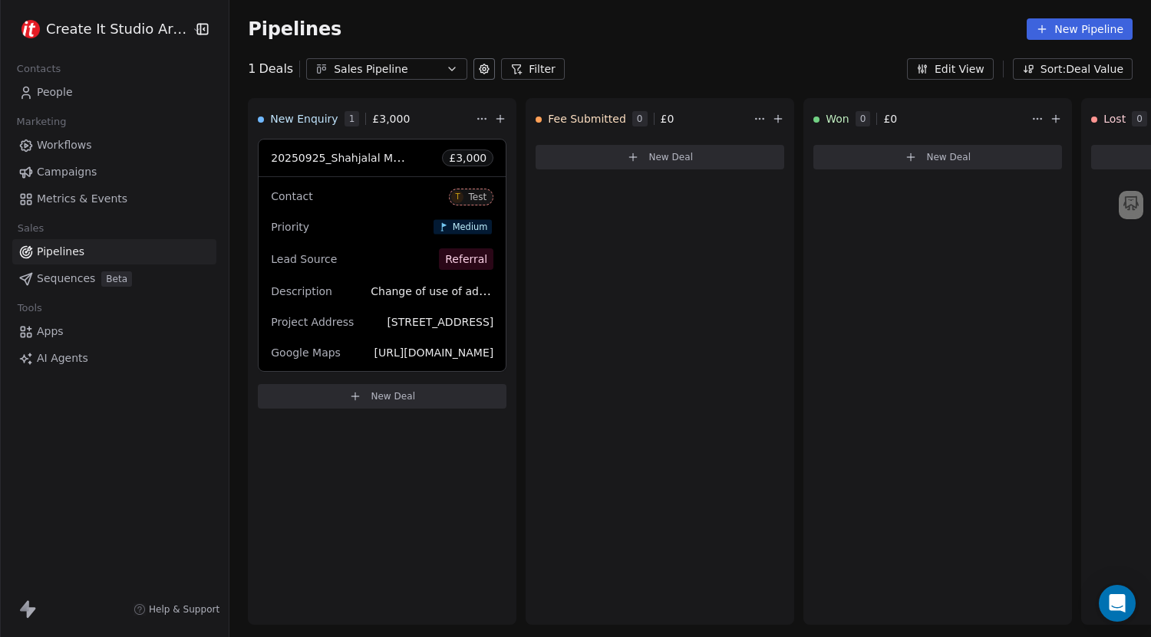
click at [955, 69] on button "Edit View" at bounding box center [950, 68] width 87 height 21
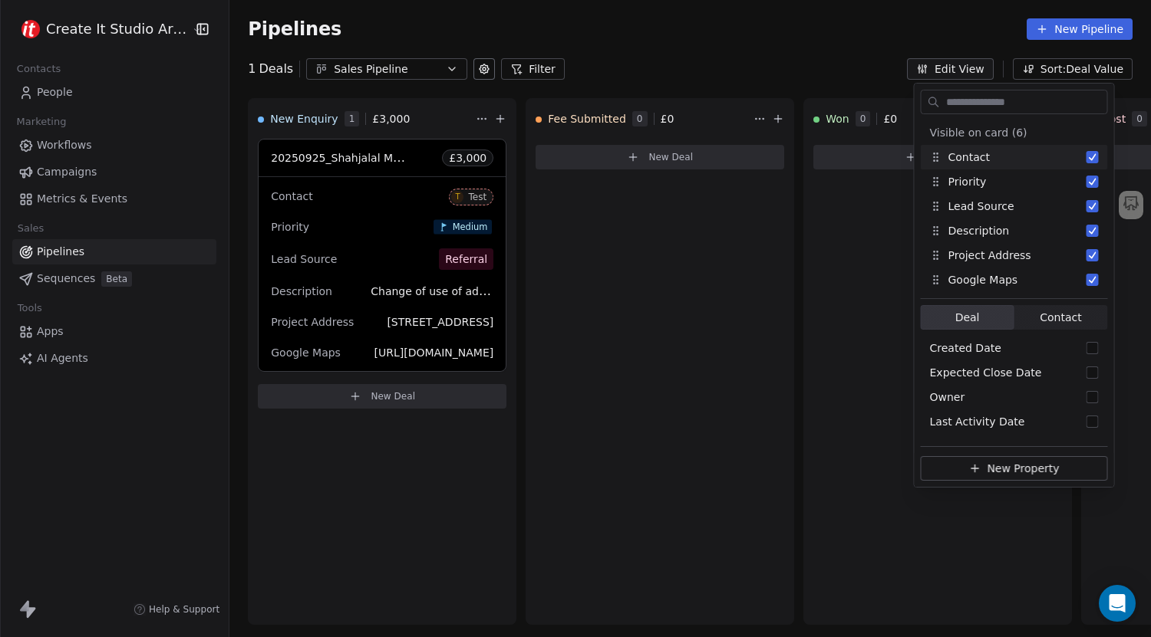
drag, startPoint x: 776, startPoint y: 65, endPoint x: 758, endPoint y: 69, distance: 18.8
click at [776, 66] on div "1 Deals Sales Pipeline Filter Edit View Sort: Deal Value" at bounding box center [689, 68] width 921 height 21
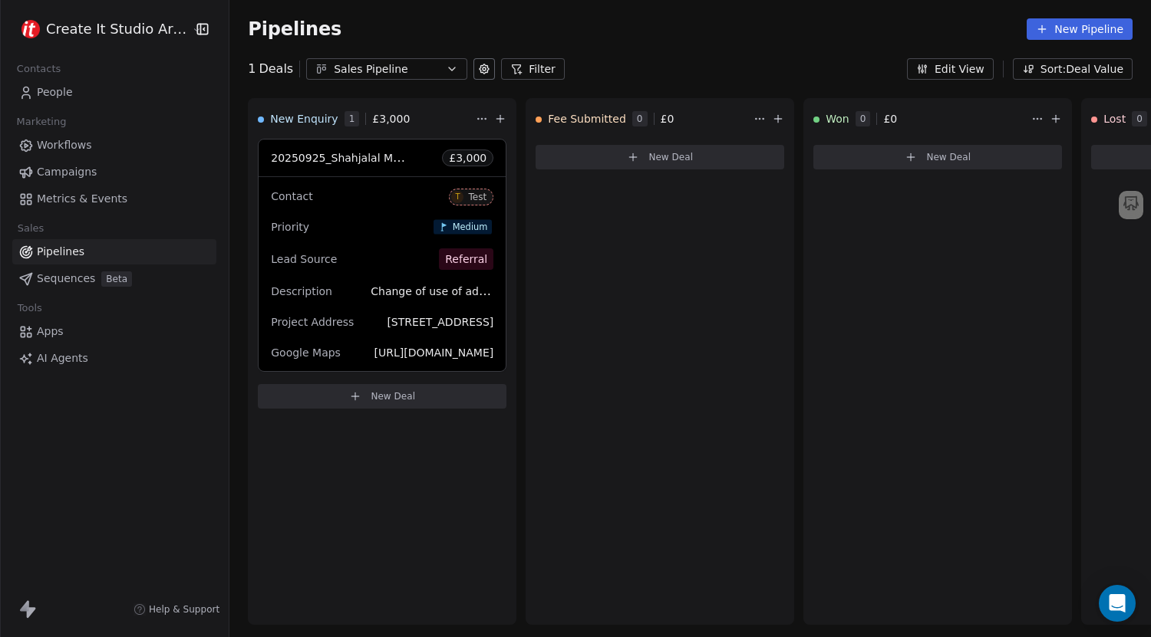
click at [478, 71] on button at bounding box center [483, 68] width 21 height 21
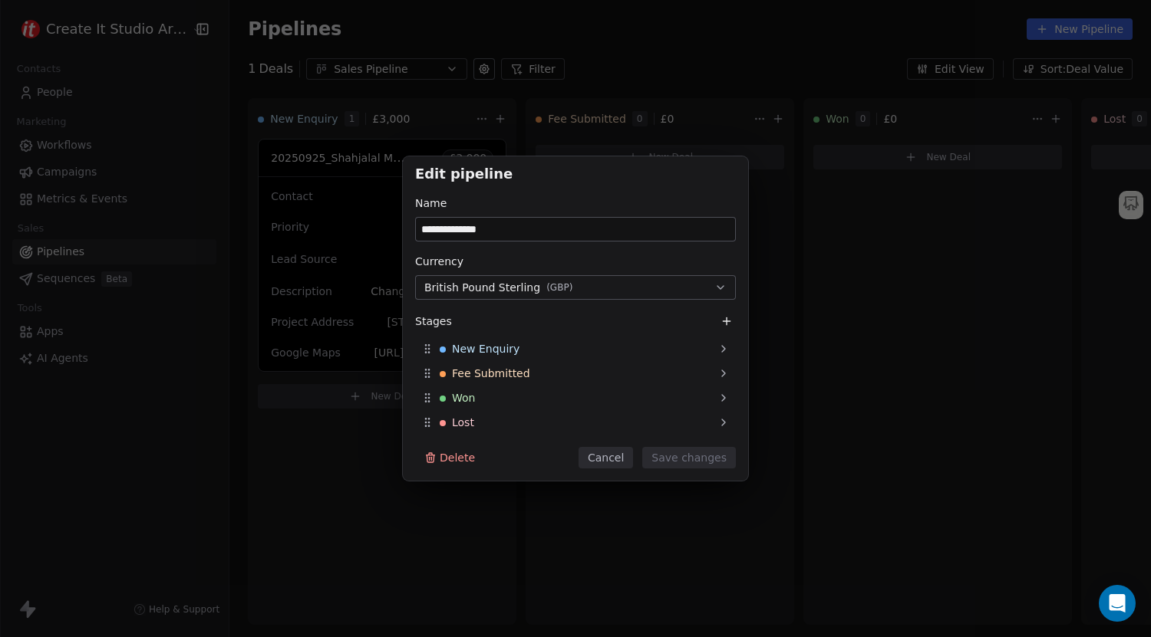
click at [617, 462] on button "Cancel" at bounding box center [605, 457] width 54 height 21
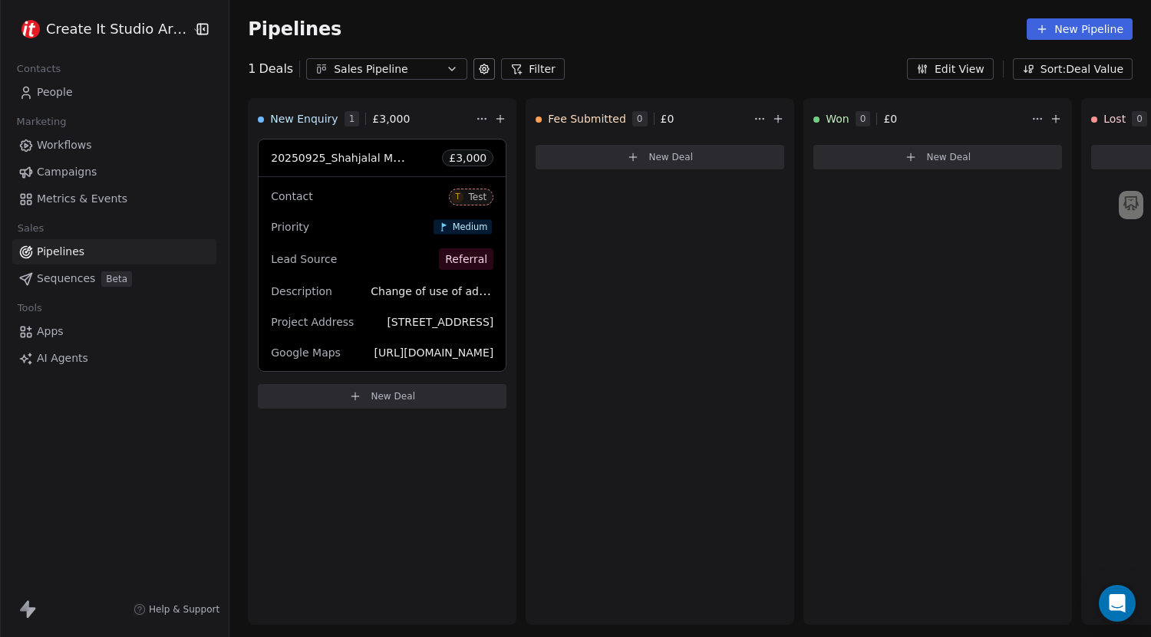
click at [423, 64] on div "Sales Pipeline" at bounding box center [387, 69] width 106 height 16
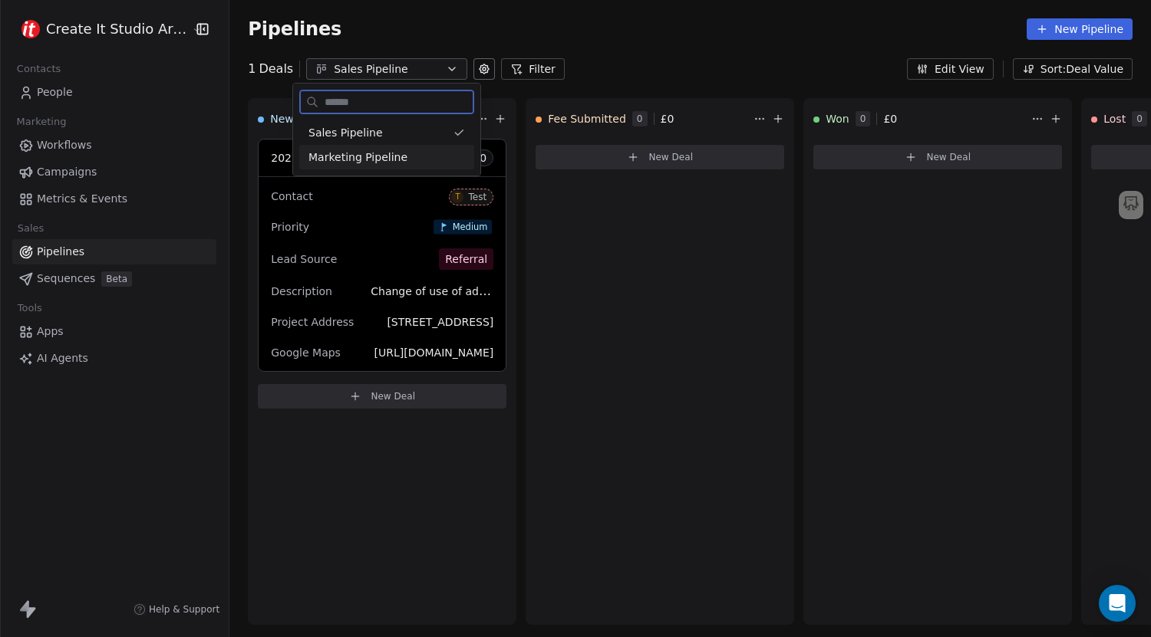
click at [363, 165] on div "Marketing Pipeline" at bounding box center [386, 157] width 175 height 25
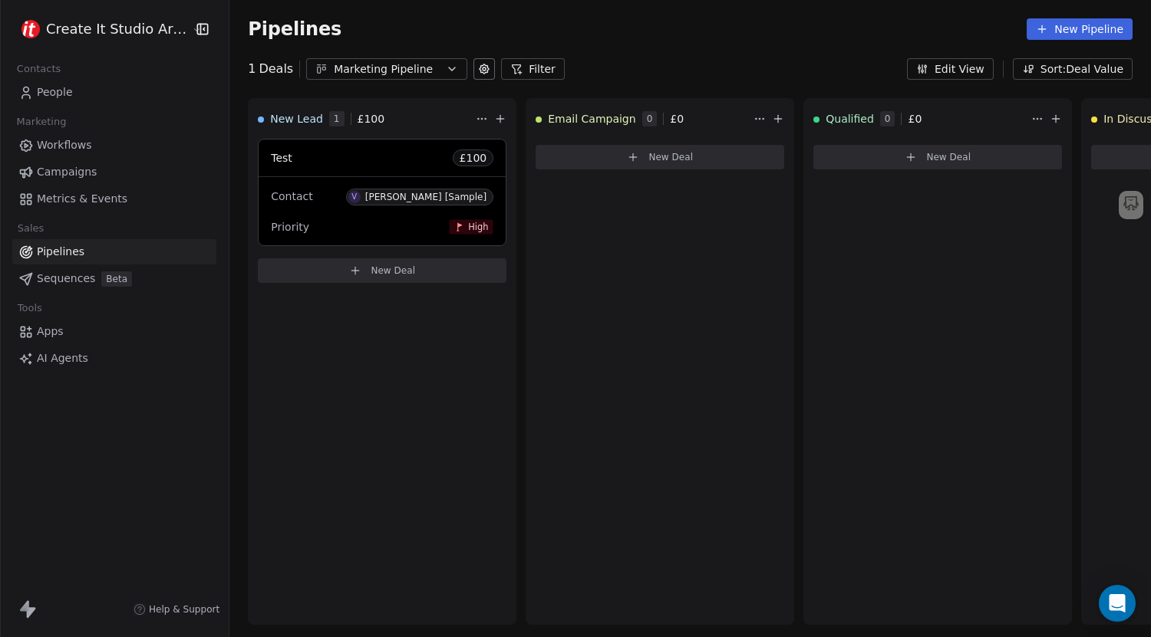
click at [89, 138] on span "Workflows" at bounding box center [64, 145] width 55 height 16
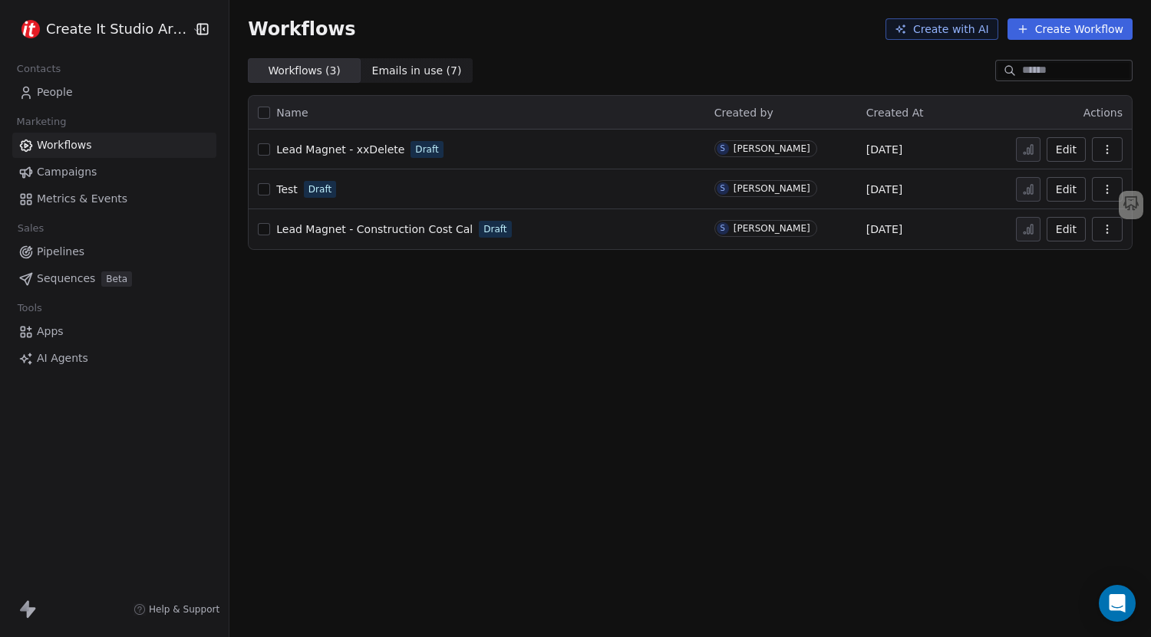
click at [364, 149] on span "Lead Magnet - xxDelete" at bounding box center [340, 149] width 128 height 12
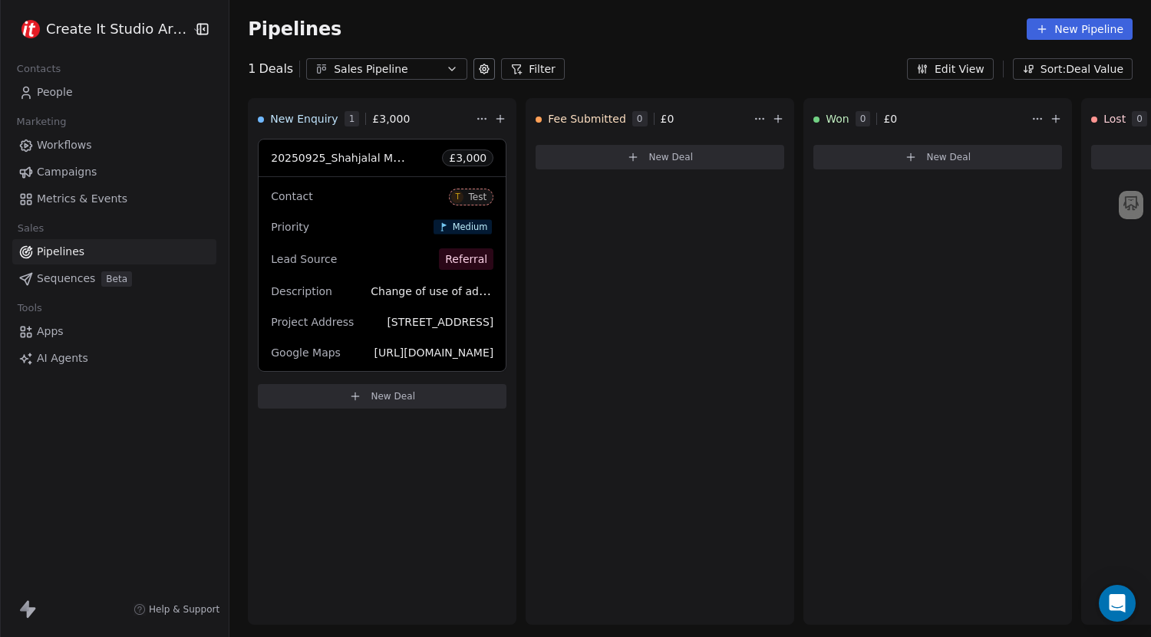
click at [72, 143] on span "Workflows" at bounding box center [64, 145] width 55 height 16
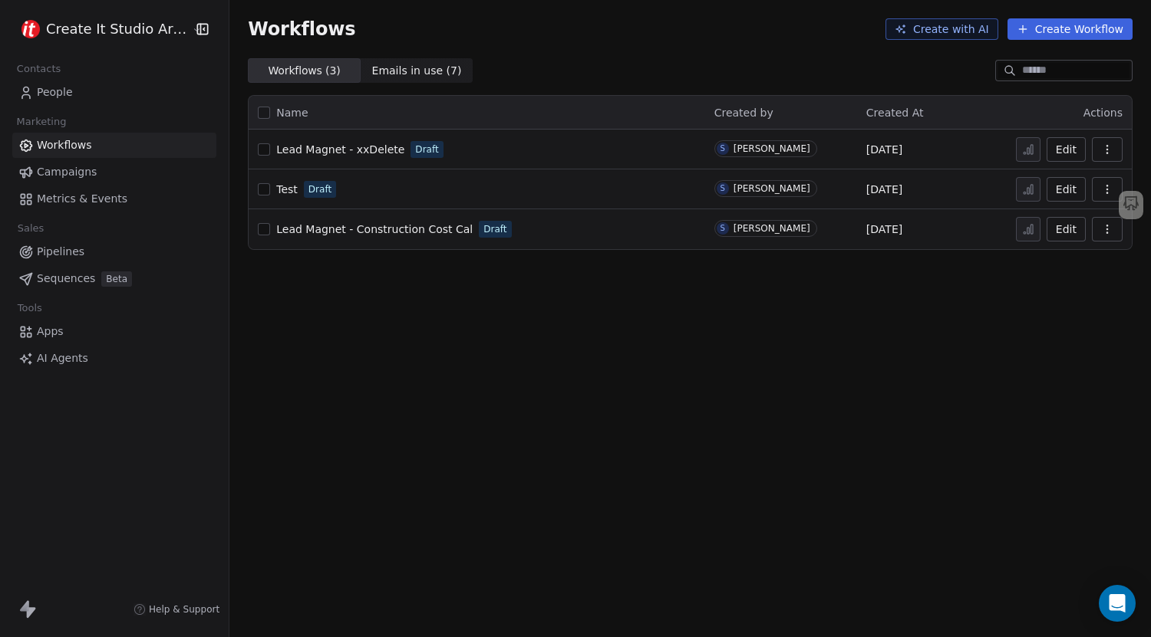
click at [336, 147] on span "Lead Magnet - xxDelete" at bounding box center [340, 149] width 128 height 12
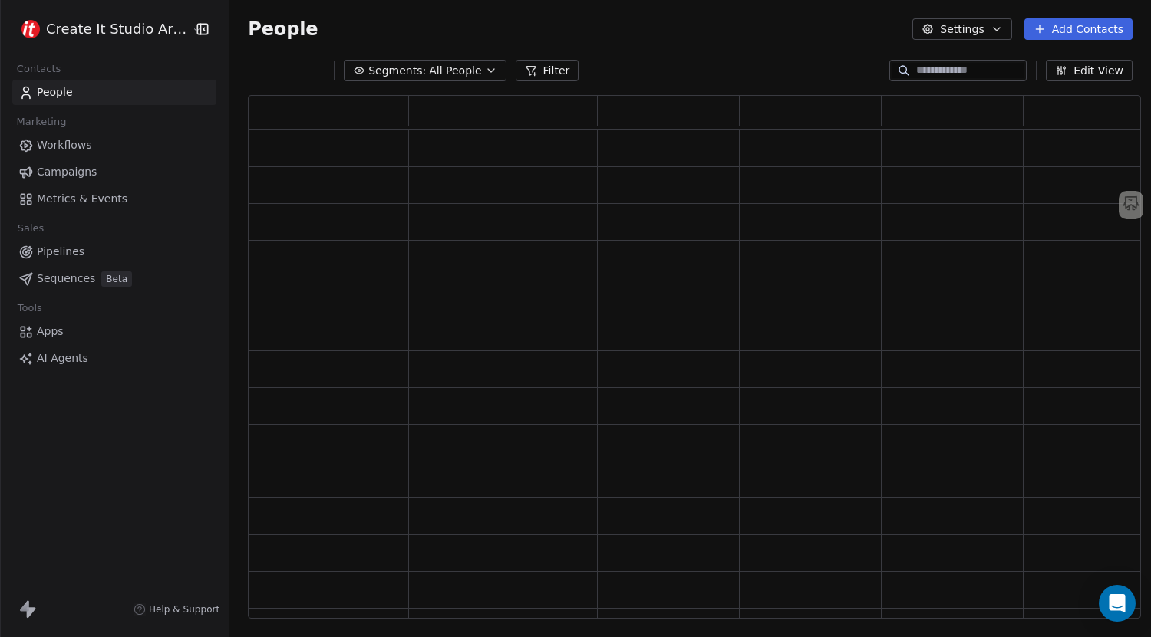
click at [72, 253] on span "Pipelines" at bounding box center [61, 252] width 48 height 16
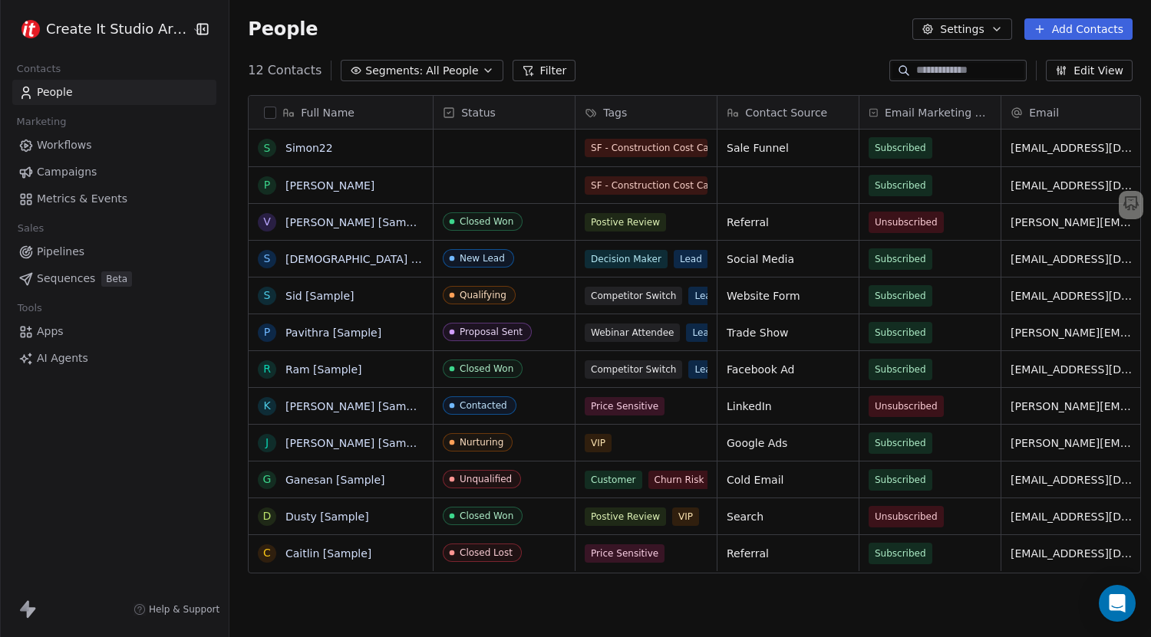
click at [72, 253] on span "Pipelines" at bounding box center [61, 252] width 48 height 16
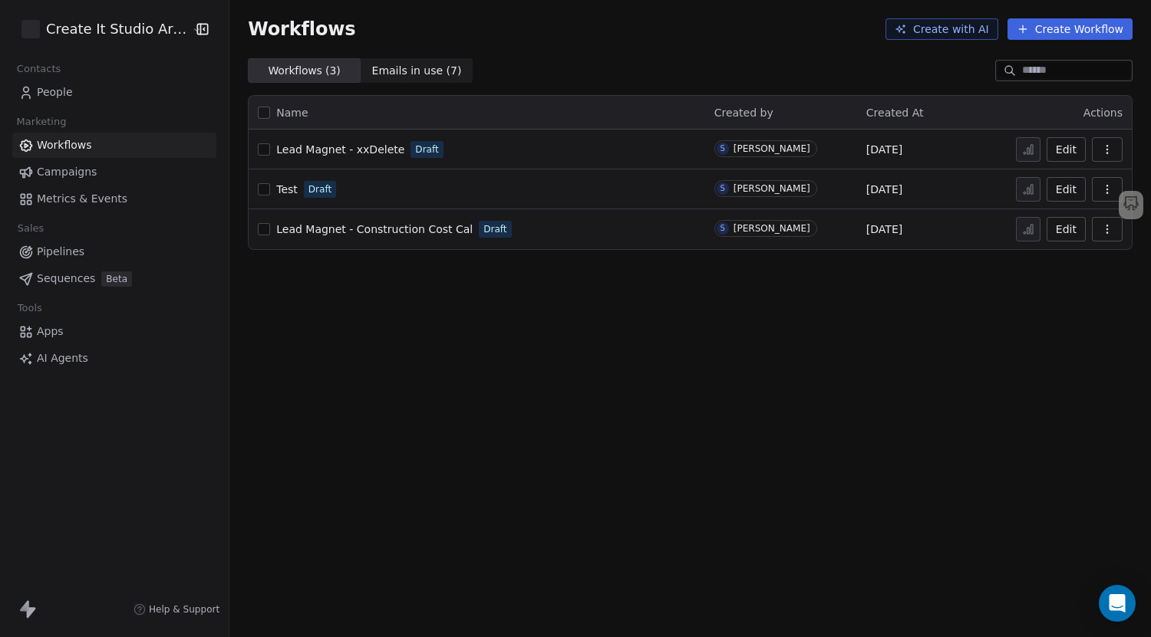
drag, startPoint x: 0, startPoint y: 0, endPoint x: 375, endPoint y: 228, distance: 438.9
click at [375, 228] on span "Lead Magnet - Construction Cost Cal" at bounding box center [374, 229] width 196 height 12
click at [258, 150] on button "button" at bounding box center [264, 149] width 12 height 12
click at [1112, 150] on icon "button" at bounding box center [1107, 149] width 12 height 12
click at [1046, 264] on span "Delete" at bounding box center [1060, 259] width 35 height 15
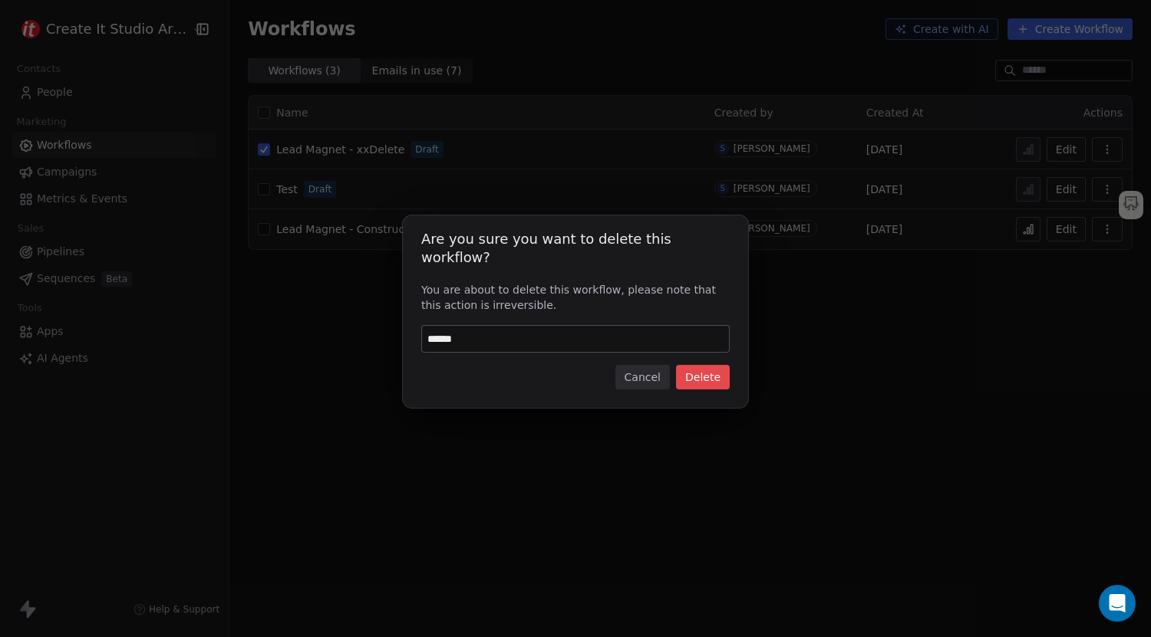
type input "******"
click at [707, 368] on button "Delete" at bounding box center [703, 377] width 54 height 25
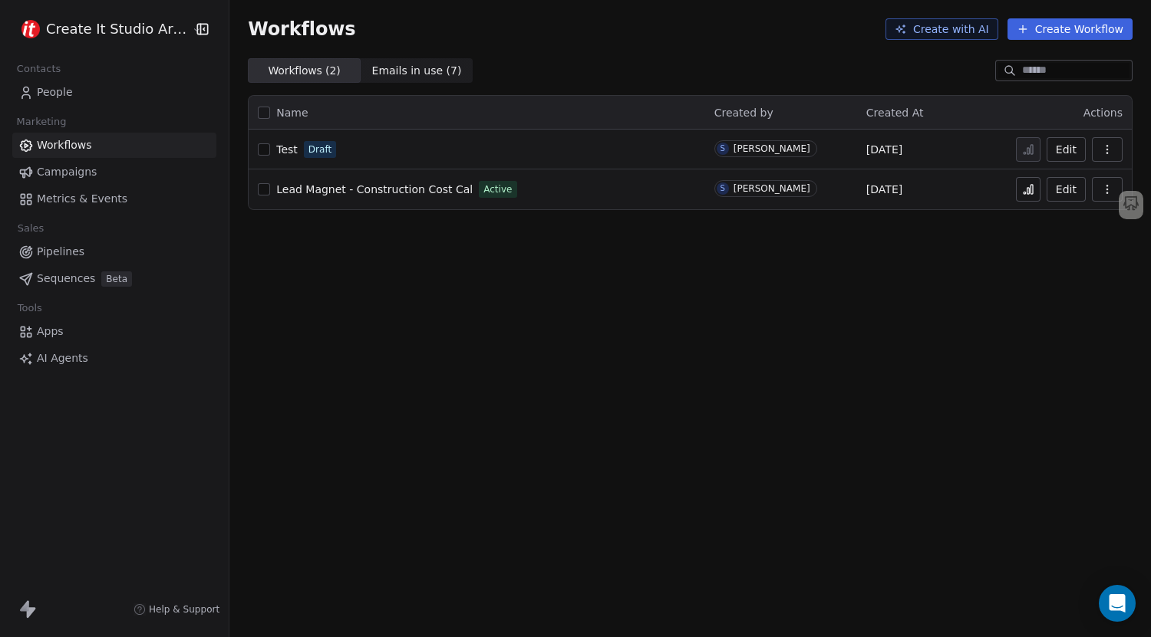
click at [1108, 154] on icon "button" at bounding box center [1107, 149] width 12 height 12
click at [1062, 260] on span "Delete" at bounding box center [1060, 259] width 35 height 15
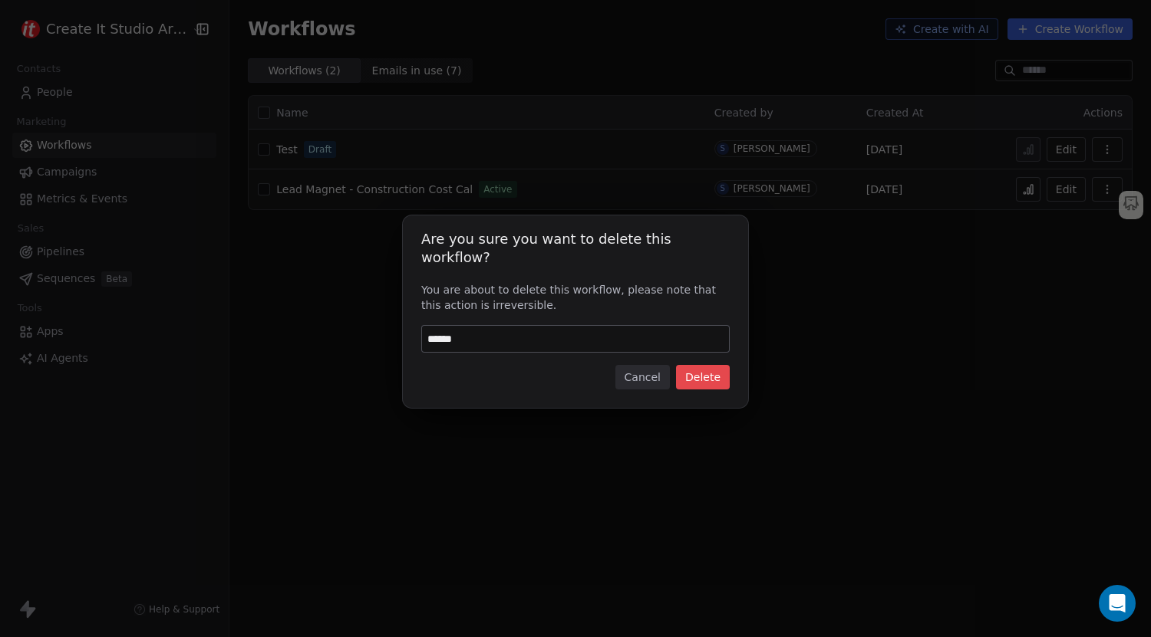
type input "******"
click at [723, 367] on button "Delete" at bounding box center [703, 377] width 54 height 25
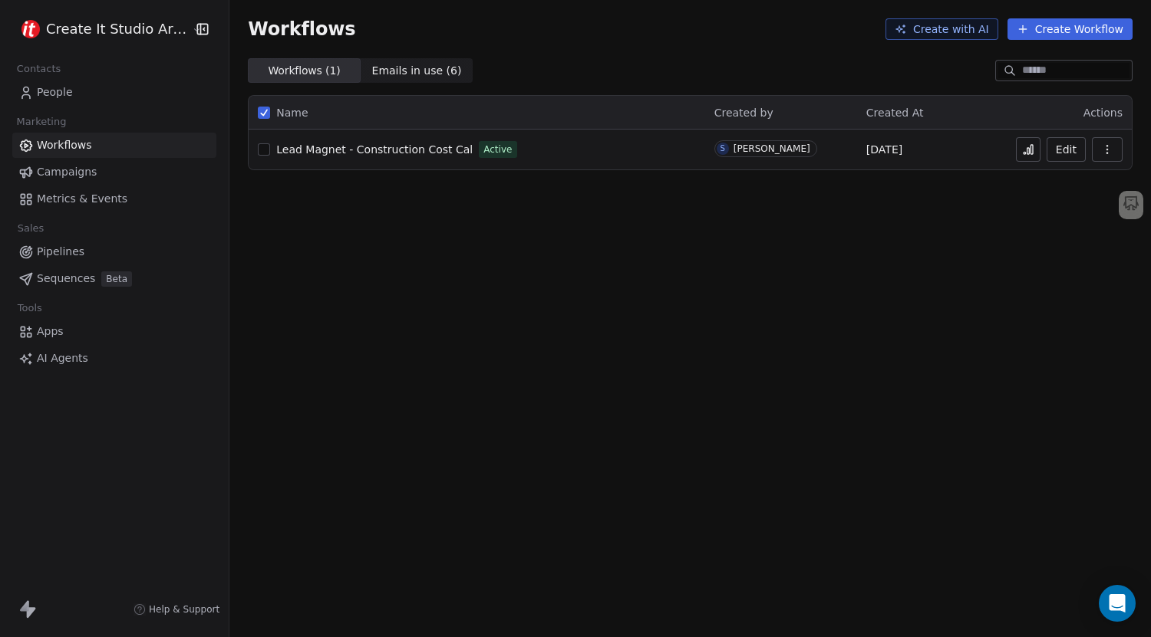
click at [44, 88] on span "People" at bounding box center [55, 92] width 36 height 16
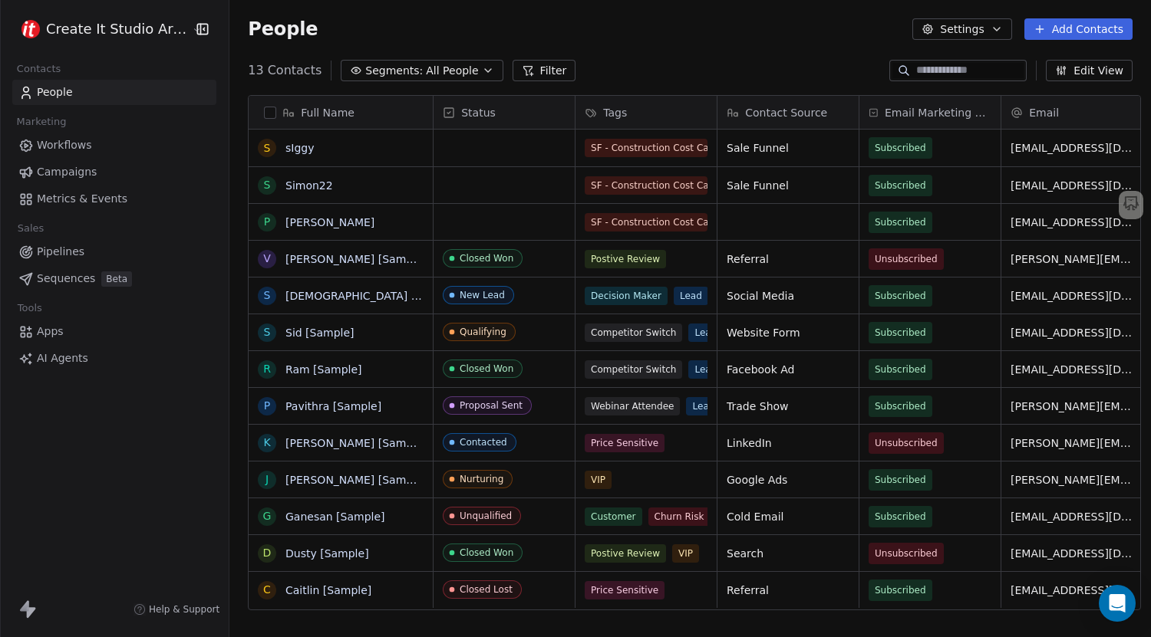
scroll to position [549, 918]
click at [61, 143] on span "Workflows" at bounding box center [64, 145] width 55 height 16
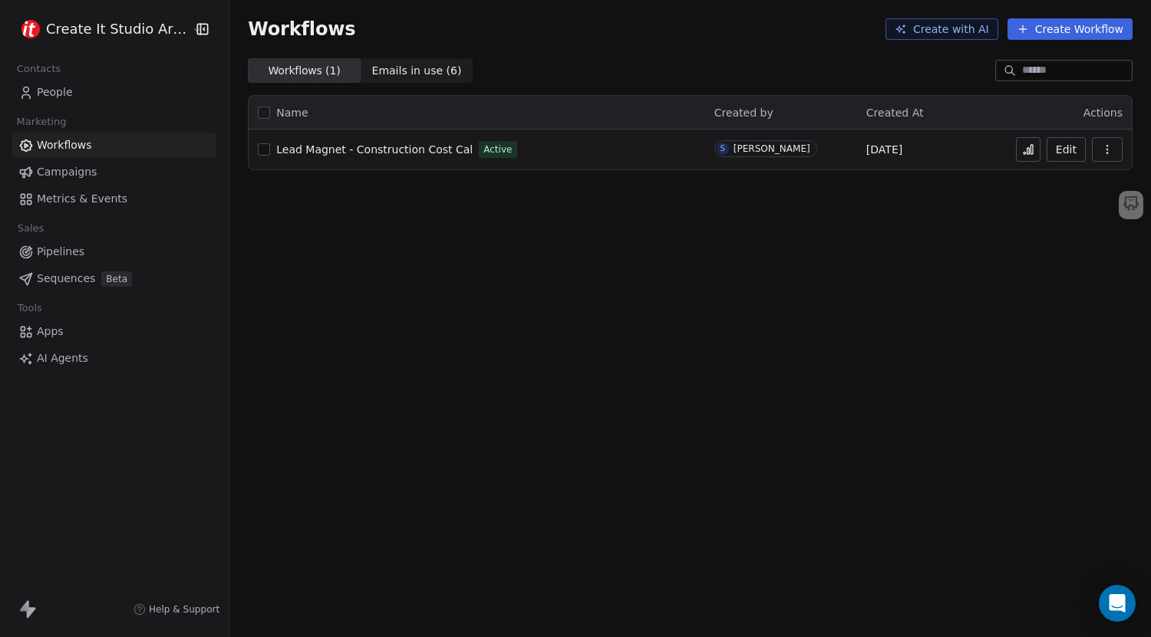
click at [55, 257] on span "Pipelines" at bounding box center [61, 252] width 48 height 16
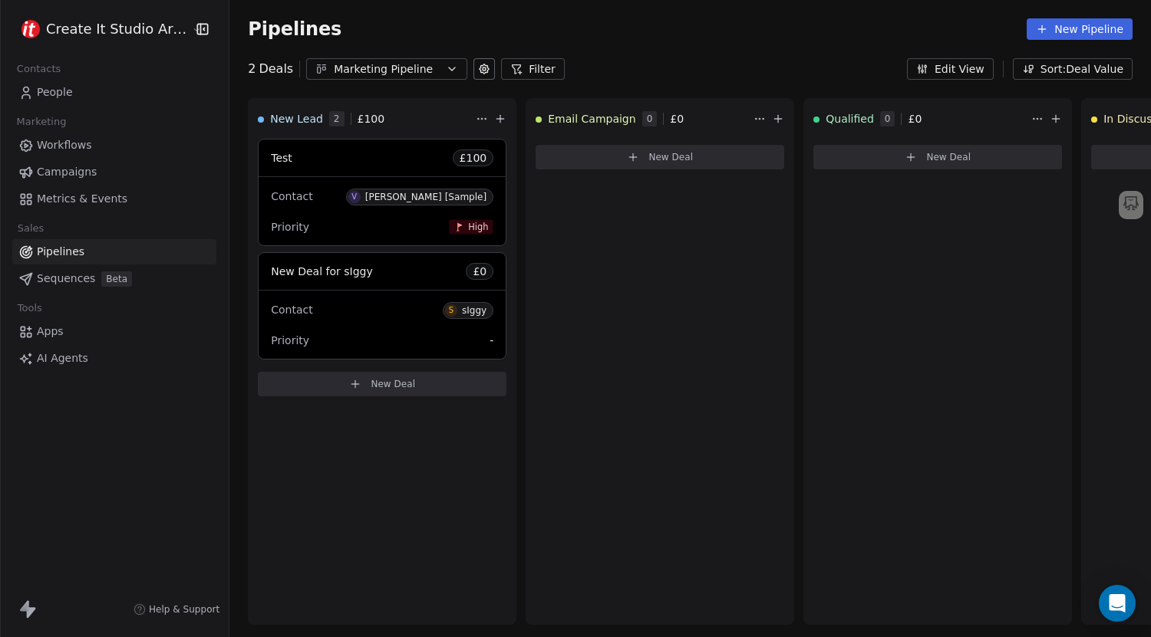
click at [66, 145] on span "Workflows" at bounding box center [64, 145] width 55 height 16
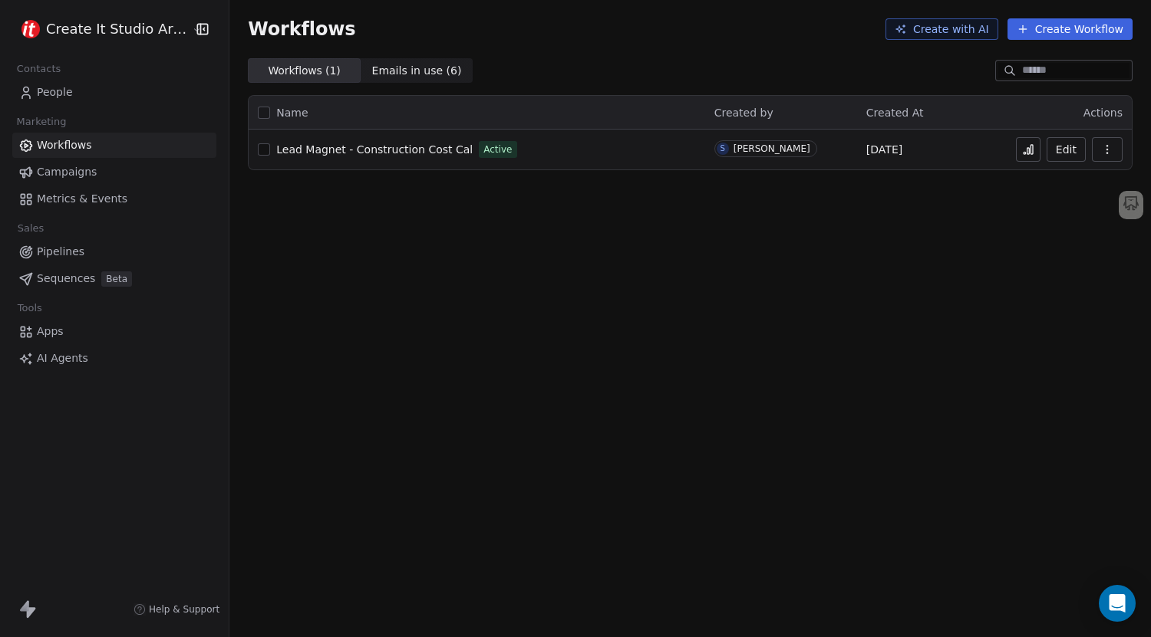
click at [377, 153] on span "Lead Magnet - Construction Cost Cal" at bounding box center [374, 149] width 196 height 12
click at [59, 84] on link "People" at bounding box center [114, 92] width 204 height 25
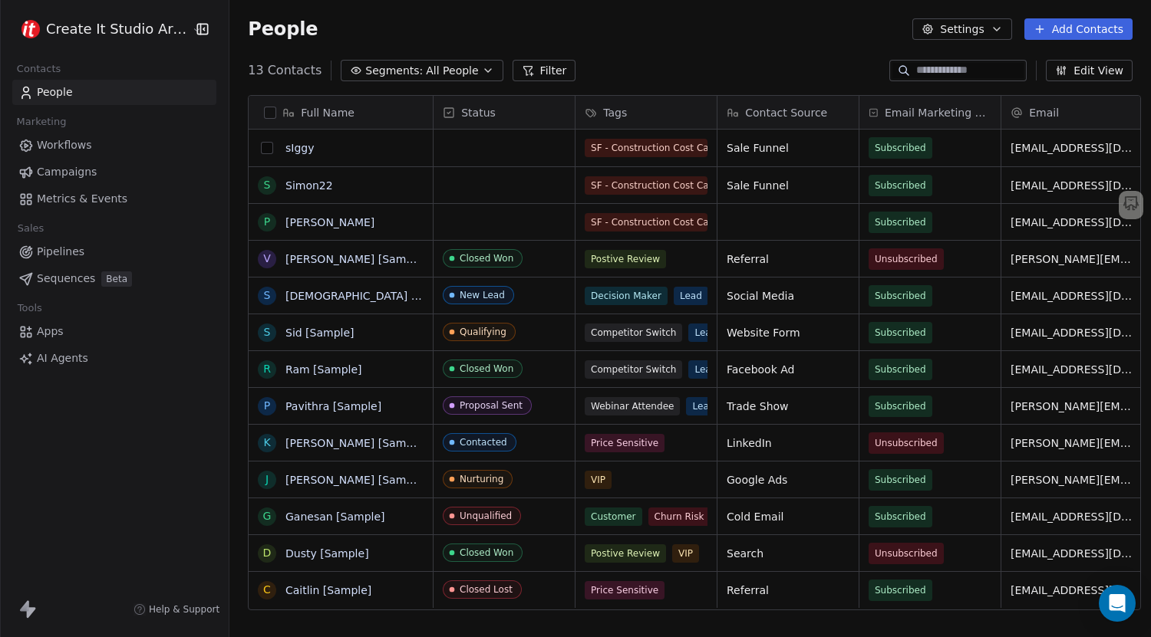
click at [261, 152] on button "grid" at bounding box center [267, 148] width 12 height 12
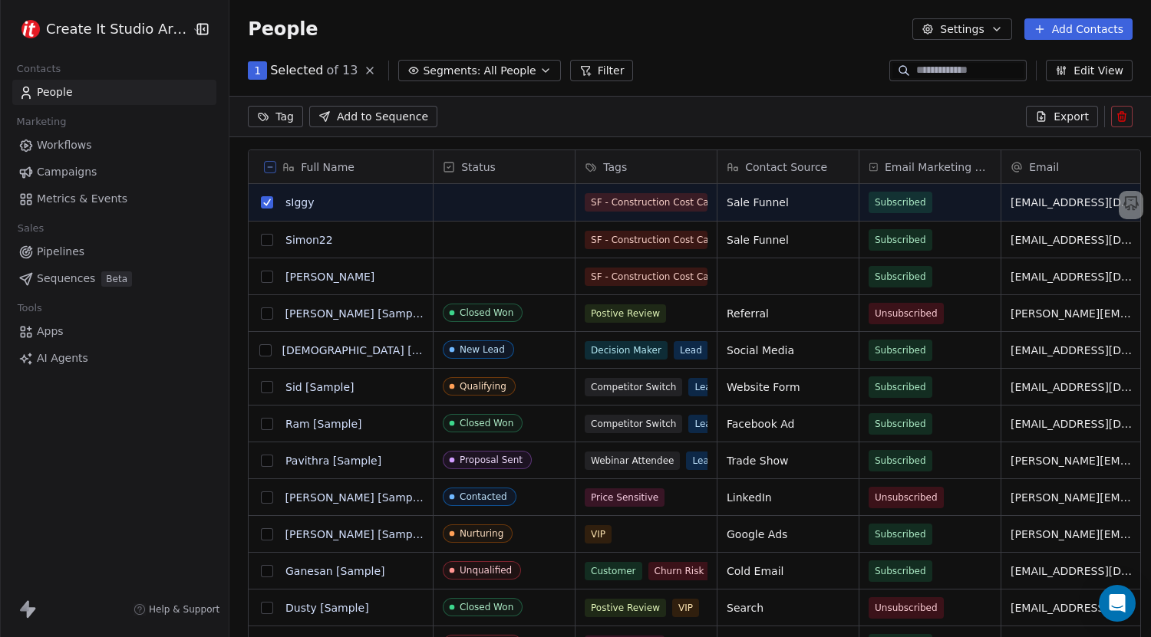
scroll to position [496, 918]
click at [1130, 113] on button at bounding box center [1121, 116] width 21 height 21
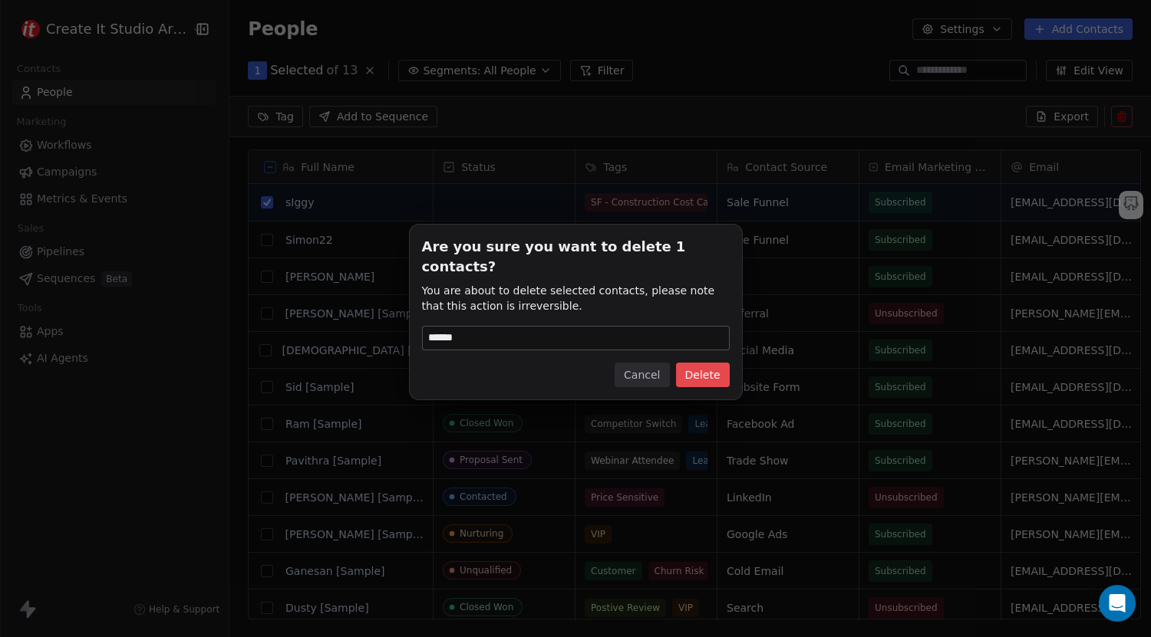
type input "******"
click at [727, 369] on button "Delete" at bounding box center [703, 375] width 54 height 25
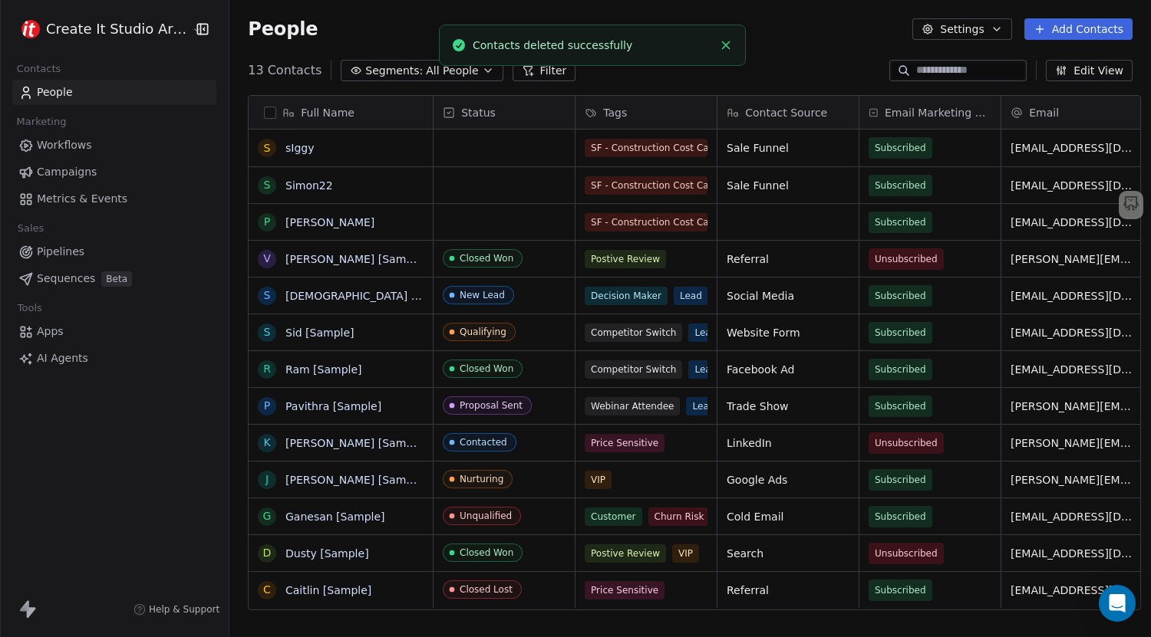
scroll to position [549, 918]
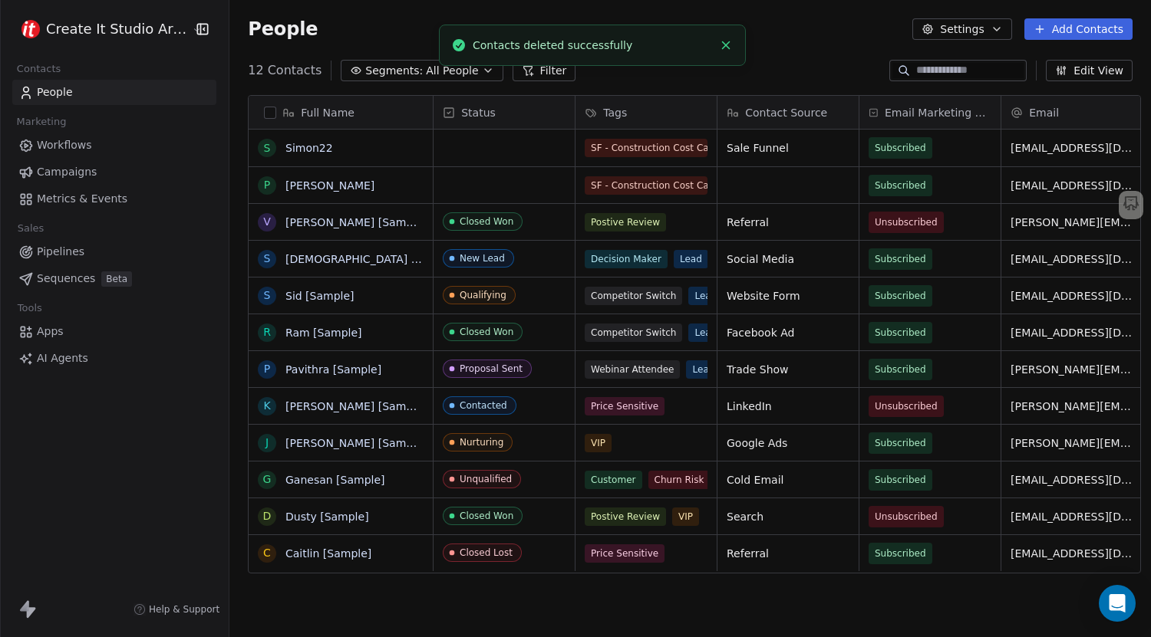
click at [64, 254] on span "Pipelines" at bounding box center [61, 252] width 48 height 16
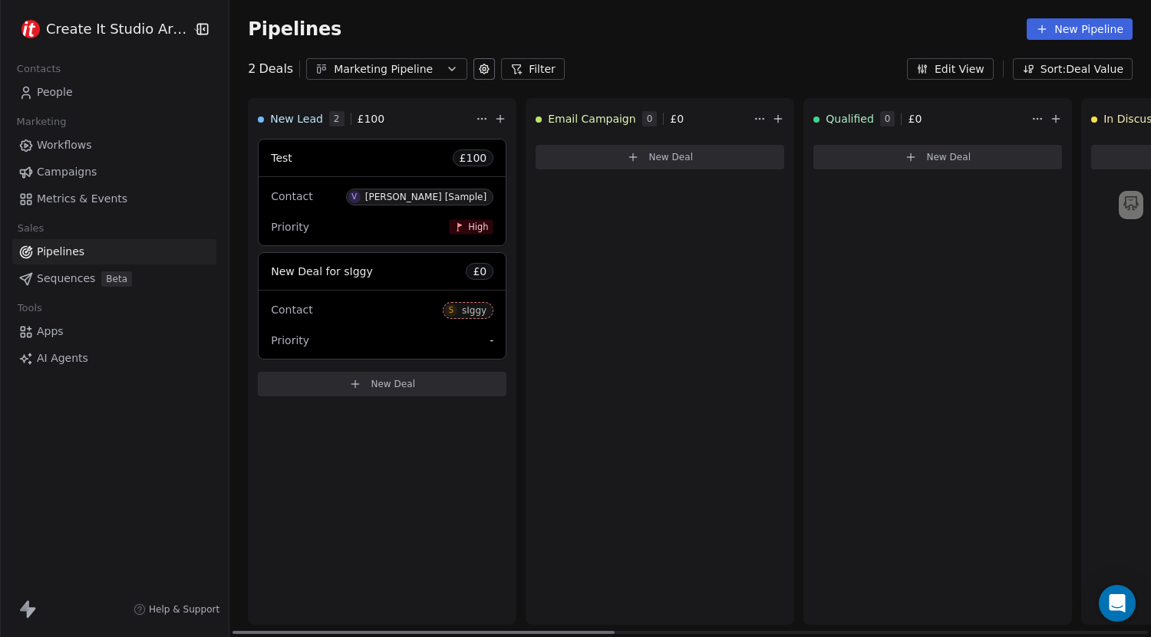
click at [476, 344] on div "Priority -" at bounding box center [382, 340] width 222 height 25
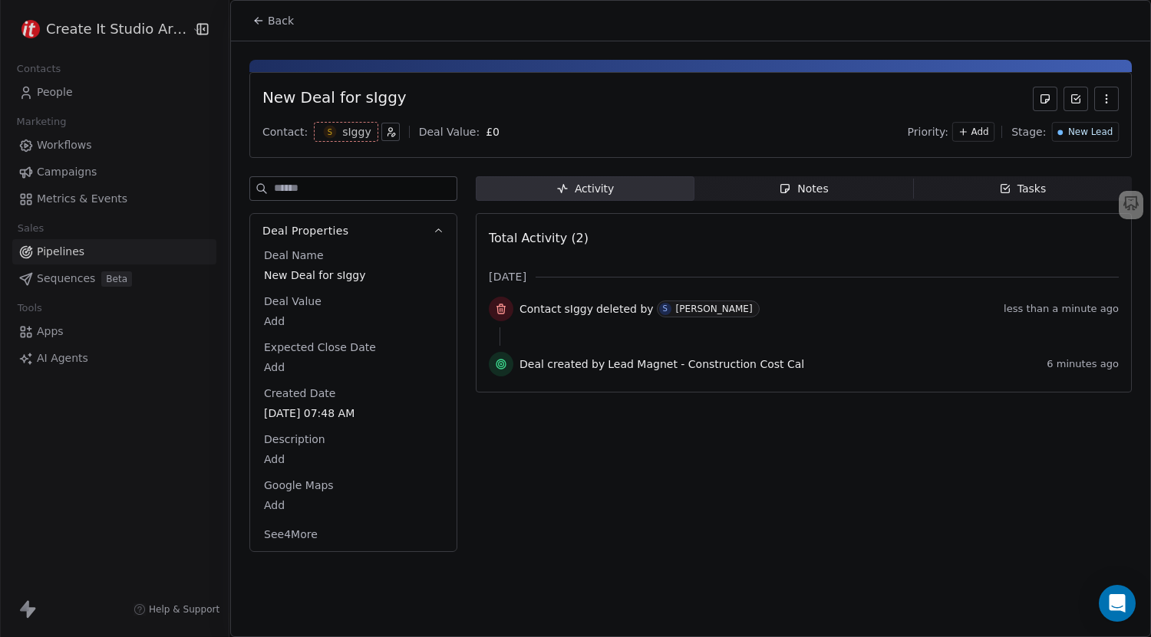
click at [1102, 100] on icon "button" at bounding box center [1106, 99] width 12 height 12
click at [1060, 130] on div "Delete" at bounding box center [1061, 132] width 103 height 25
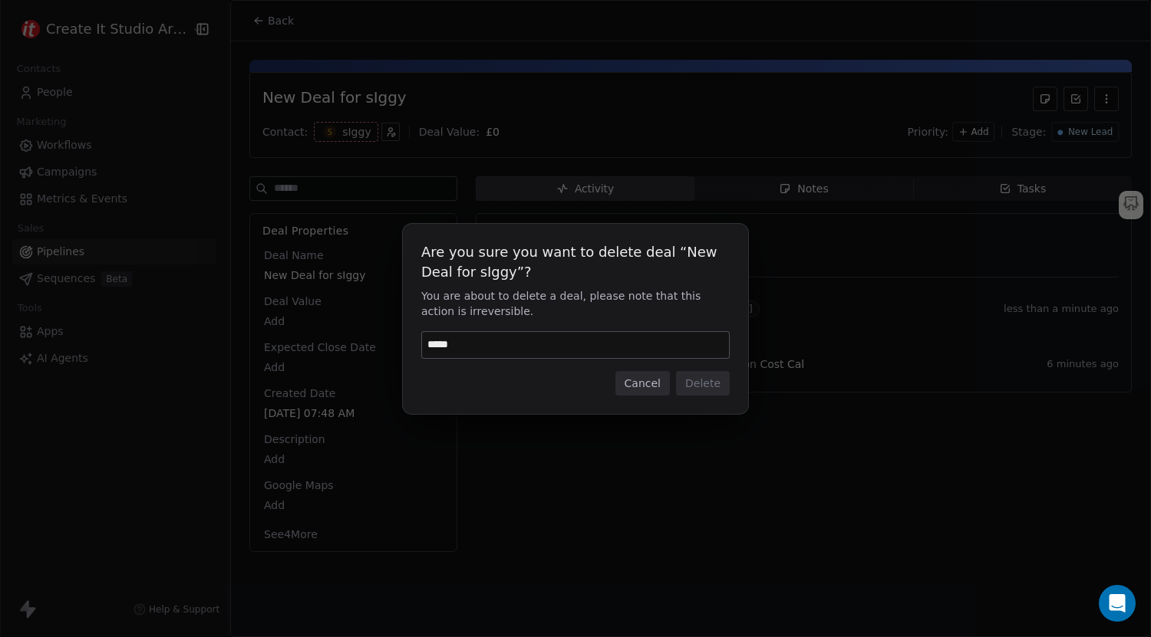
type input "******"
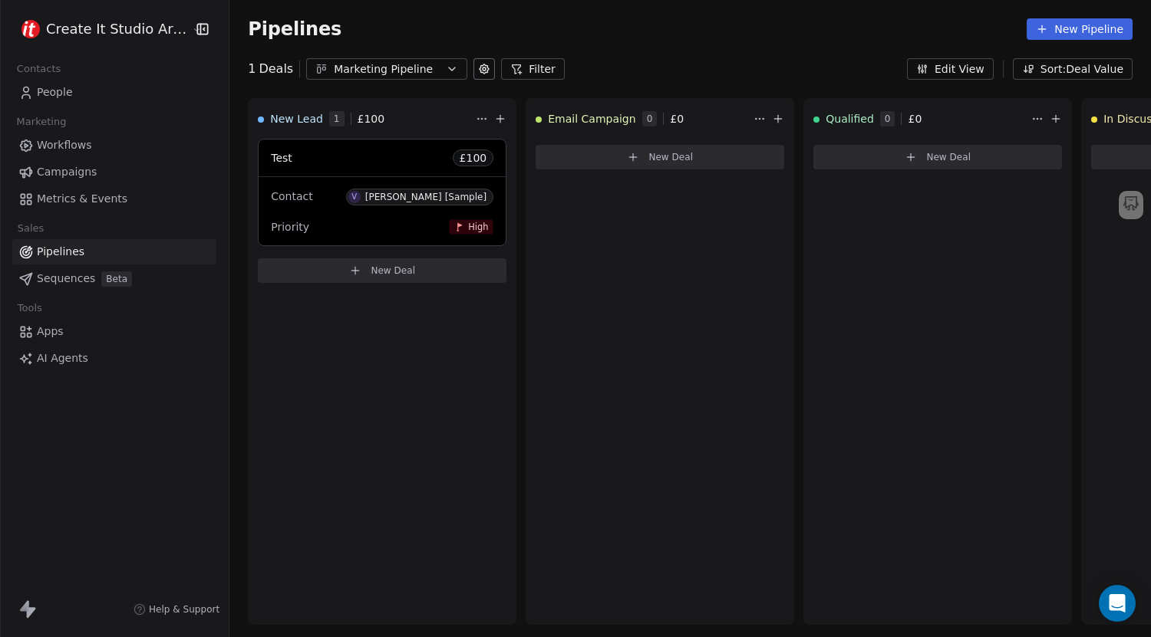
click at [58, 95] on span "People" at bounding box center [55, 92] width 36 height 16
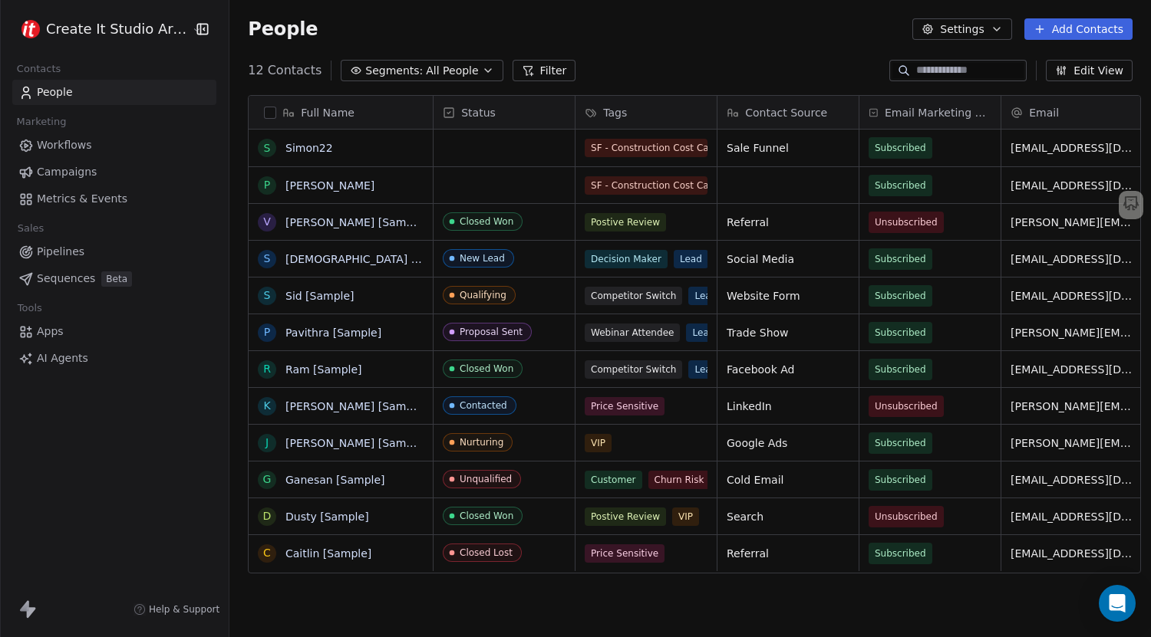
scroll to position [549, 918]
click at [77, 129] on div "Marketing" at bounding box center [114, 121] width 204 height 21
click at [73, 138] on span "Workflows" at bounding box center [64, 145] width 55 height 16
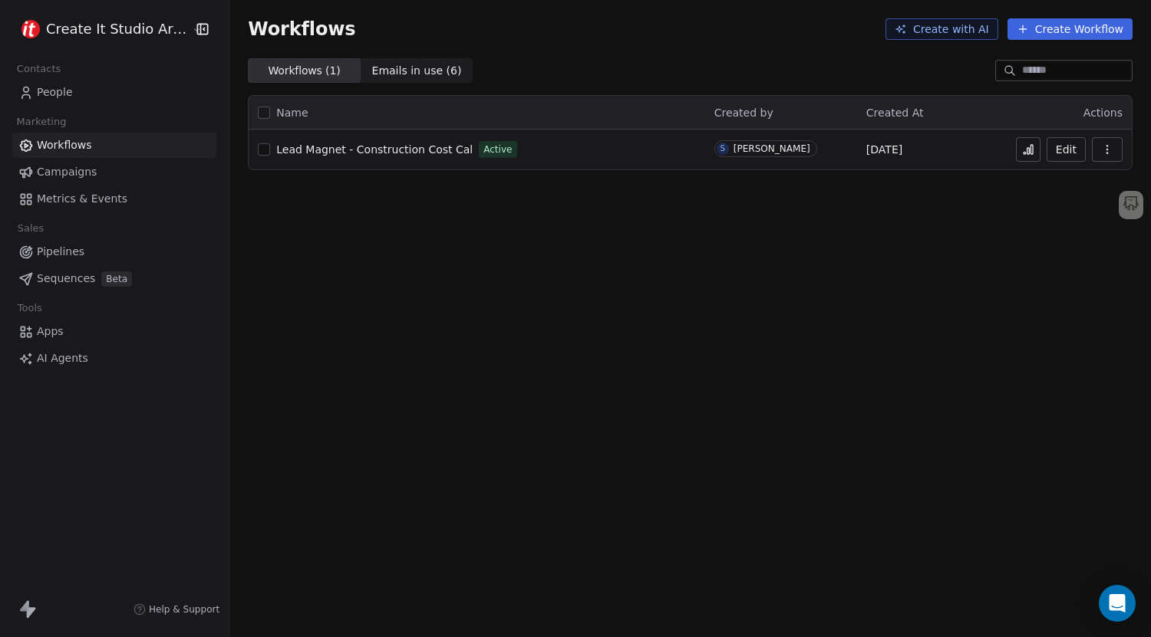
click at [387, 153] on span "Lead Magnet - Construction Cost Cal" at bounding box center [374, 149] width 196 height 12
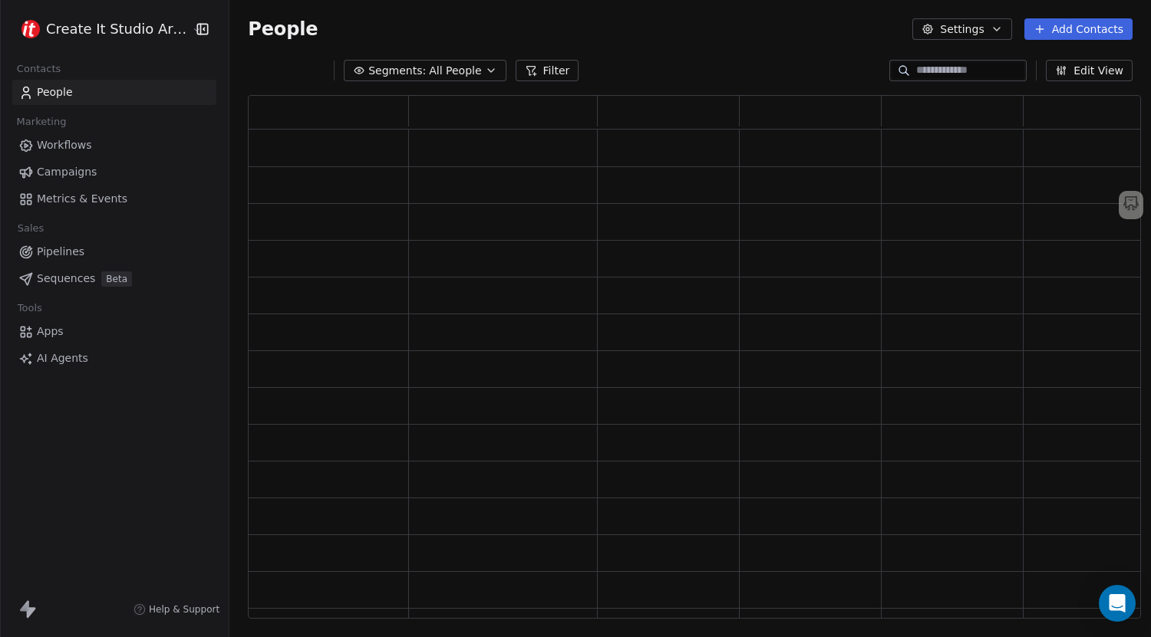
scroll to position [512, 881]
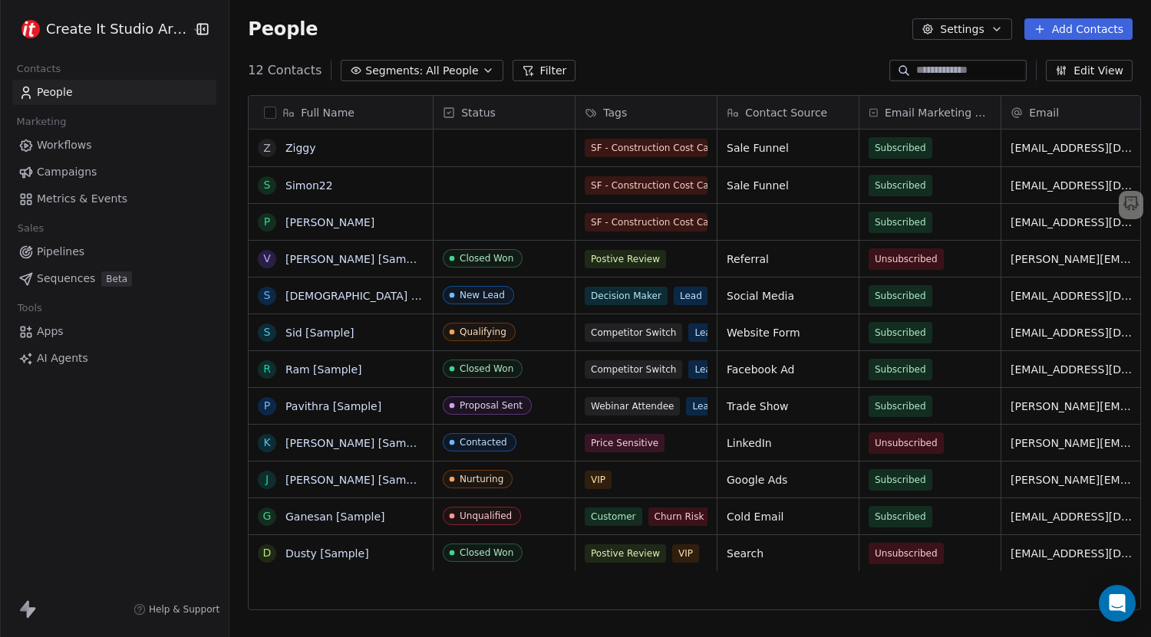
click at [68, 249] on span "Pipelines" at bounding box center [61, 252] width 48 height 16
